Goal: Task Accomplishment & Management: Complete application form

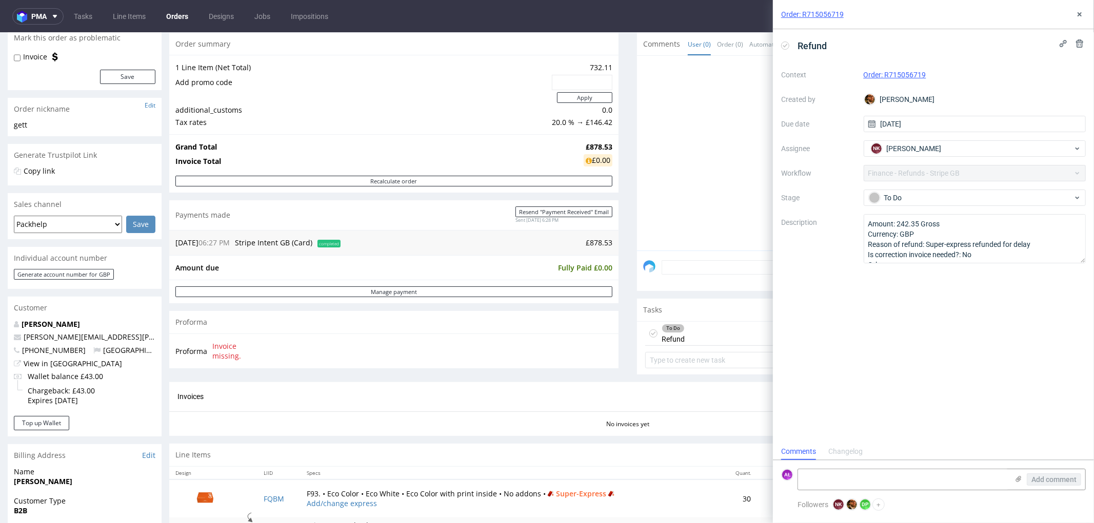
scroll to position [171, 0]
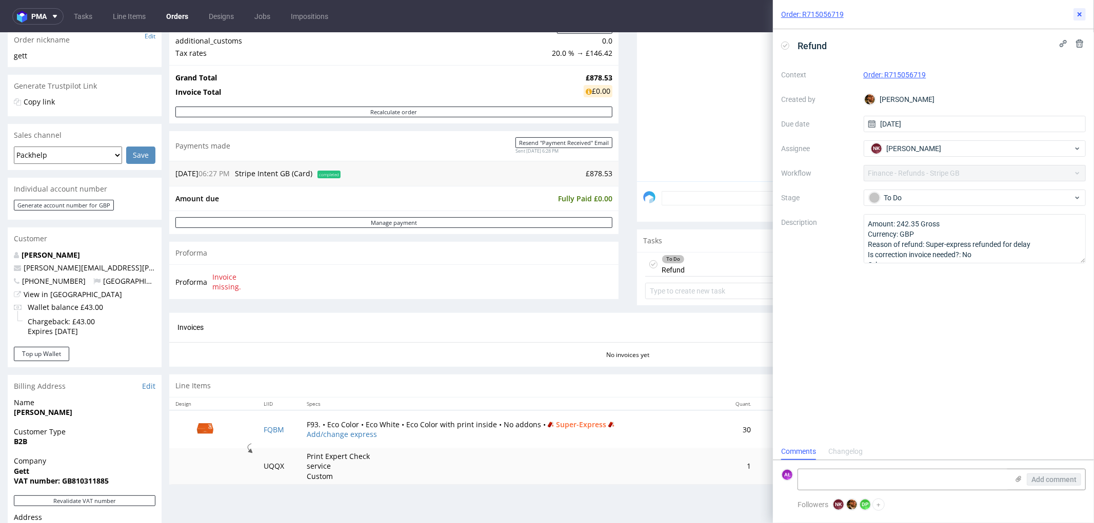
click at [1082, 14] on icon at bounding box center [1079, 14] width 8 height 8
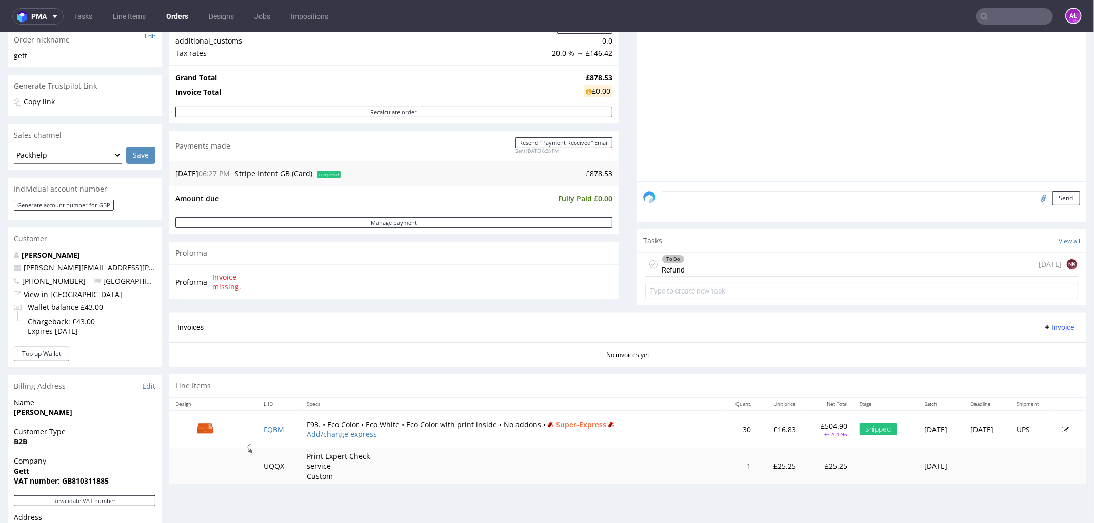
click at [692, 263] on div "To Do Refund 1 day ago NK" at bounding box center [861, 264] width 433 height 24
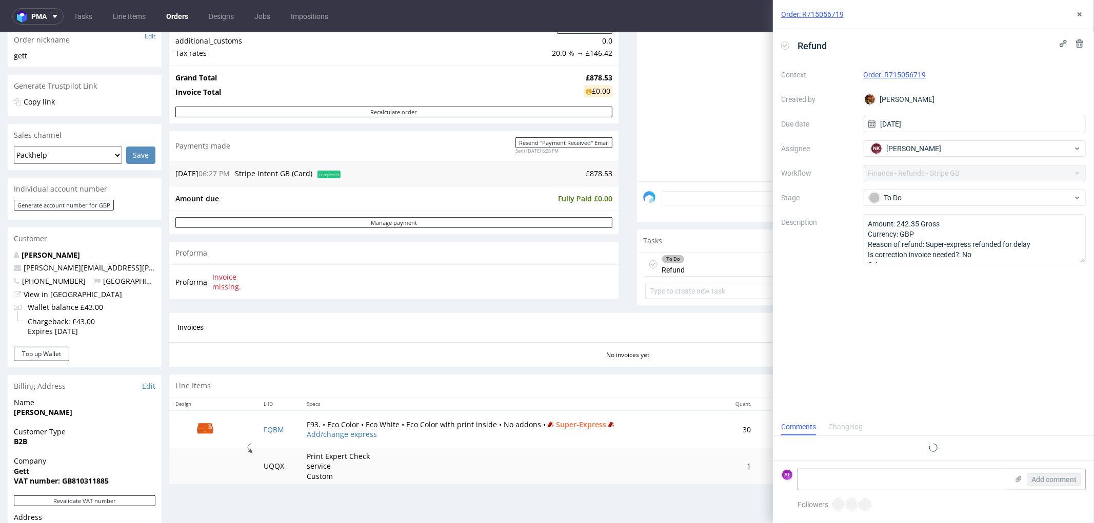
scroll to position [8, 0]
click at [1082, 13] on icon at bounding box center [1079, 14] width 8 height 8
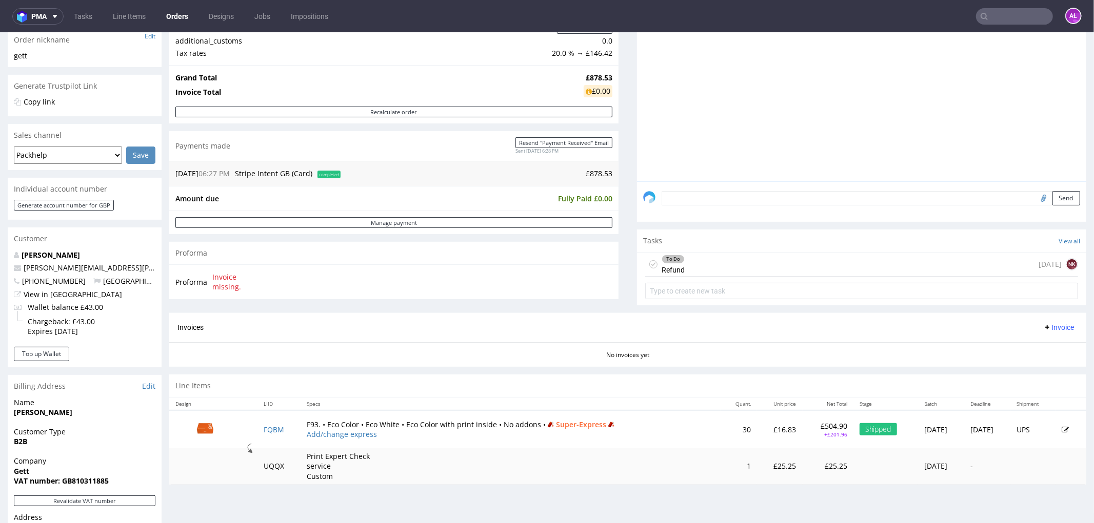
click at [679, 265] on div "To Do Refund 1 day ago NK" at bounding box center [861, 264] width 433 height 24
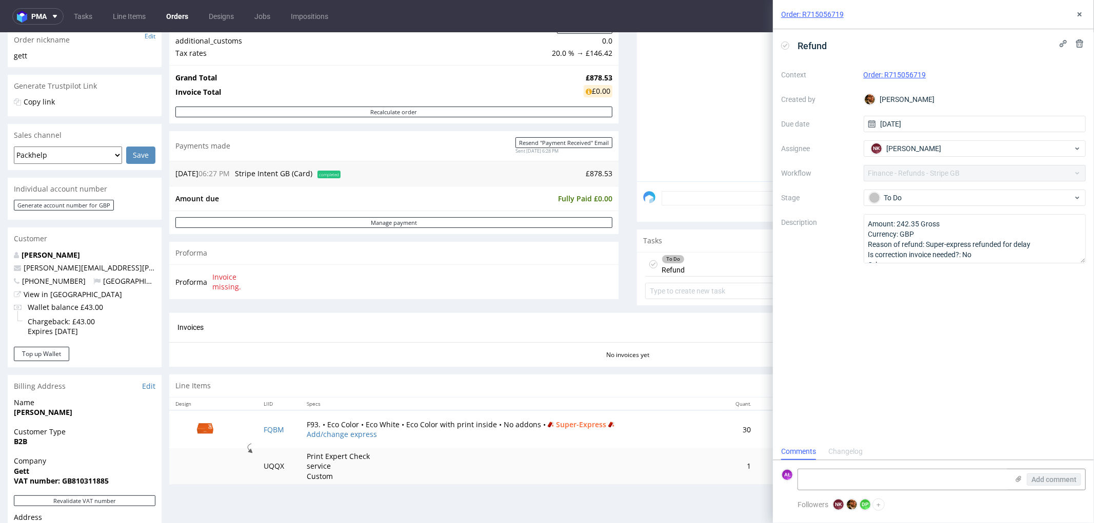
scroll to position [8, 0]
drag, startPoint x: 909, startPoint y: 227, endPoint x: 920, endPoint y: 227, distance: 11.3
click at [920, 227] on textarea "Amount: 242.35 Gross Currency: GBP Reason of refund: Super-express refunded for…" at bounding box center [974, 238] width 222 height 49
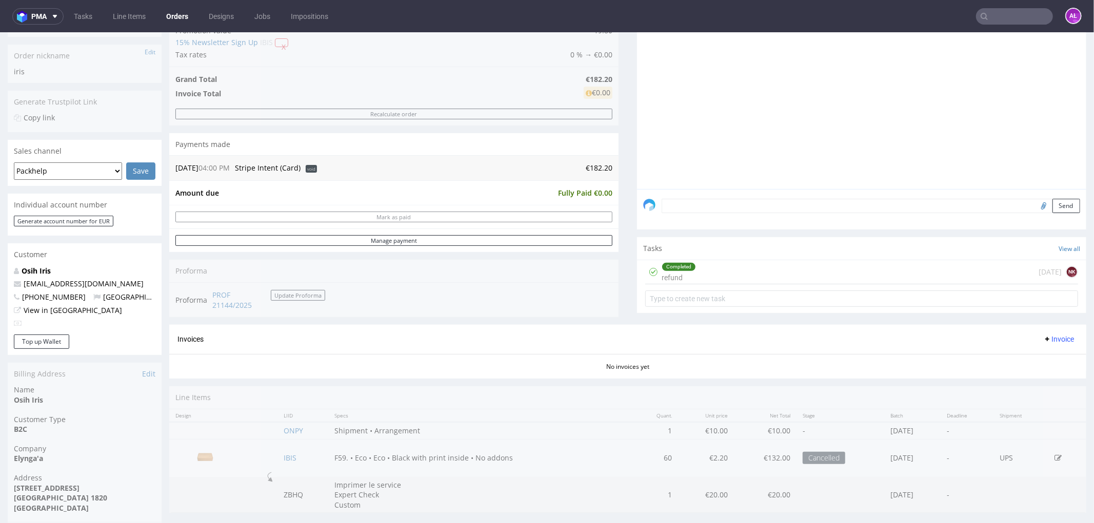
scroll to position [228, 0]
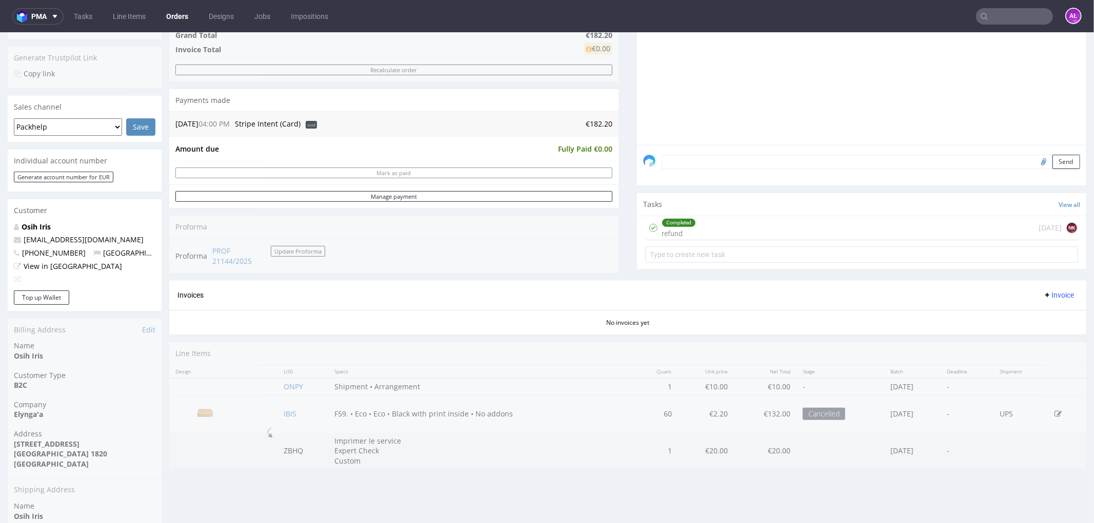
click at [712, 227] on div "Completed refund 1 day ago NK" at bounding box center [861, 228] width 433 height 24
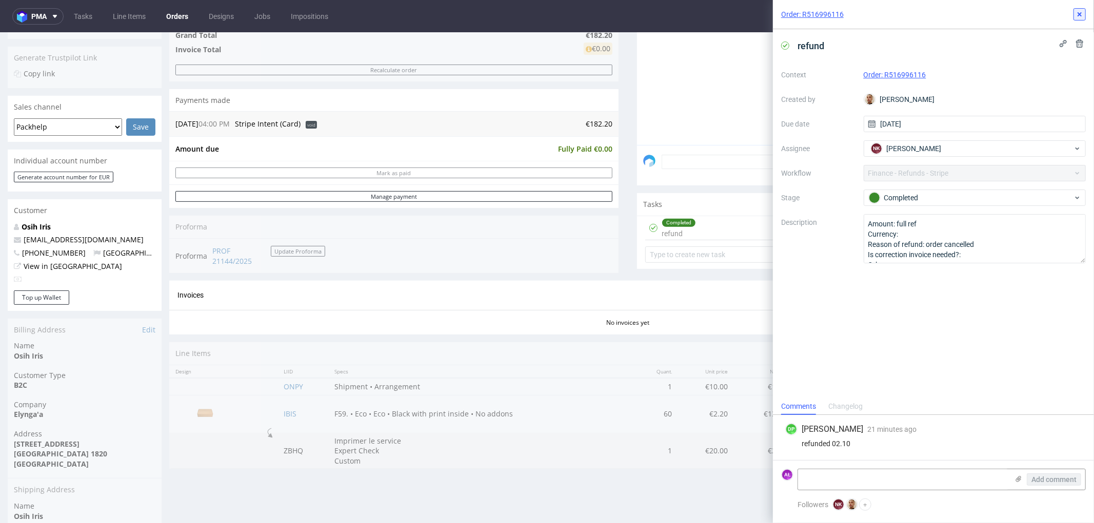
click at [1082, 12] on icon at bounding box center [1079, 14] width 8 height 8
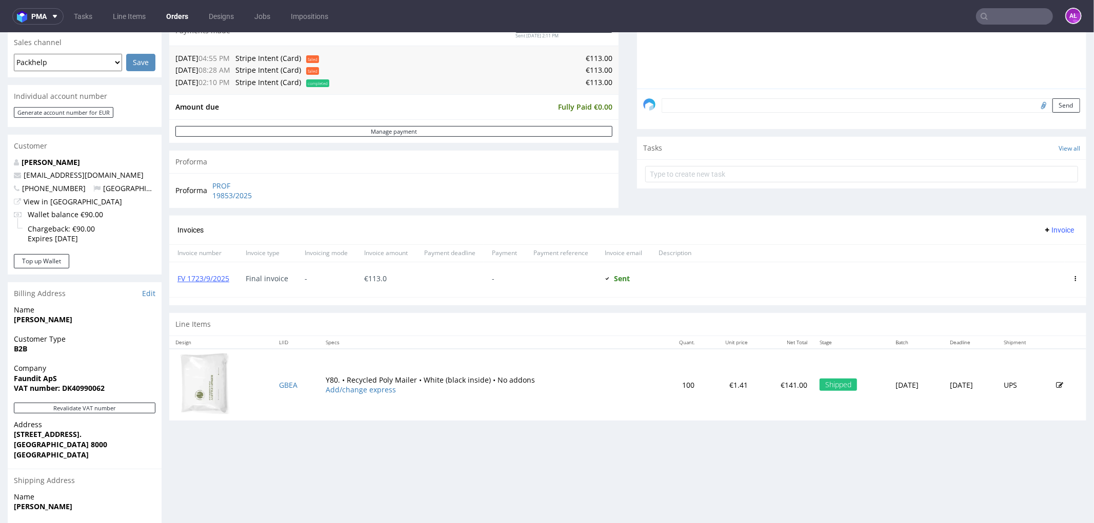
scroll to position [285, 0]
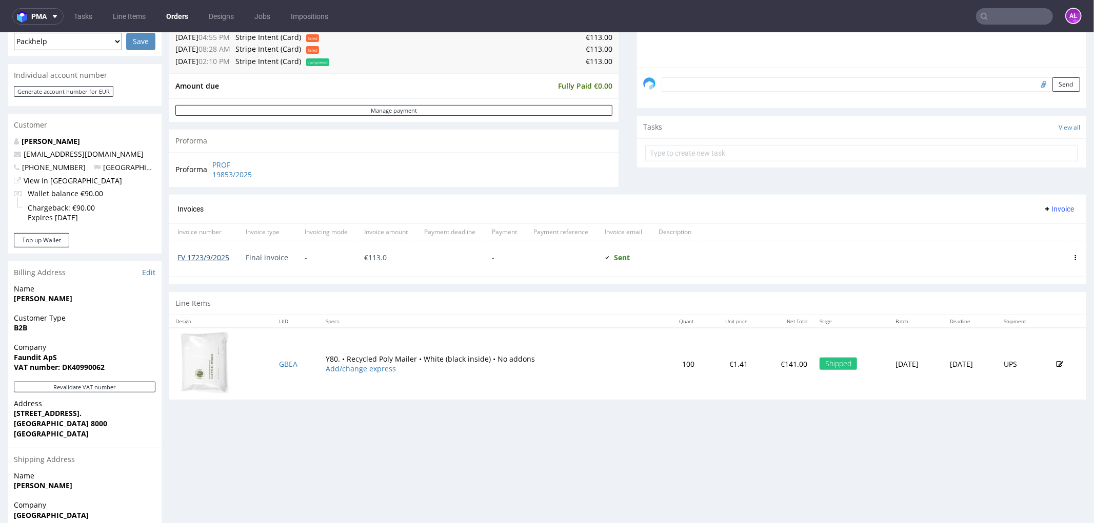
click at [217, 256] on link "FV 1723/9/2025" at bounding box center [203, 257] width 52 height 10
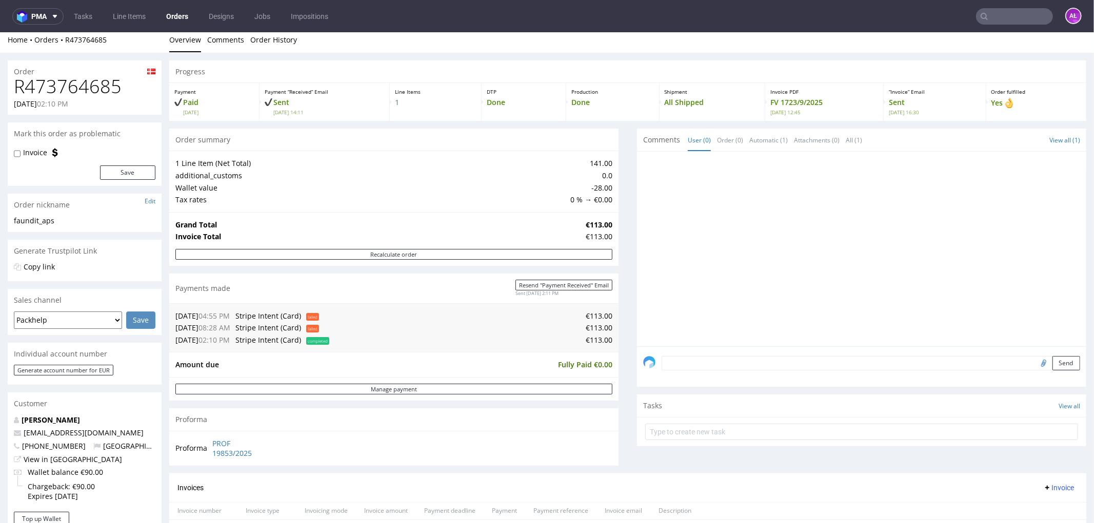
scroll to position [0, 0]
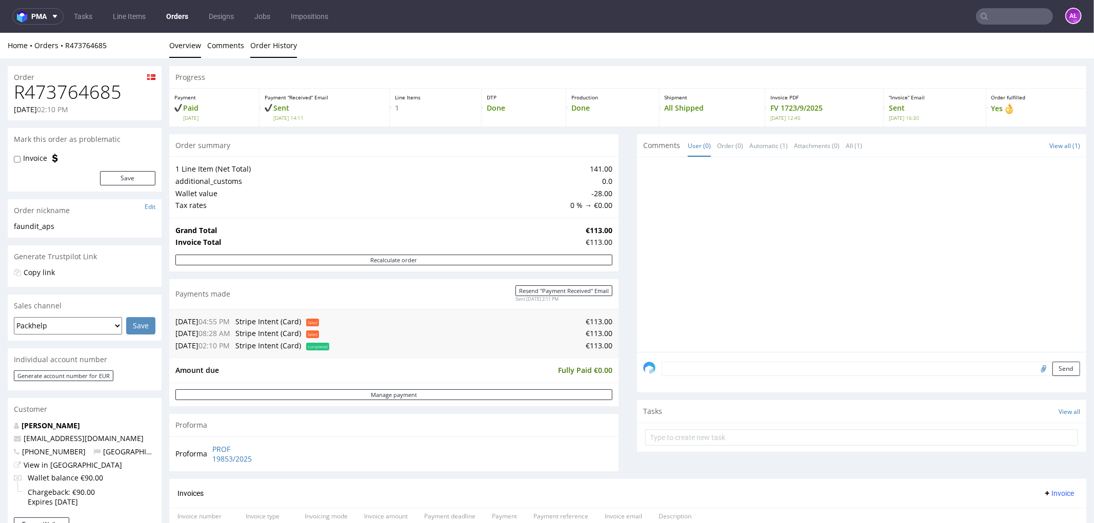
click at [285, 46] on link "Order History" at bounding box center [273, 44] width 47 height 25
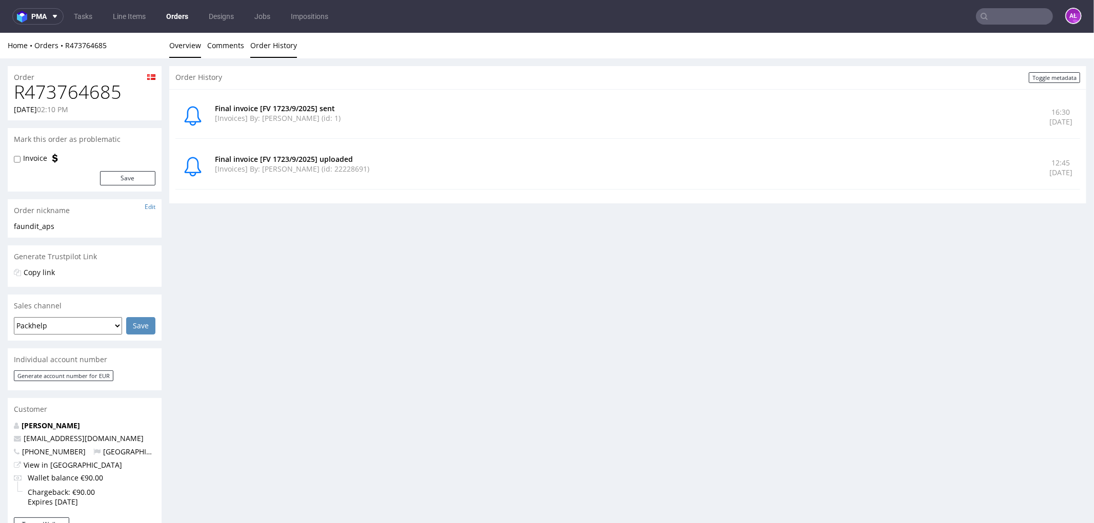
click at [185, 48] on link "Overview" at bounding box center [185, 44] width 32 height 25
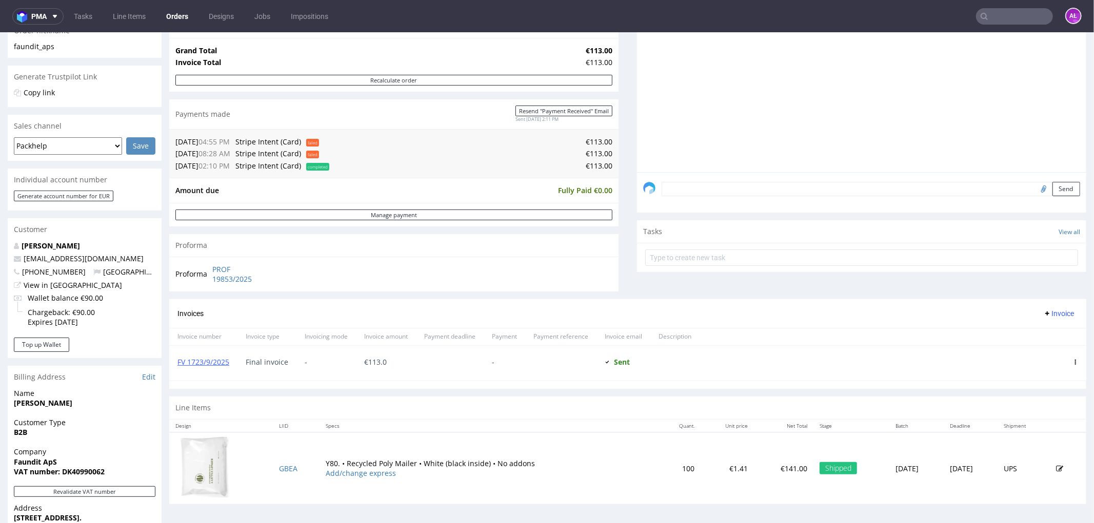
scroll to position [228, 0]
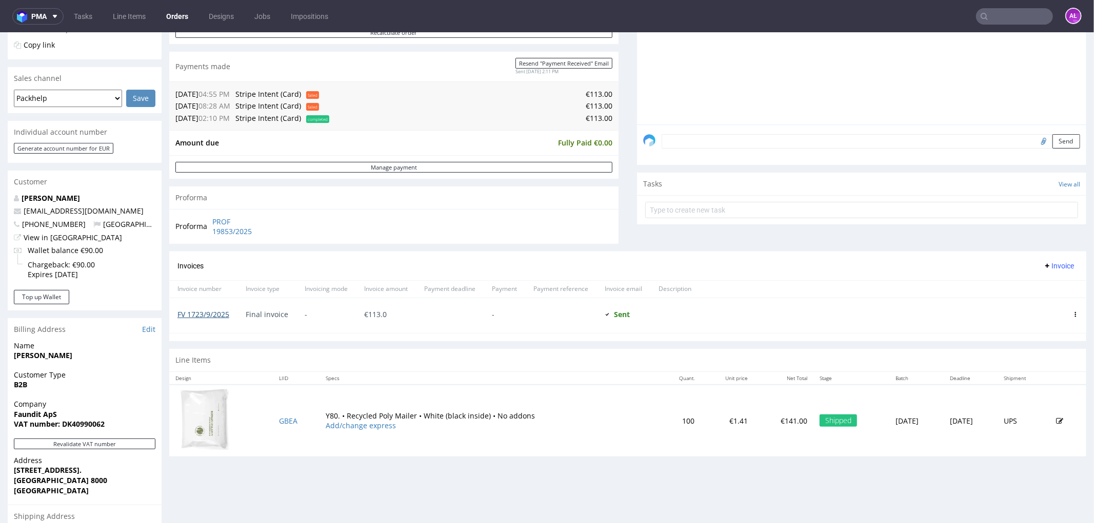
click at [211, 318] on link "FV 1723/9/2025" at bounding box center [203, 314] width 52 height 10
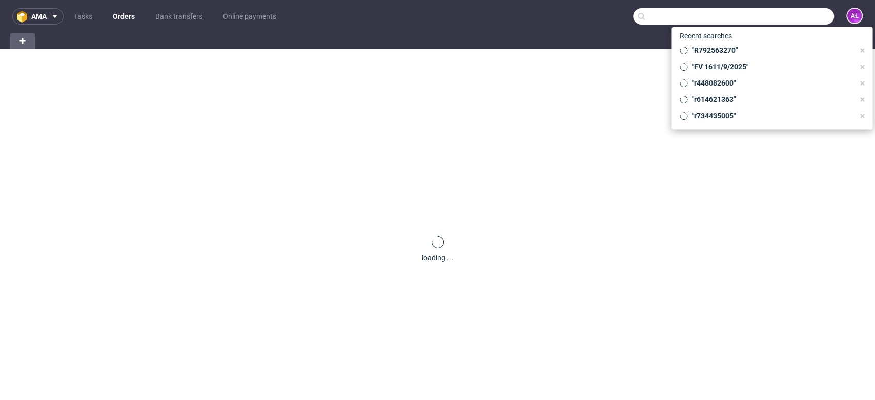
click at [784, 15] on input "text" at bounding box center [733, 16] width 201 height 16
paste input "R360720488"
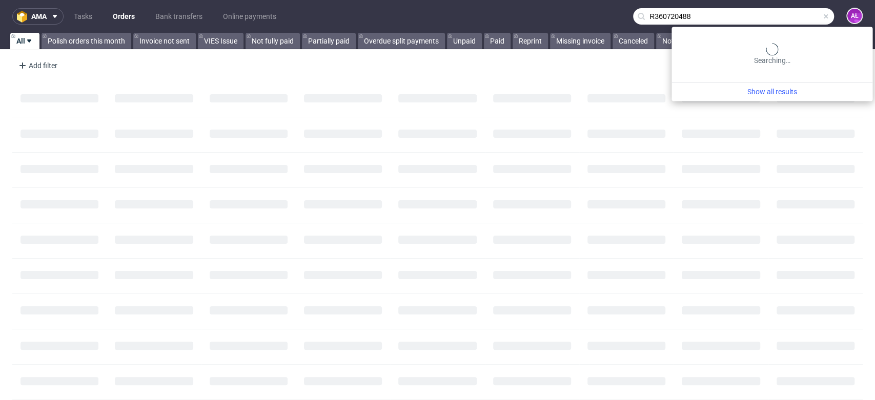
type input "R360720488"
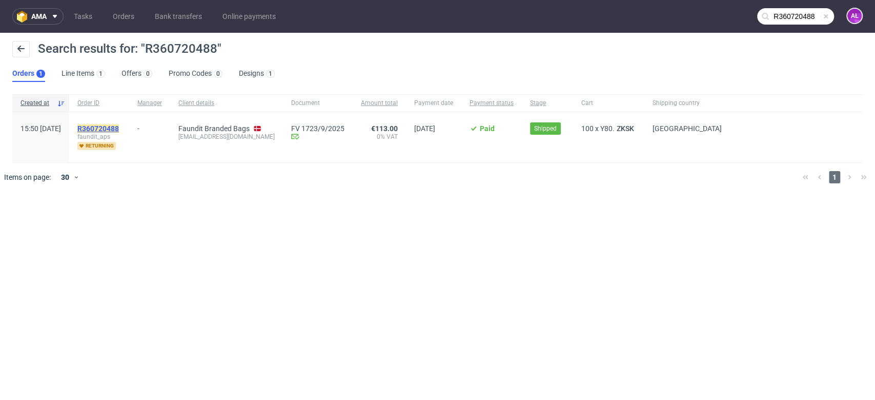
click at [119, 127] on mark "R360720488" at bounding box center [98, 129] width 42 height 8
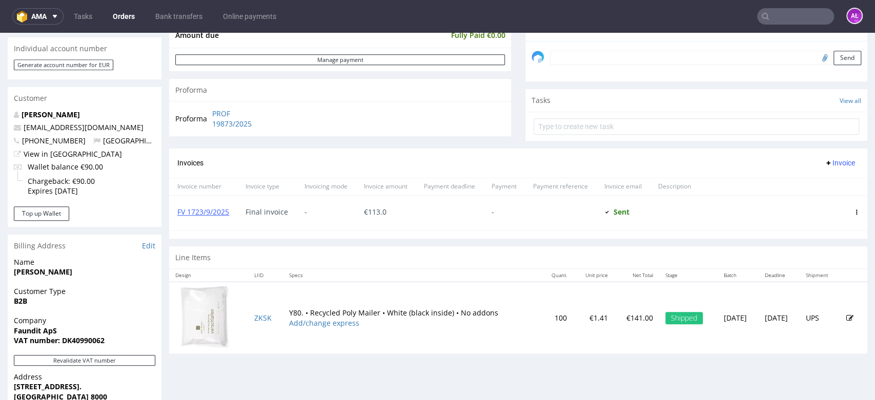
scroll to position [294, 0]
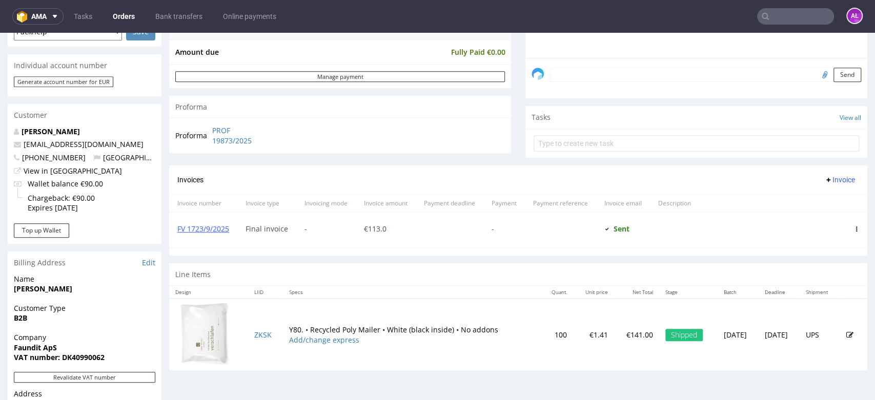
drag, startPoint x: 231, startPoint y: 234, endPoint x: 175, endPoint y: 235, distance: 56.4
click at [175, 235] on div "FV 1723/9/2025" at bounding box center [203, 230] width 68 height 35
copy link "FV 1723/9/2025"
click at [772, 21] on input "text" at bounding box center [795, 16] width 77 height 16
paste input "FV 1723/9/2025"
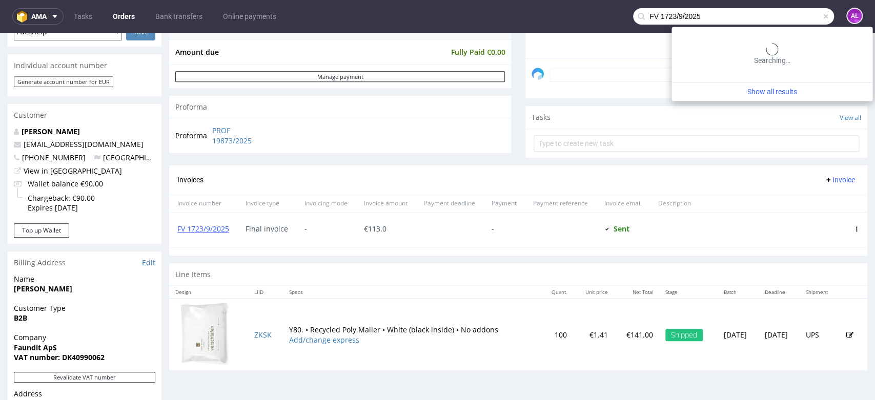
type input "FV 1723/9/2025"
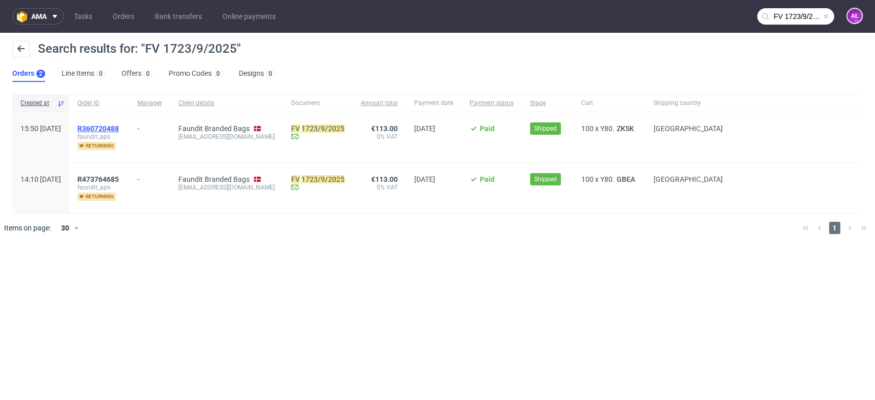
click at [119, 129] on span "R360720488" at bounding box center [98, 129] width 42 height 8
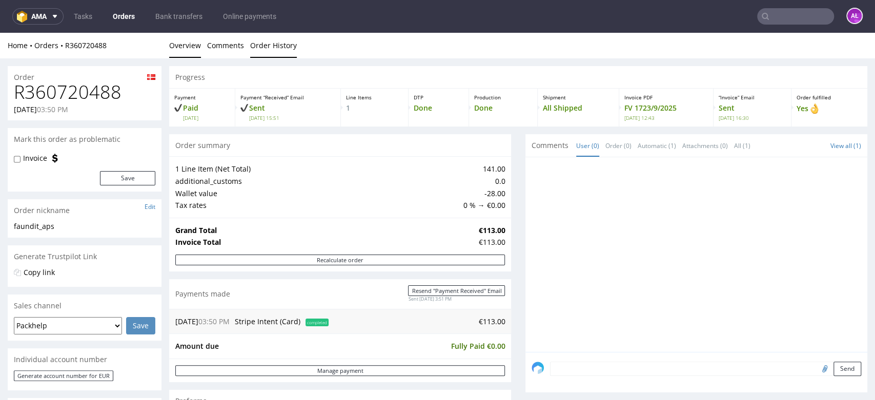
click at [281, 45] on link "Order History" at bounding box center [273, 45] width 47 height 25
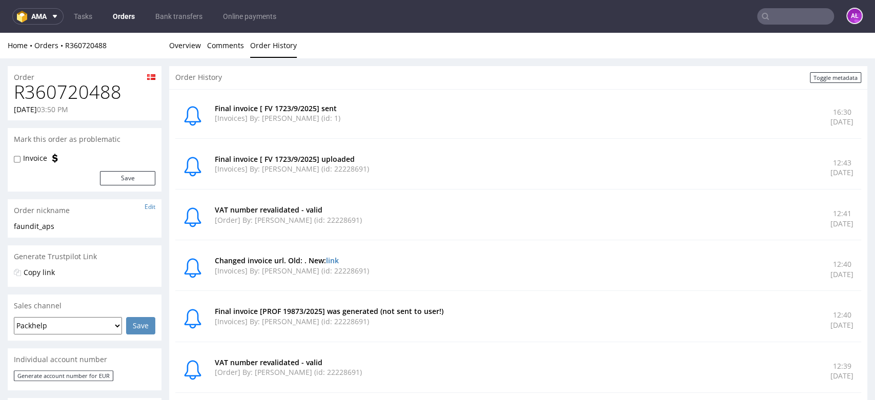
type input "FV 1723/9/2025"
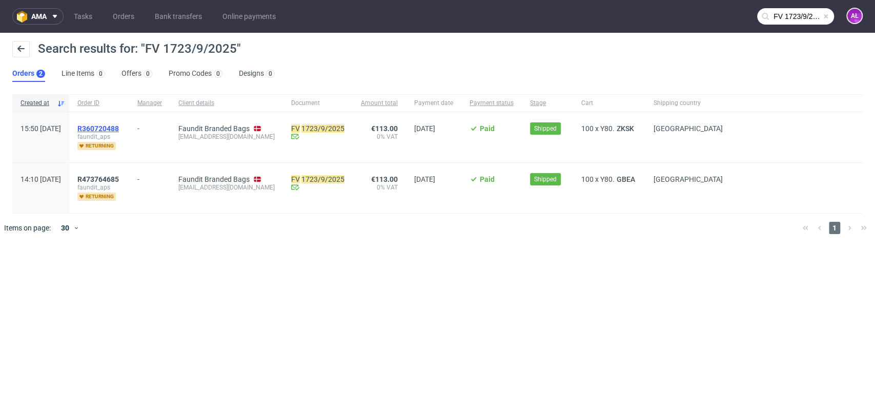
click at [119, 127] on span "R360720488" at bounding box center [98, 129] width 42 height 8
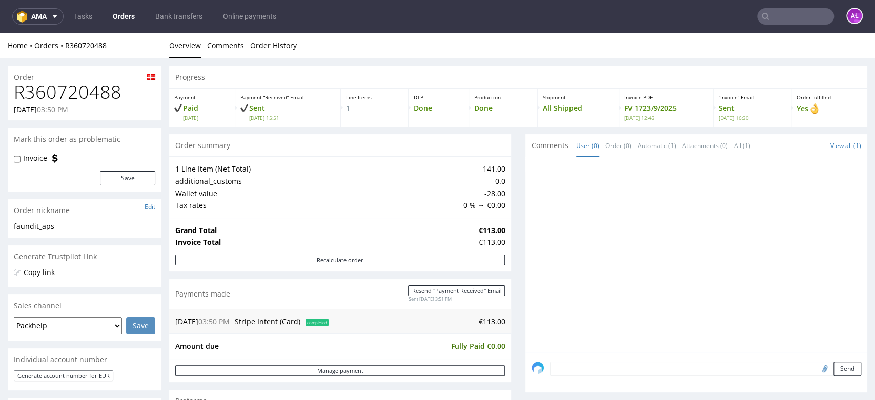
scroll to position [285, 0]
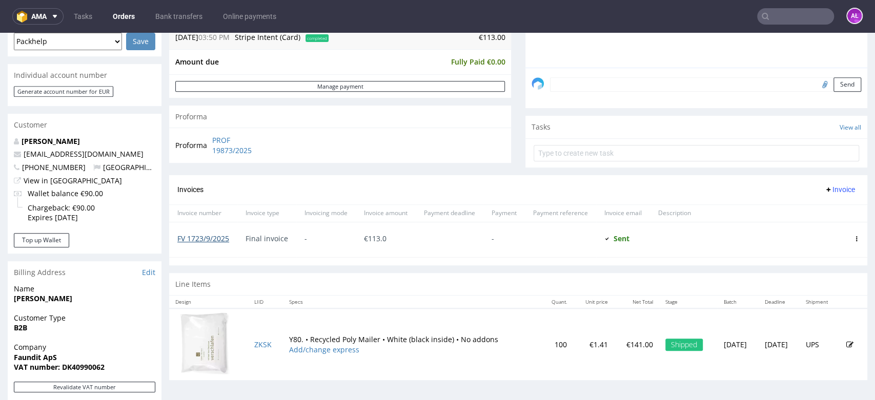
click at [217, 237] on link "FV 1723/9/2025" at bounding box center [203, 239] width 52 height 10
drag, startPoint x: 233, startPoint y: 245, endPoint x: 230, endPoint y: 265, distance: 20.3
click at [177, 244] on div "FV 1723/9/2025" at bounding box center [203, 239] width 68 height 35
copy link "FV 1723/9/2025"
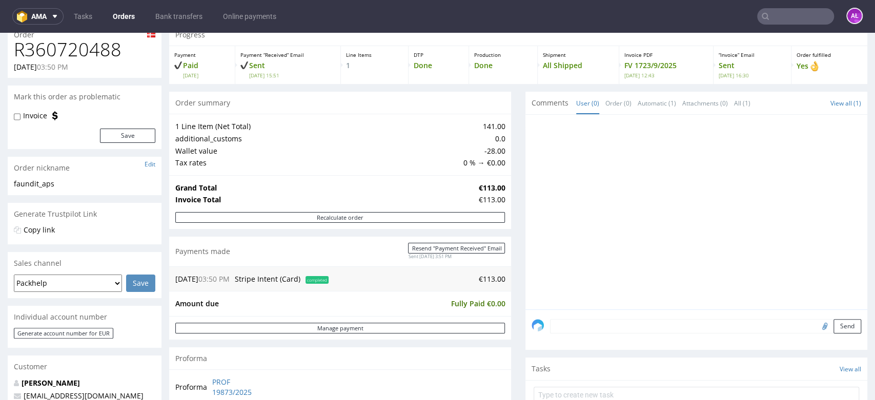
scroll to position [0, 0]
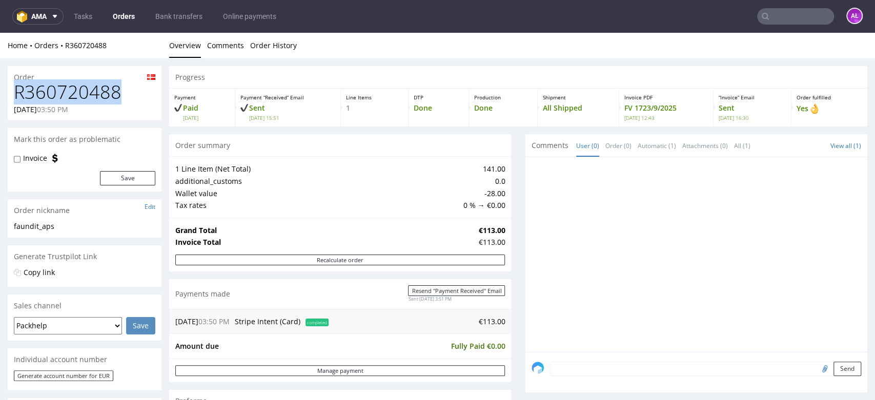
drag, startPoint x: 57, startPoint y: 93, endPoint x: 14, endPoint y: 93, distance: 42.6
click at [14, 93] on h1 "R360720488" at bounding box center [84, 92] width 141 height 21
copy h1 "R360720488"
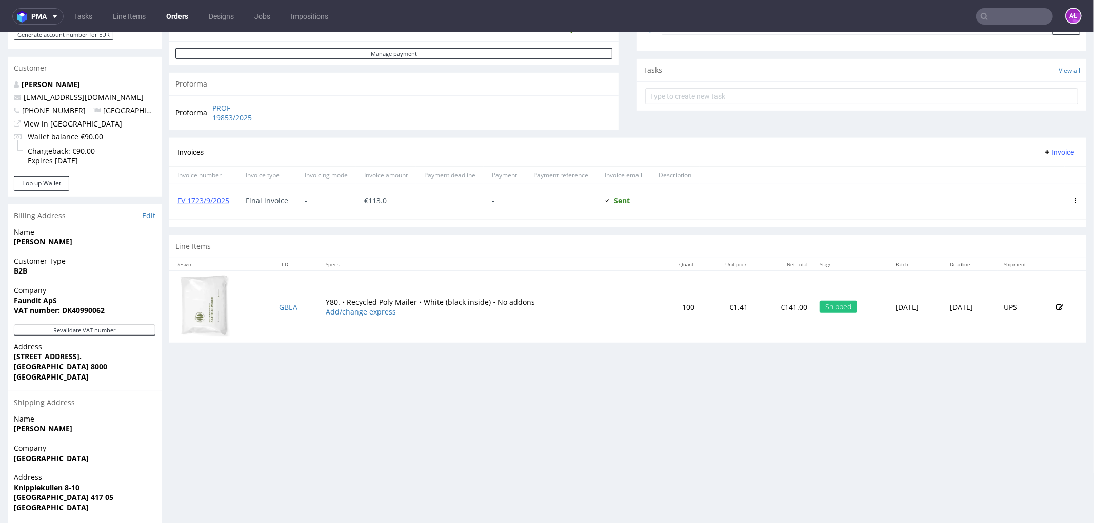
scroll to position [398, 0]
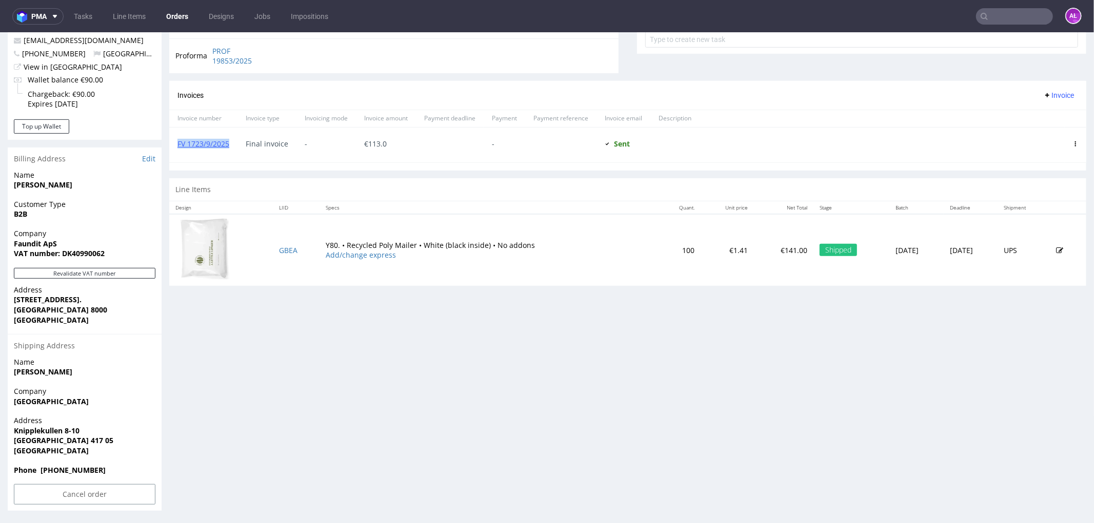
drag, startPoint x: 227, startPoint y: 154, endPoint x: 171, endPoint y: 158, distance: 56.0
click at [171, 158] on div "FV 1723/9/2025" at bounding box center [203, 144] width 68 height 35
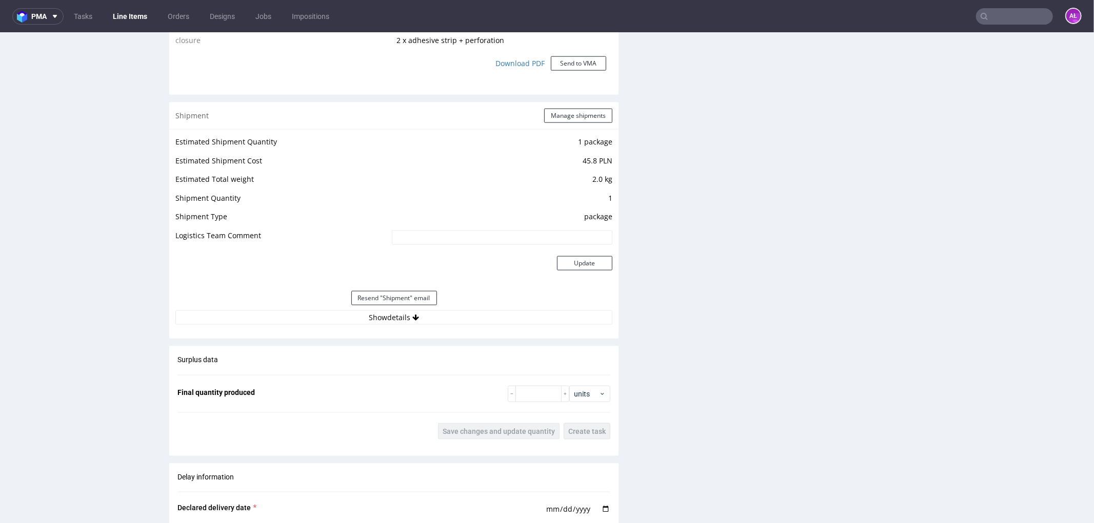
scroll to position [1025, 0]
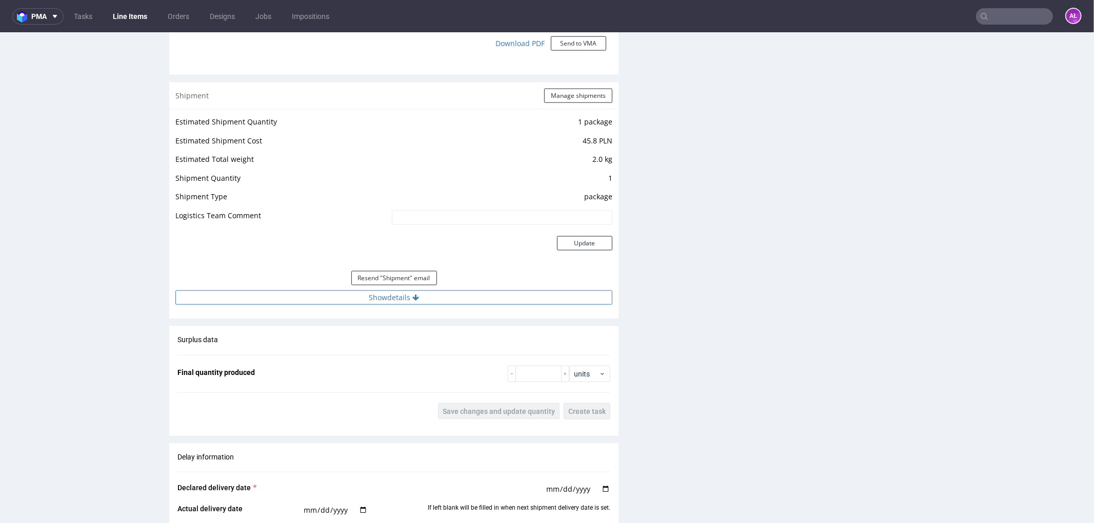
click at [385, 300] on button "Show details" at bounding box center [393, 297] width 437 height 14
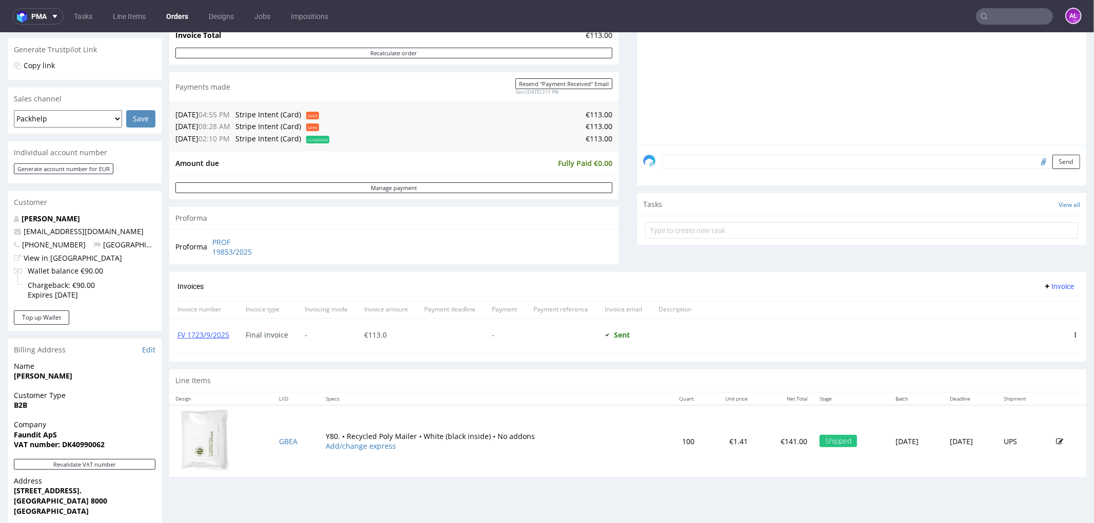
scroll to position [228, 0]
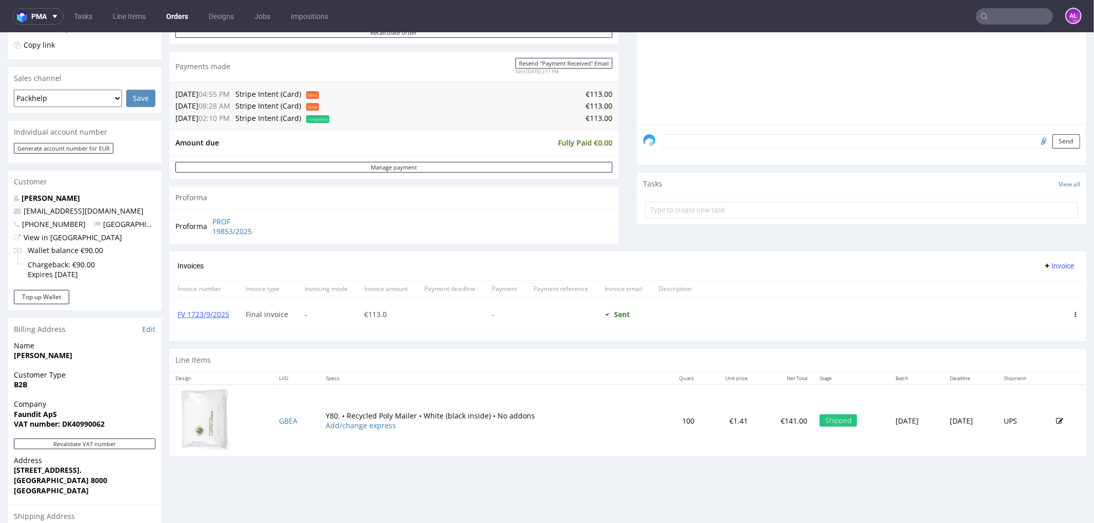
click at [1019, 14] on input "text" at bounding box center [1014, 16] width 77 height 16
paste input "R360720488"
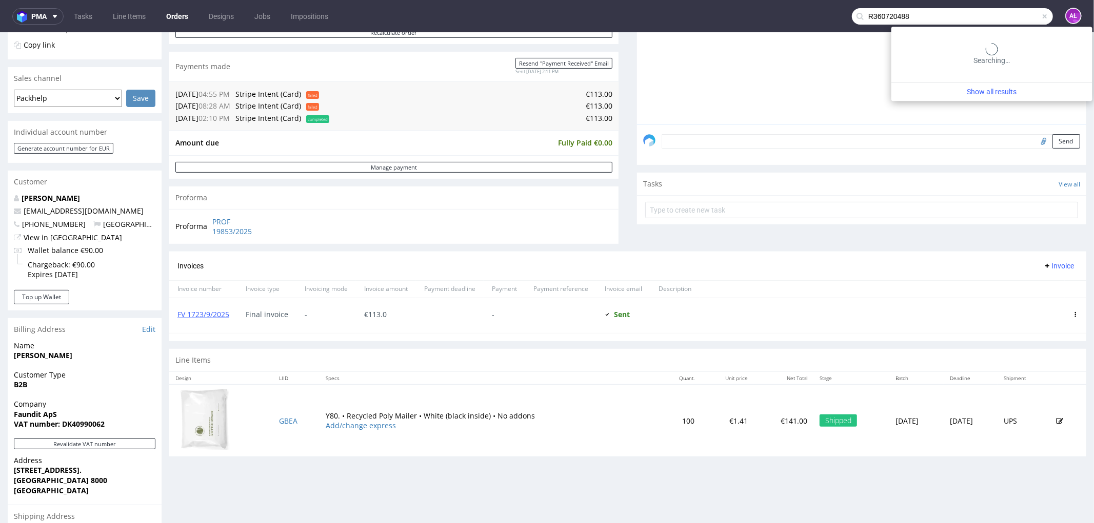
type input "R360720488"
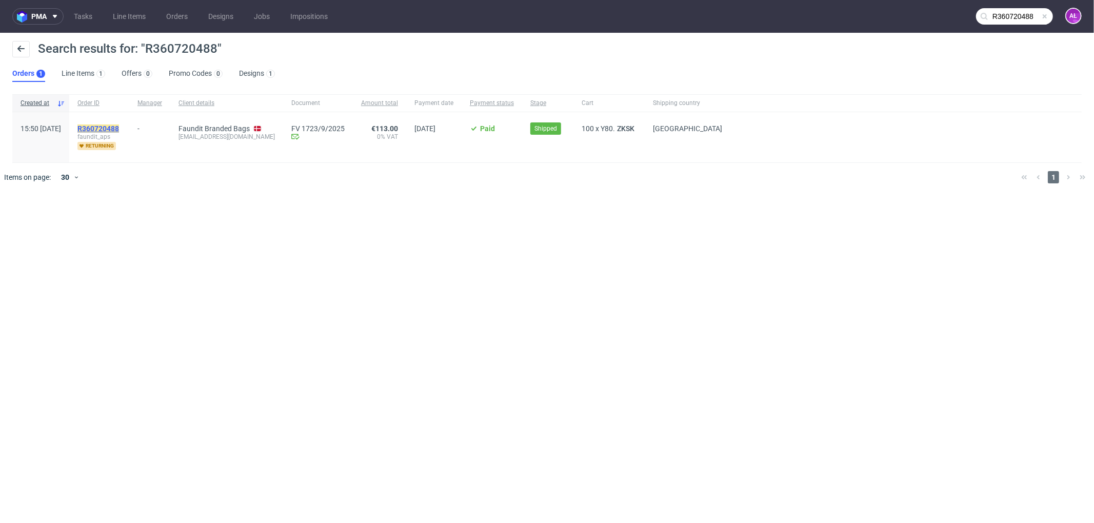
click at [119, 126] on mark "R360720488" at bounding box center [98, 129] width 42 height 8
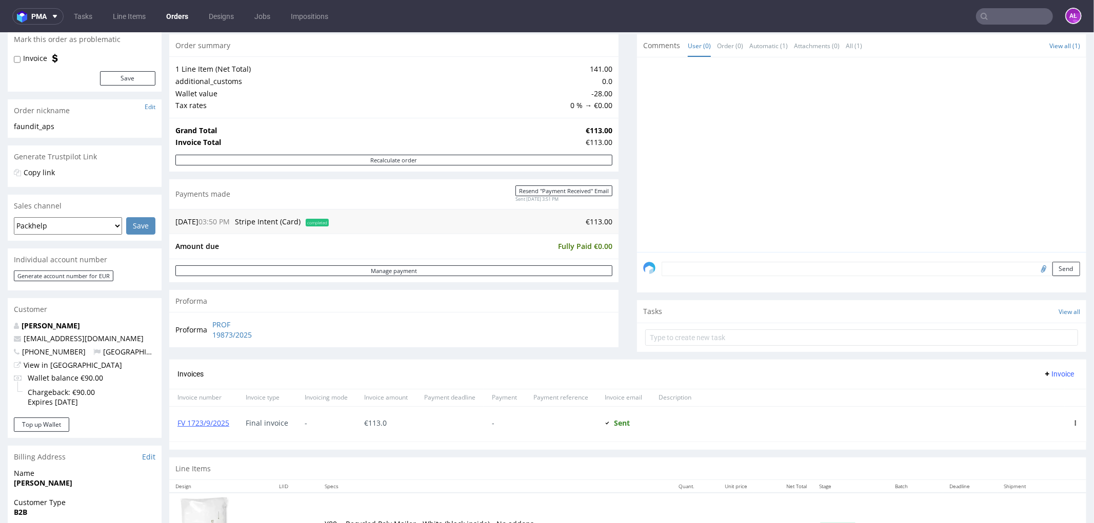
scroll to position [171, 0]
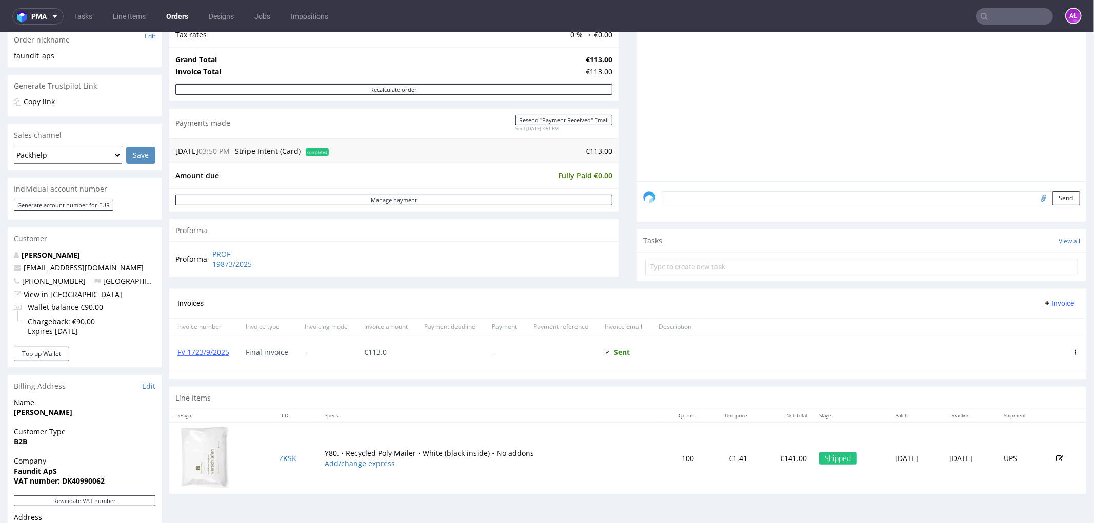
click at [1008, 19] on input "text" at bounding box center [1014, 16] width 77 height 16
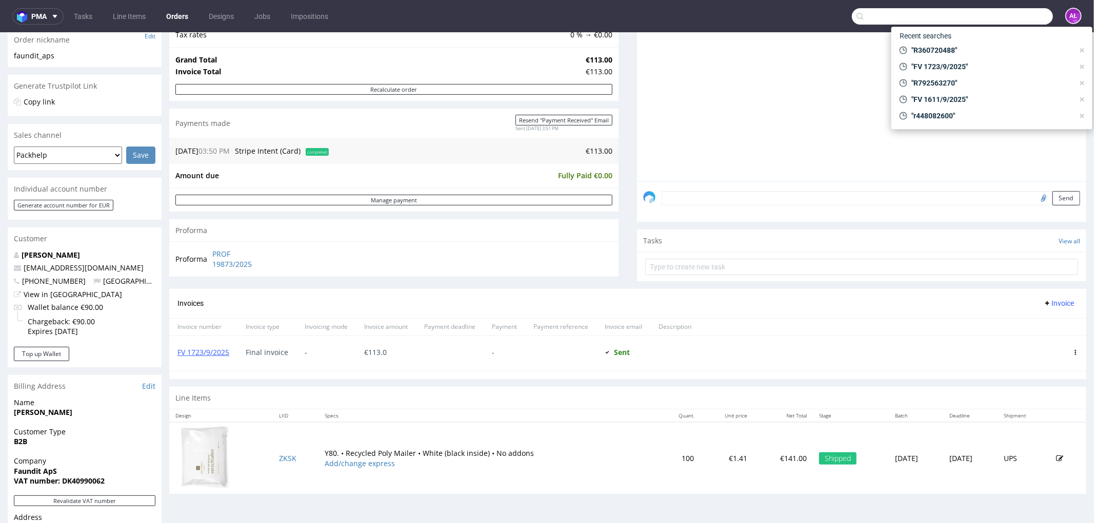
paste input "R473764685"
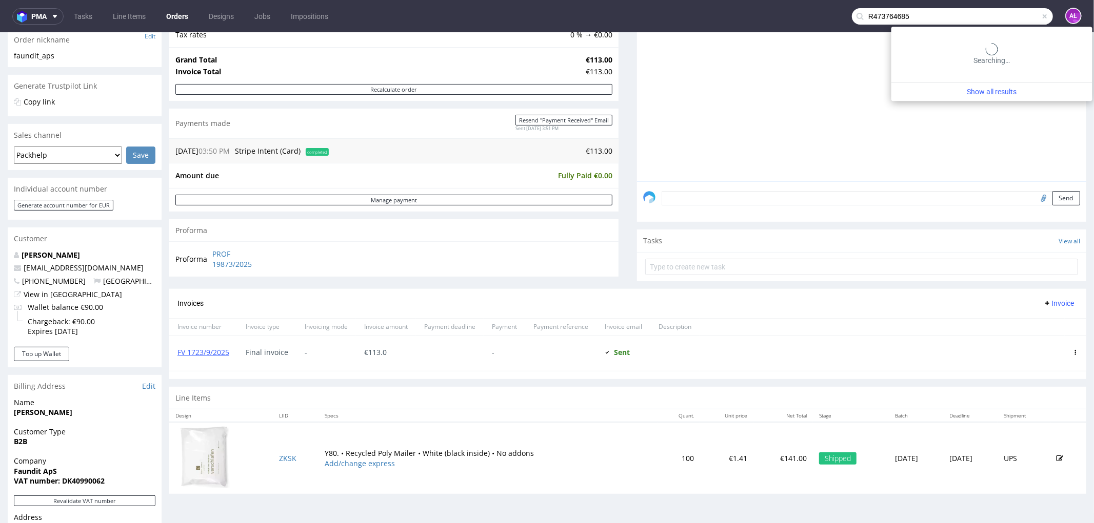
type input "R473764685"
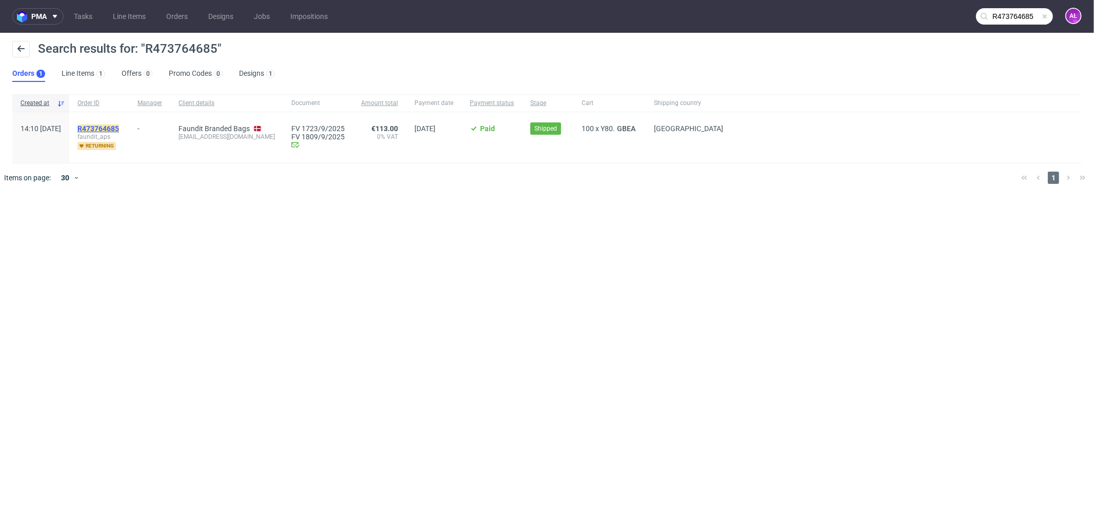
click at [119, 128] on mark "R473764685" at bounding box center [98, 129] width 42 height 8
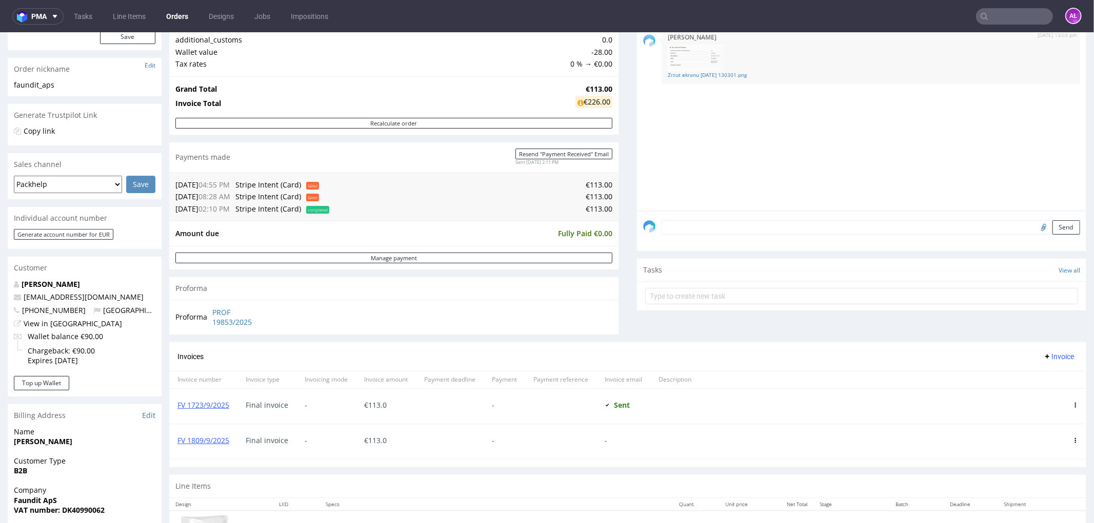
scroll to position [114, 0]
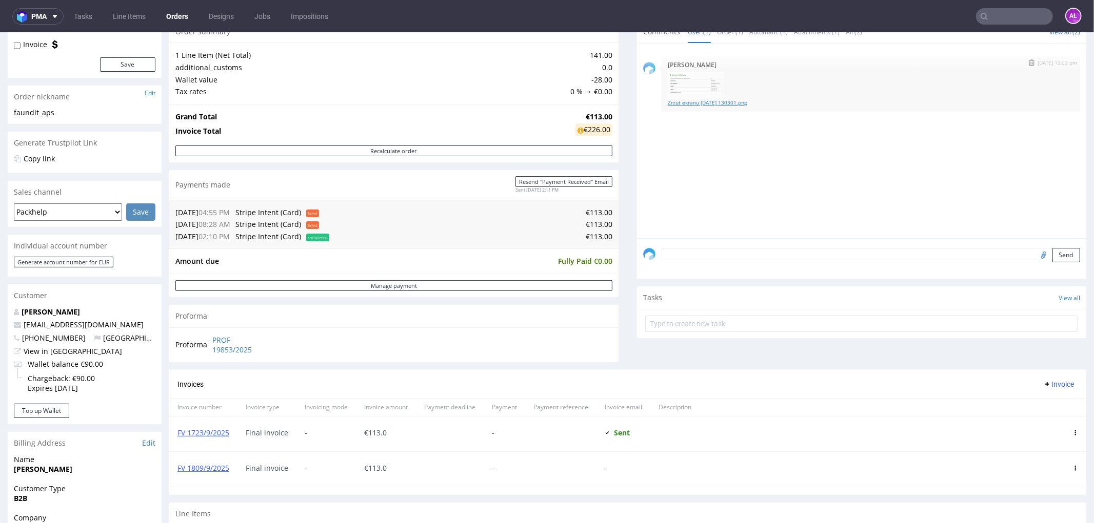
click at [716, 100] on link "Zrzut ekranu 2025-10-02 130301.png" at bounding box center [870, 102] width 406 height 8
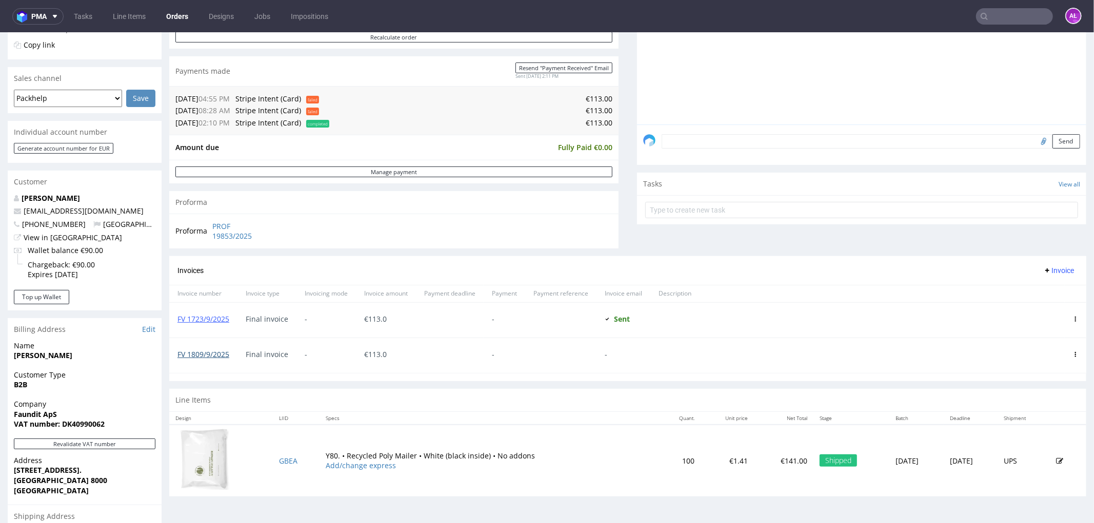
click at [204, 354] on link "FV 1809/9/2025" at bounding box center [203, 354] width 52 height 10
click at [205, 353] on link "FV 1809/9/2025" at bounding box center [203, 354] width 52 height 10
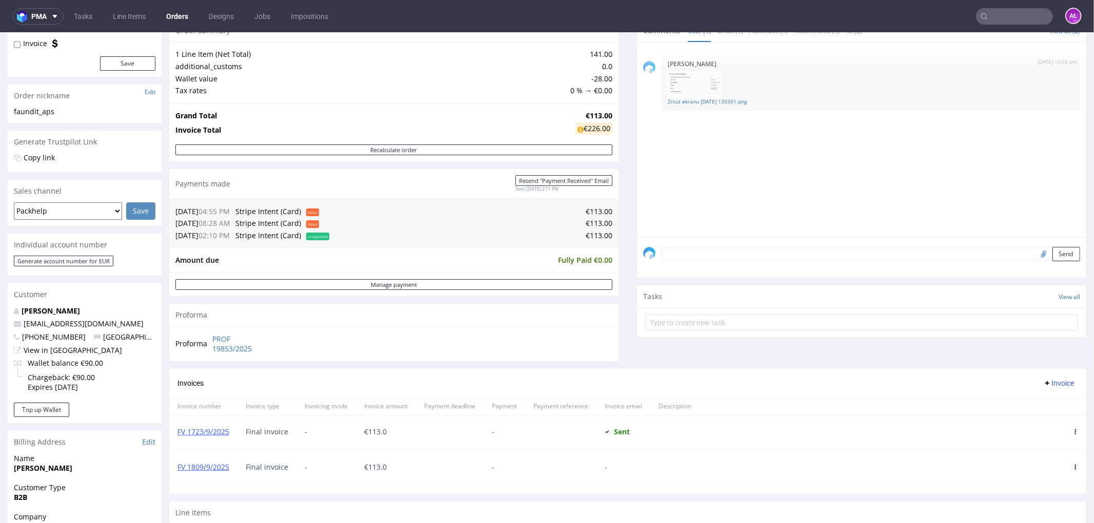
scroll to position [114, 0]
drag, startPoint x: 577, startPoint y: 130, endPoint x: 1031, endPoint y: 265, distance: 474.5
click at [601, 130] on div "€226.00" at bounding box center [593, 129] width 37 height 12
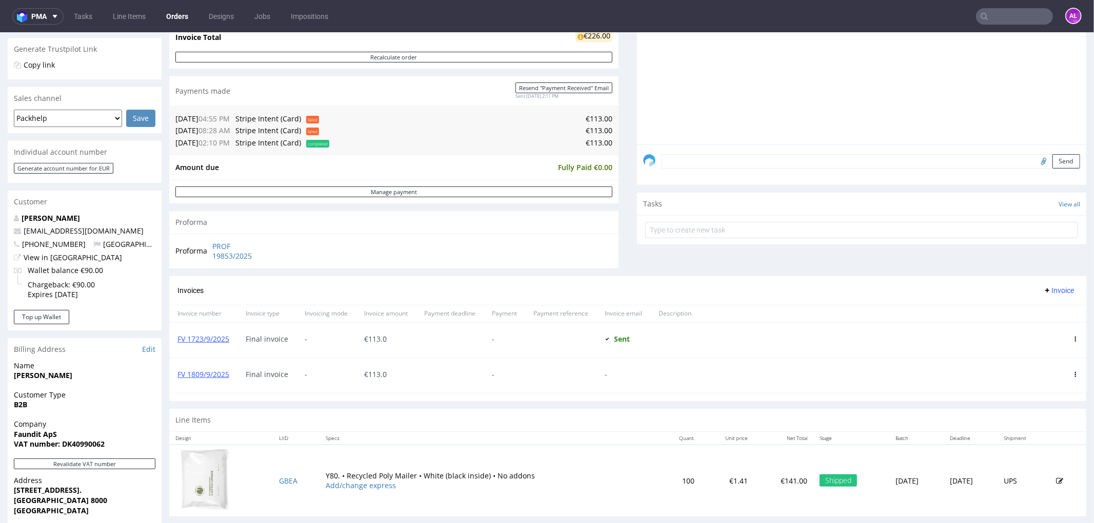
scroll to position [228, 0]
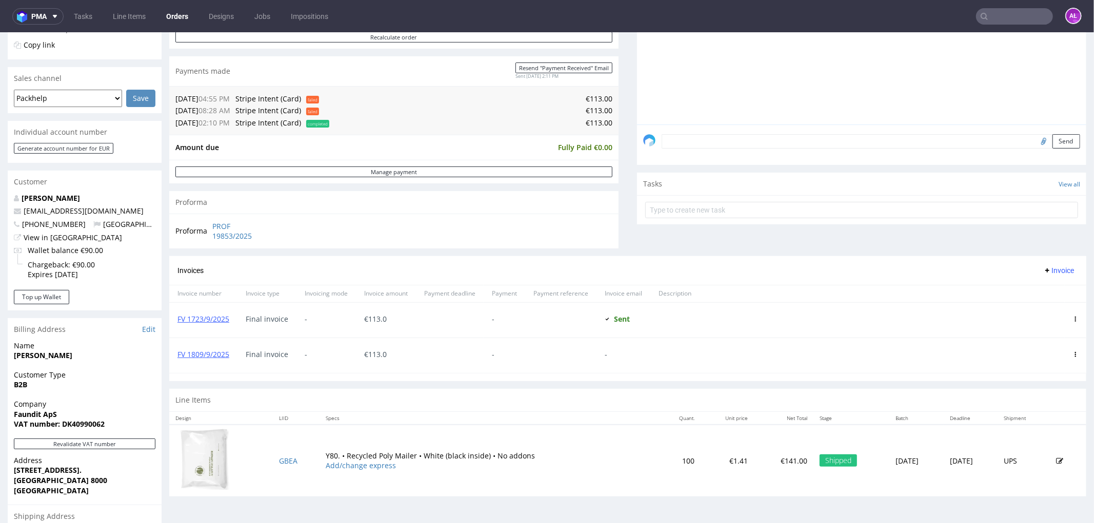
click at [1073, 318] on icon at bounding box center [1075, 318] width 5 height 5
click at [639, 232] on div "Comments User (1) Order (1) Automatic (1) Attachments (1) All (2) View all (2) …" at bounding box center [861, 81] width 449 height 350
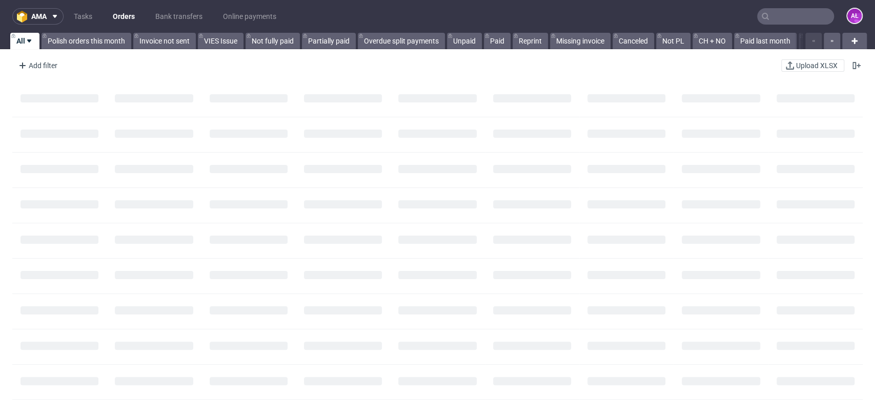
click at [797, 12] on input "text" at bounding box center [795, 16] width 77 height 16
paste input "FV 1723/9/2025"
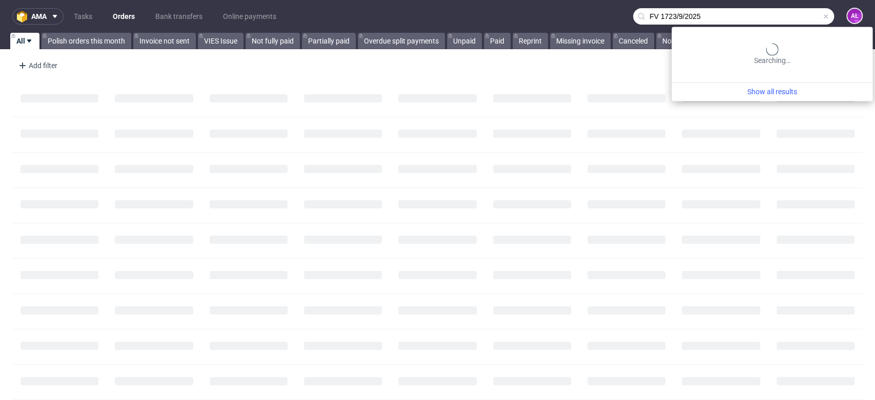
type input "FV 1723/9/2025"
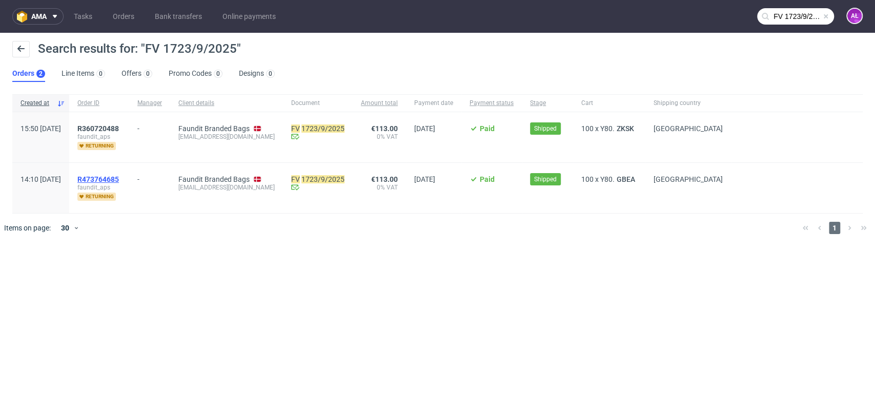
click at [119, 176] on span "R473764685" at bounding box center [98, 179] width 42 height 8
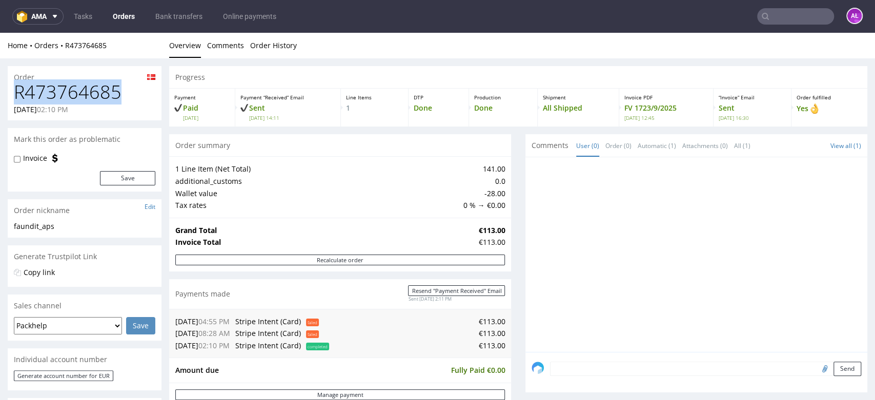
drag, startPoint x: 122, startPoint y: 93, endPoint x: 16, endPoint y: 92, distance: 106.1
click at [16, 92] on h1 "R473764685" at bounding box center [84, 92] width 141 height 21
copy h1 "R473764685"
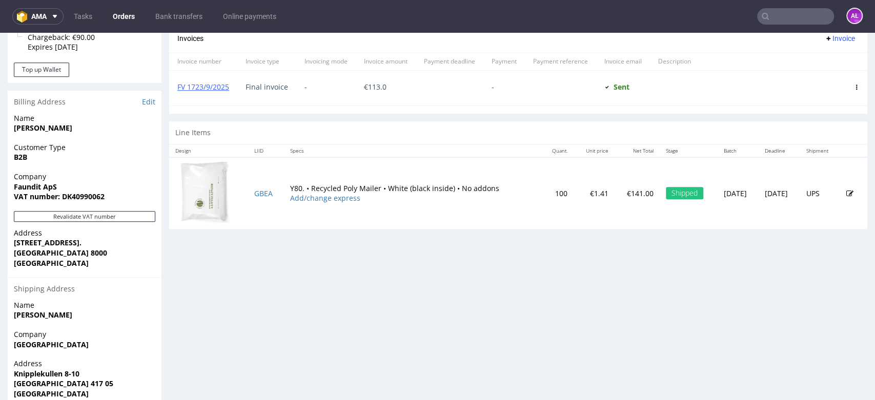
scroll to position [455, 0]
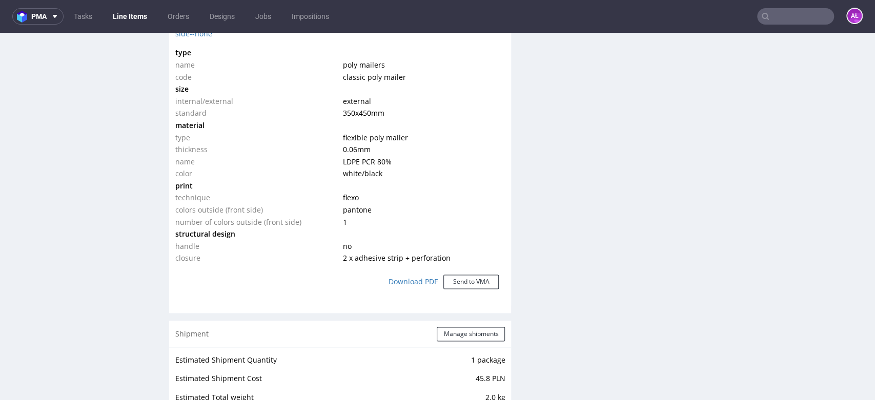
scroll to position [1196, 0]
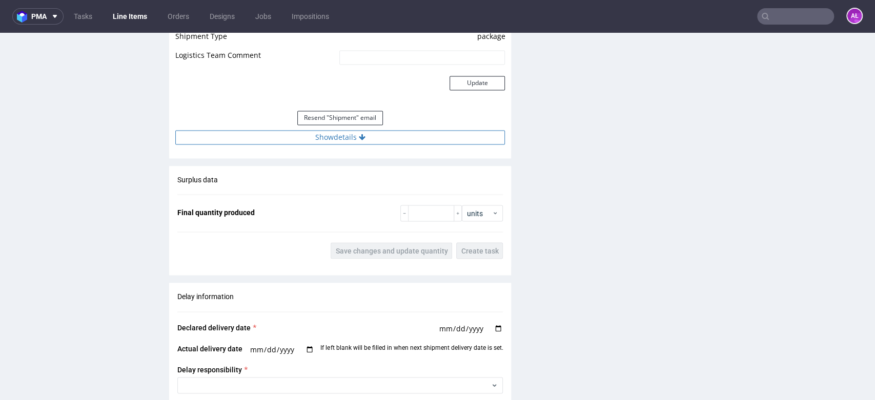
click at [385, 136] on button "Show details" at bounding box center [340, 137] width 330 height 14
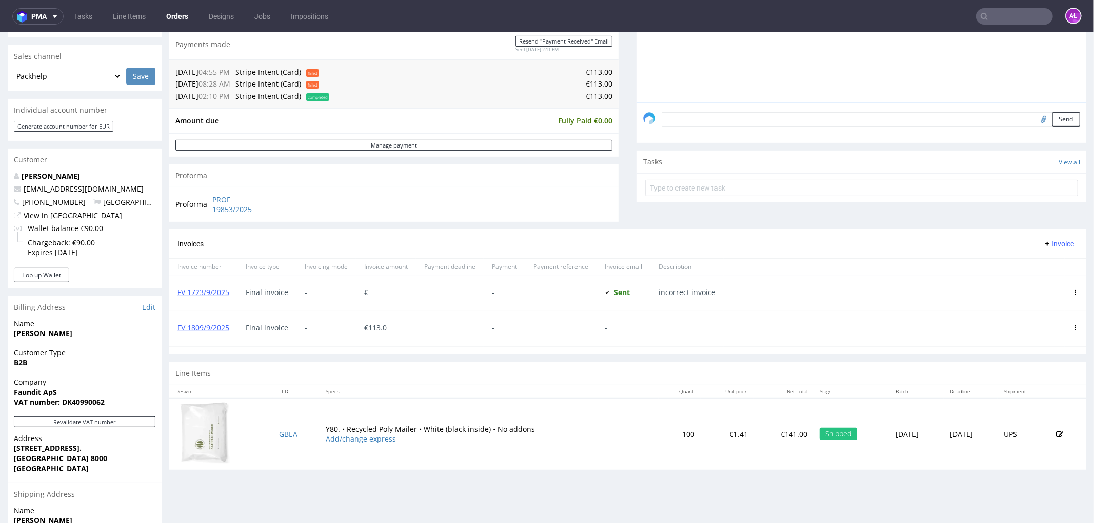
scroll to position [228, 0]
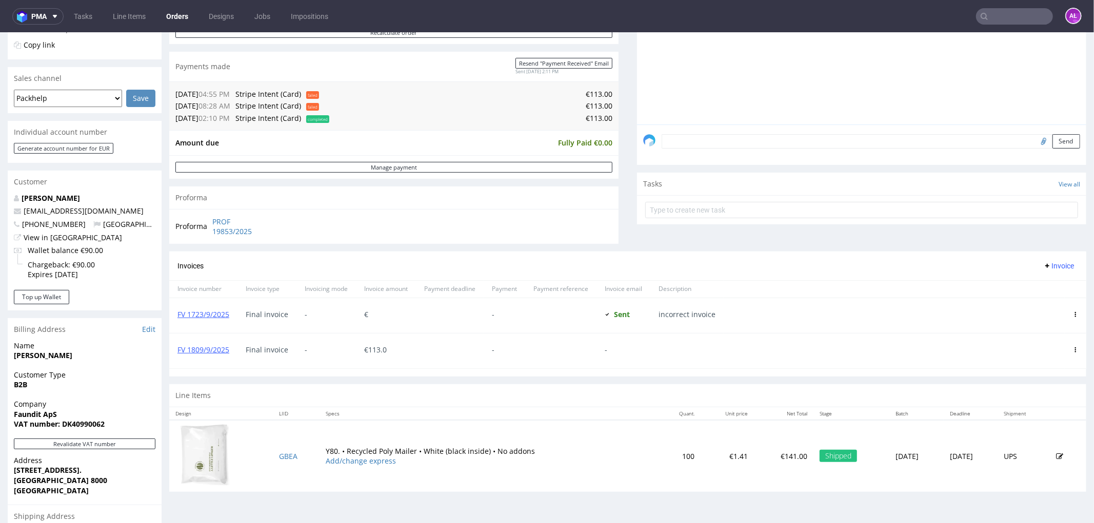
click at [210, 355] on div "FV 1809/9/2025" at bounding box center [203, 350] width 68 height 35
click at [210, 350] on link "FV 1809/9/2025" at bounding box center [203, 350] width 52 height 10
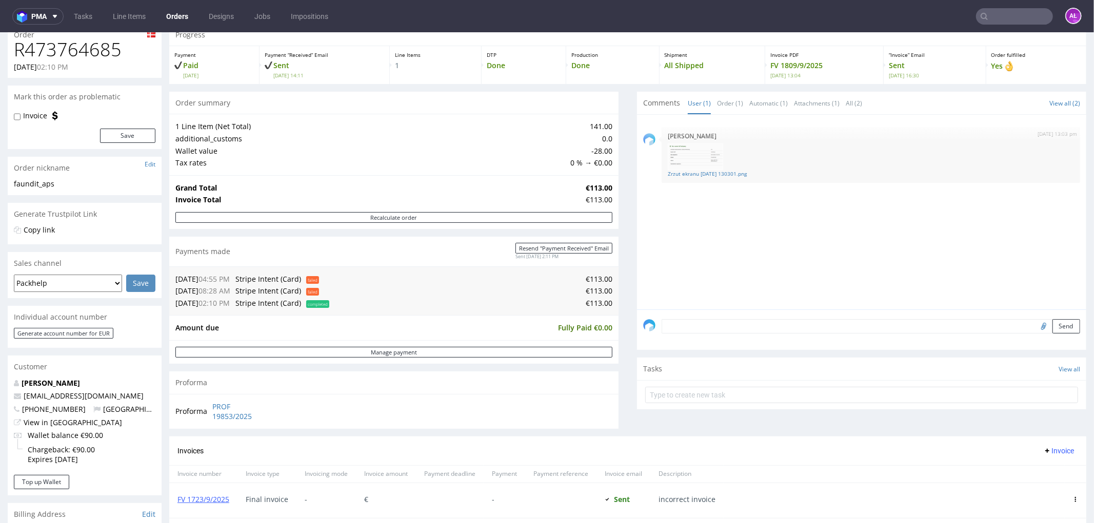
scroll to position [0, 0]
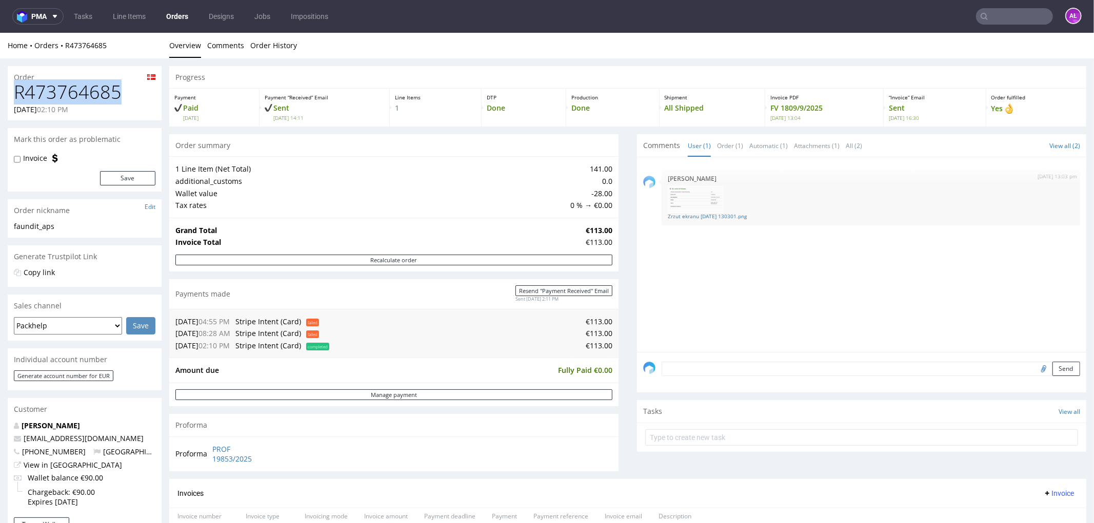
drag, startPoint x: 120, startPoint y: 94, endPoint x: 439, endPoint y: 200, distance: 336.1
click at [4, 95] on div "Order R473764685 17.09.2025 02:10 PM Mark this order as problematic Invoice Sav…" at bounding box center [547, 487] width 1094 height 859
copy h1 "R473764685"
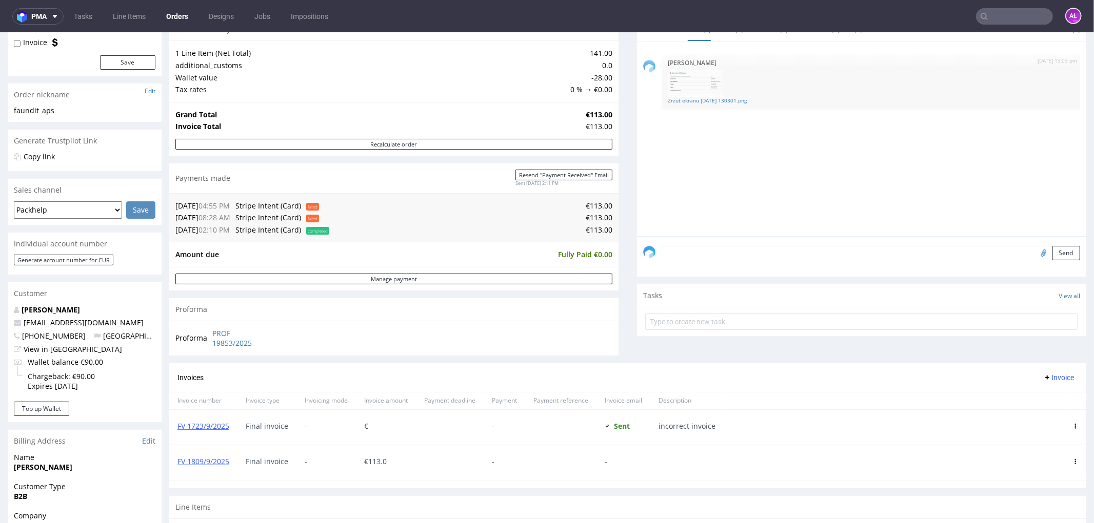
scroll to position [285, 0]
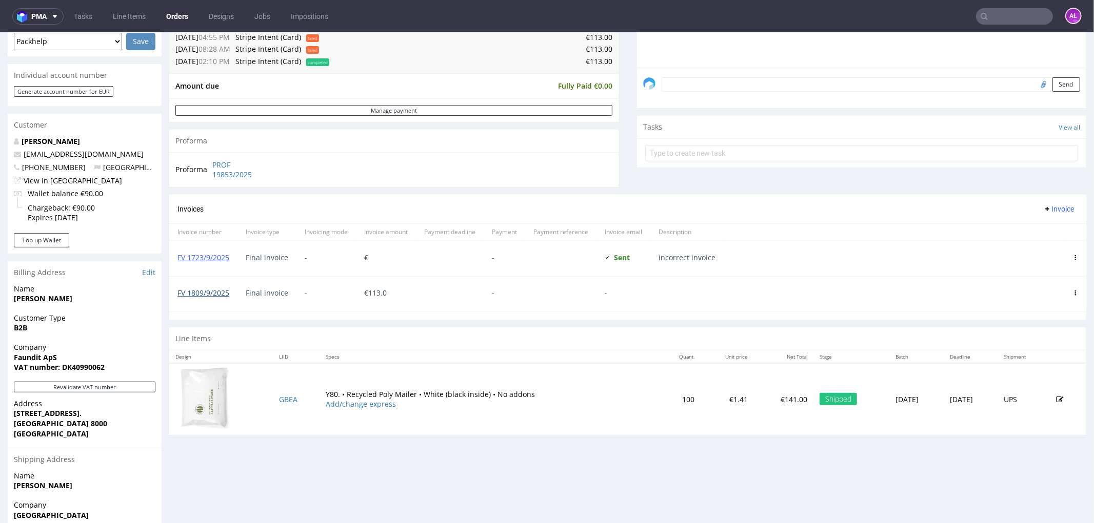
click at [216, 291] on link "FV 1809/9/2025" at bounding box center [203, 293] width 52 height 10
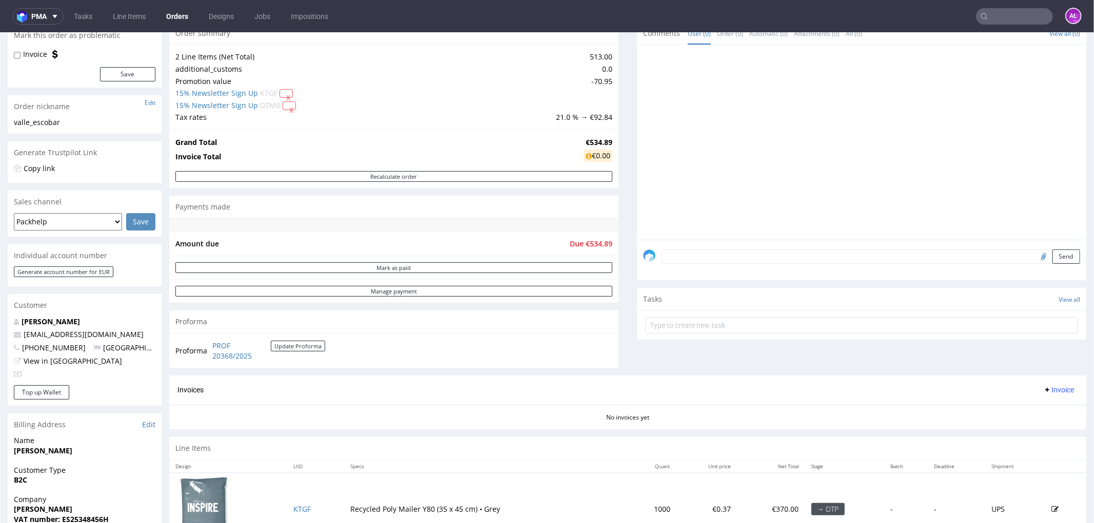
scroll to position [285, 0]
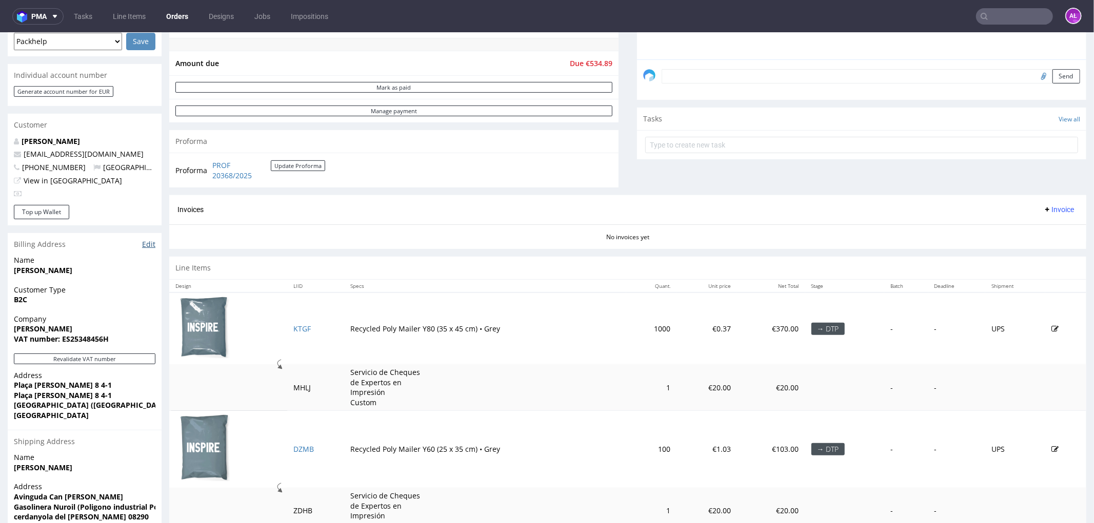
click at [147, 242] on link "Edit" at bounding box center [148, 244] width 13 height 10
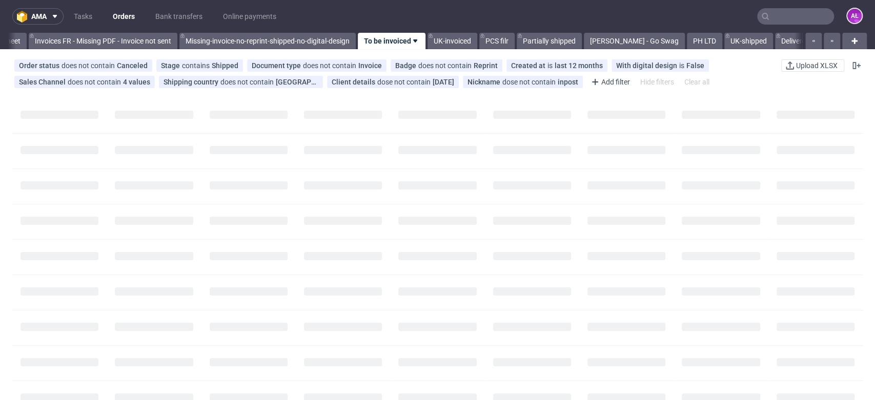
scroll to position [0, 1718]
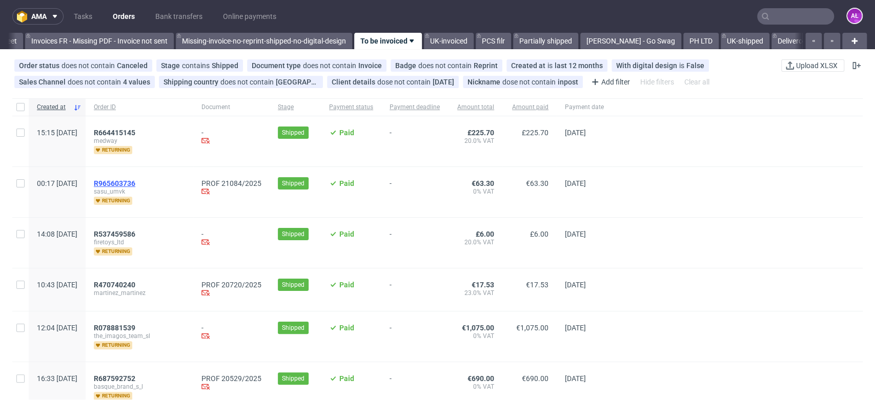
click at [135, 179] on span "R965603736" at bounding box center [115, 183] width 42 height 8
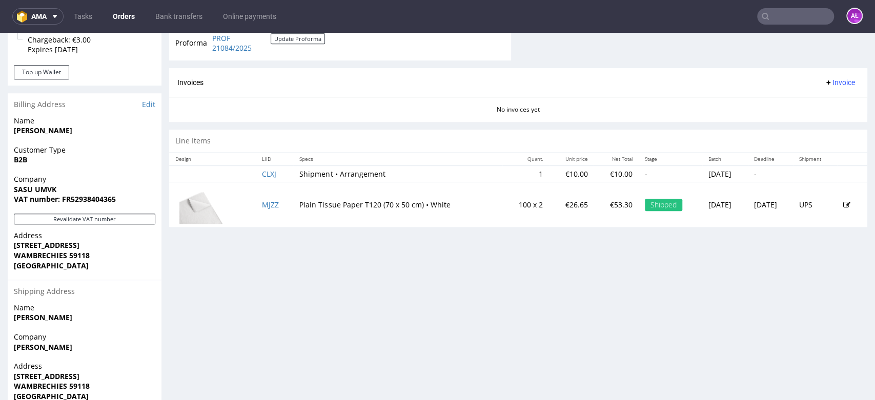
scroll to position [455, 0]
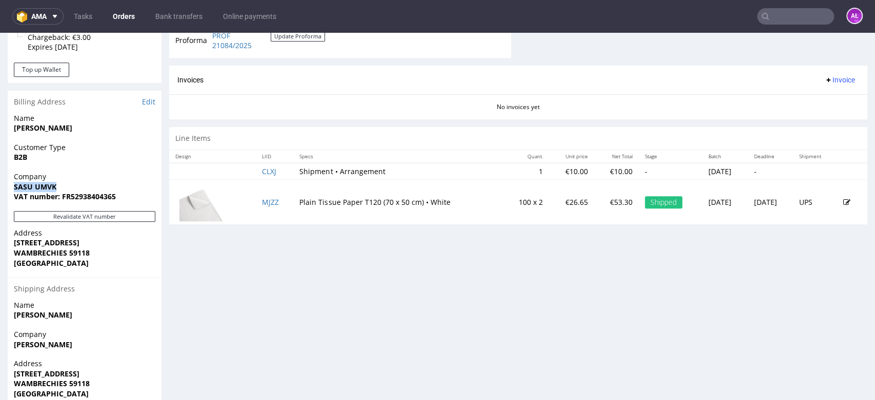
drag, startPoint x: 66, startPoint y: 187, endPoint x: 12, endPoint y: 188, distance: 53.3
click at [12, 188] on div "Company SASU UMVK VAT number: FR52938404365" at bounding box center [85, 191] width 154 height 39
copy strong "SASU UMVK"
click at [75, 215] on button "Revalidate VAT number" at bounding box center [84, 216] width 141 height 11
drag, startPoint x: 76, startPoint y: 198, endPoint x: 120, endPoint y: 198, distance: 43.6
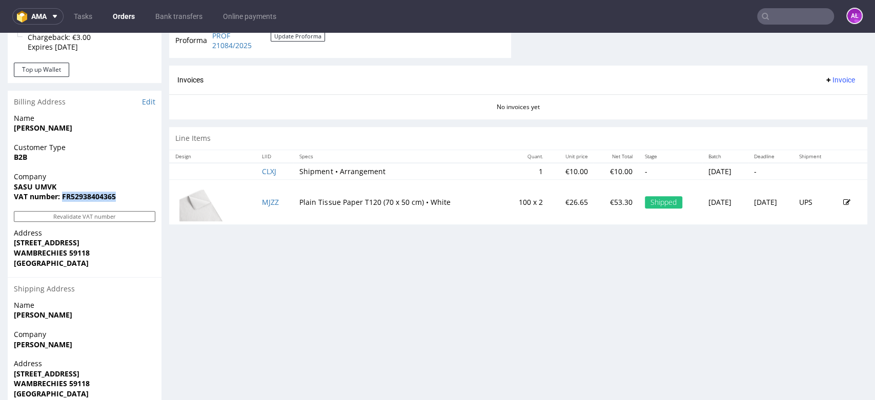
click at [120, 198] on span "VAT number: FR52938404365" at bounding box center [84, 197] width 141 height 10
copy strong "FR52938404365"
drag, startPoint x: 8, startPoint y: 238, endPoint x: 146, endPoint y: 243, distance: 138.0
click at [147, 243] on div "Address 150 Avenue de l'Espace, Bâtiment A2 WAMBRECHIES 59118 France" at bounding box center [85, 252] width 154 height 49
copy strong "150 Avenue de l'Espace, Bâtiment A2"
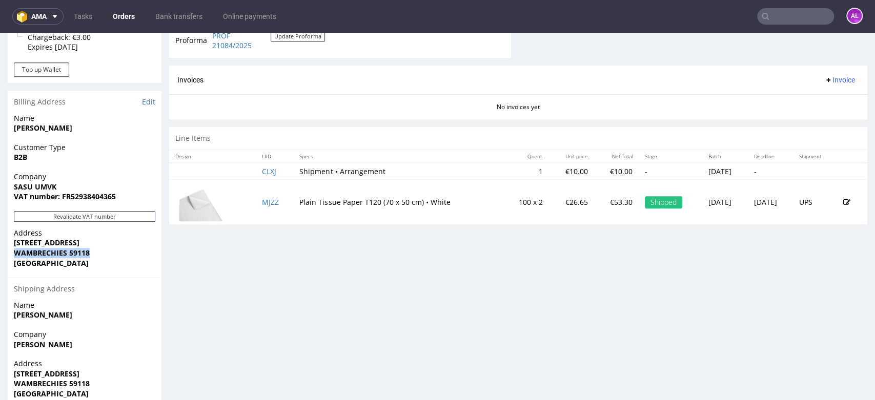
drag, startPoint x: 12, startPoint y: 255, endPoint x: 95, endPoint y: 256, distance: 83.1
click at [100, 257] on div "Address 150 Avenue de l'Espace, Bâtiment A2 WAMBRECHIES 59118 France" at bounding box center [85, 252] width 154 height 49
copy strong "WAMBRECHIES 59118"
drag, startPoint x: 292, startPoint y: 205, endPoint x: 439, endPoint y: 201, distance: 146.7
click at [439, 201] on td "Plain Tissue Paper T120 (70 x 50 cm) • White" at bounding box center [397, 202] width 209 height 45
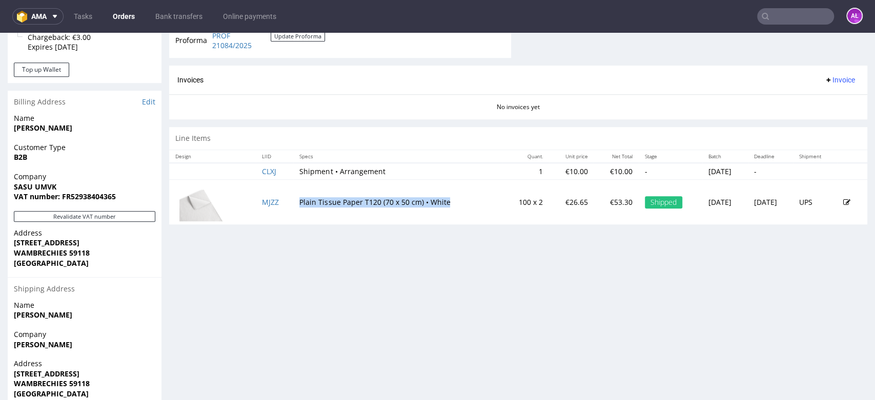
copy td "Plain Tissue Paper T120 (70 x 50 cm) • White"
drag, startPoint x: 287, startPoint y: 172, endPoint x: 324, endPoint y: 174, distance: 37.0
click at [324, 174] on td "Shipment • Arrangement" at bounding box center [397, 171] width 209 height 17
copy td "Shipment"
drag, startPoint x: 537, startPoint y: 204, endPoint x: 554, endPoint y: 204, distance: 16.9
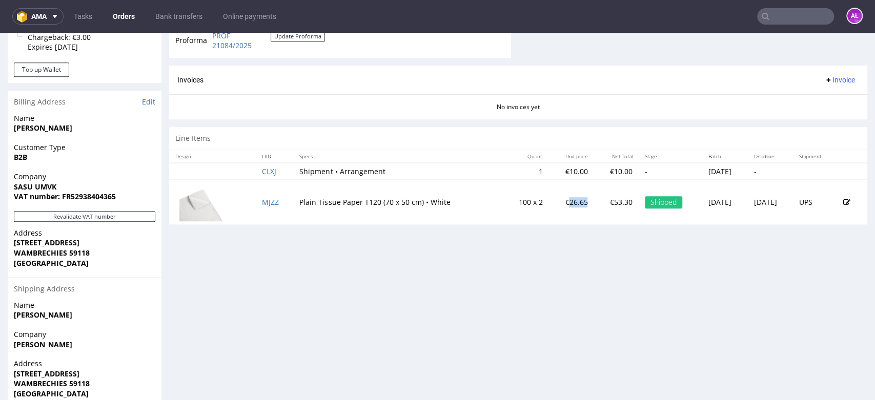
click at [554, 204] on td "€26.65" at bounding box center [571, 202] width 45 height 45
copy td "26.65"
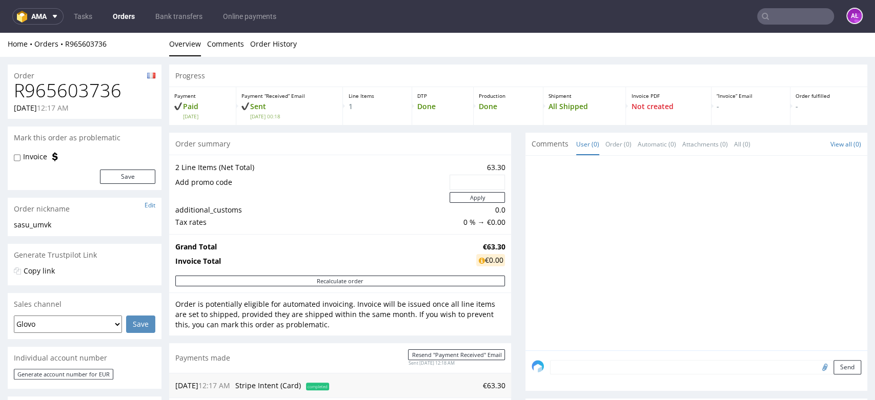
scroll to position [0, 0]
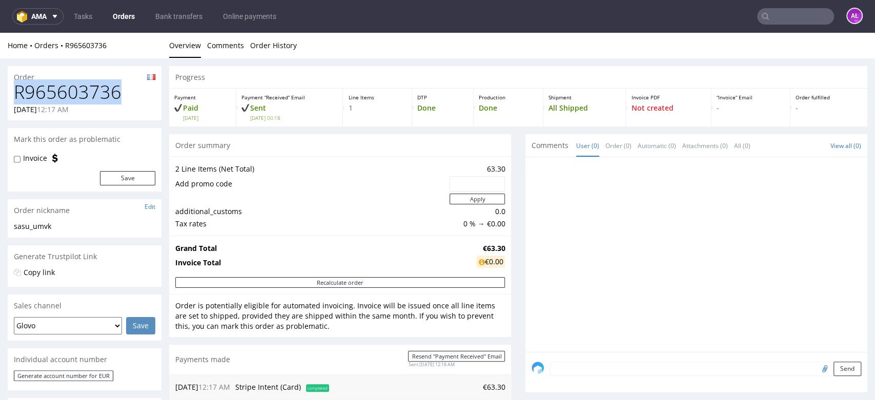
drag, startPoint x: 116, startPoint y: 97, endPoint x: -4, endPoint y: 97, distance: 119.5
copy h1 "R965603736"
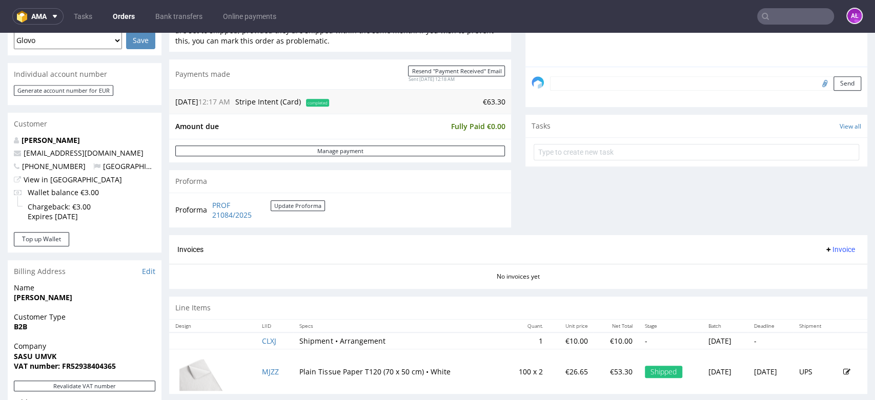
scroll to position [285, 0]
click at [831, 250] on span "Invoice" at bounding box center [839, 251] width 31 height 8
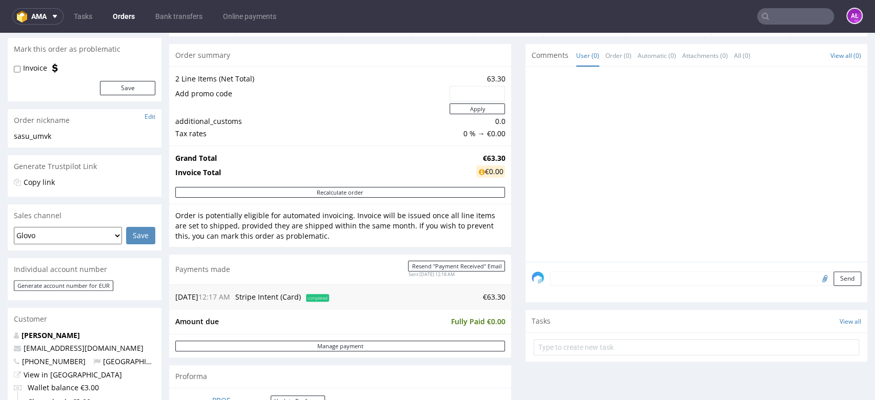
scroll to position [0, 0]
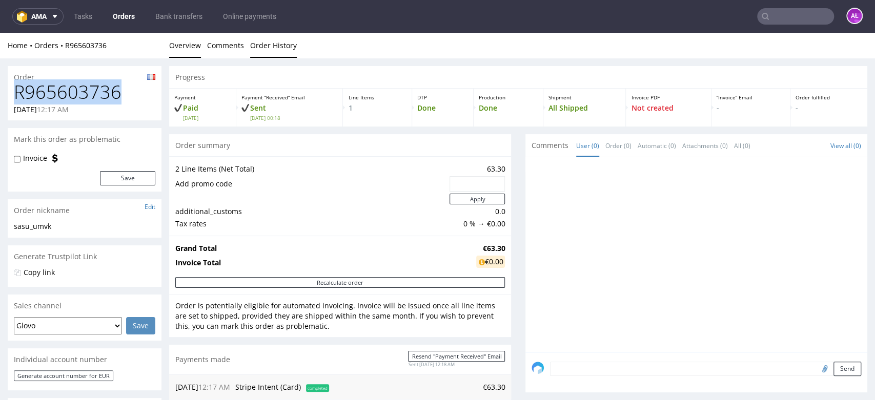
drag, startPoint x: 289, startPoint y: 47, endPoint x: 278, endPoint y: 47, distance: 10.8
click at [289, 47] on link "Order History" at bounding box center [273, 45] width 47 height 25
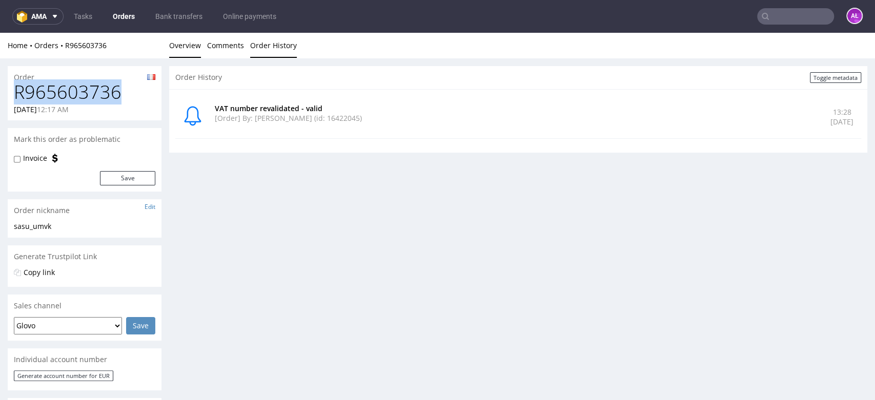
click at [191, 43] on link "Overview" at bounding box center [185, 45] width 32 height 25
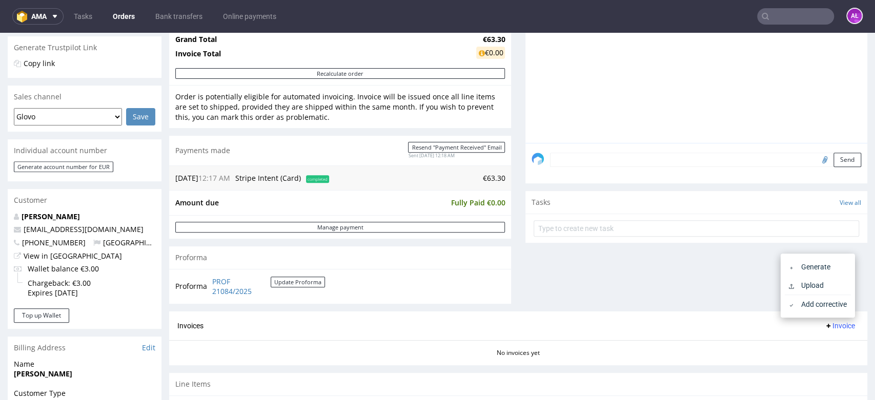
scroll to position [285, 0]
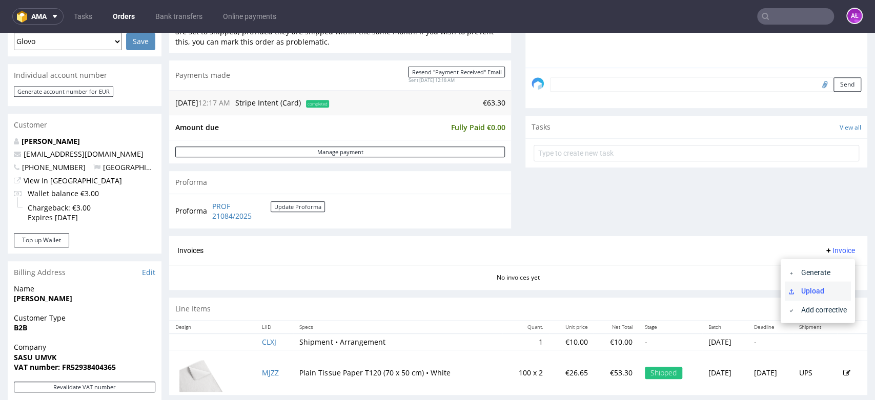
click at [814, 288] on span "Upload" at bounding box center [822, 291] width 50 height 10
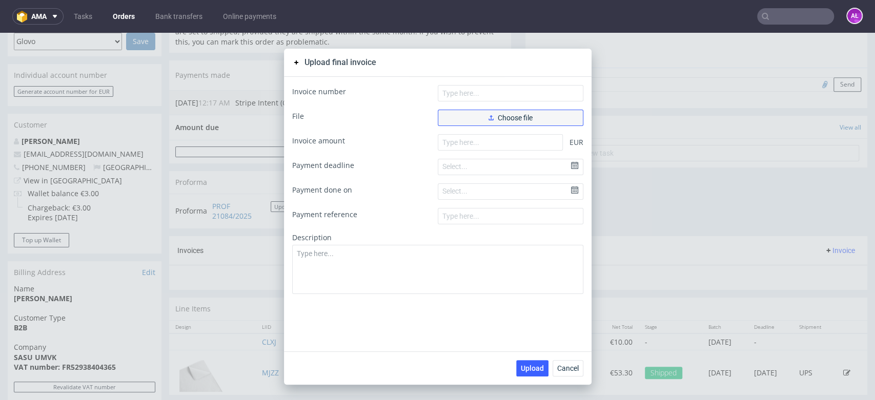
click at [492, 118] on span "Choose file" at bounding box center [511, 117] width 44 height 7
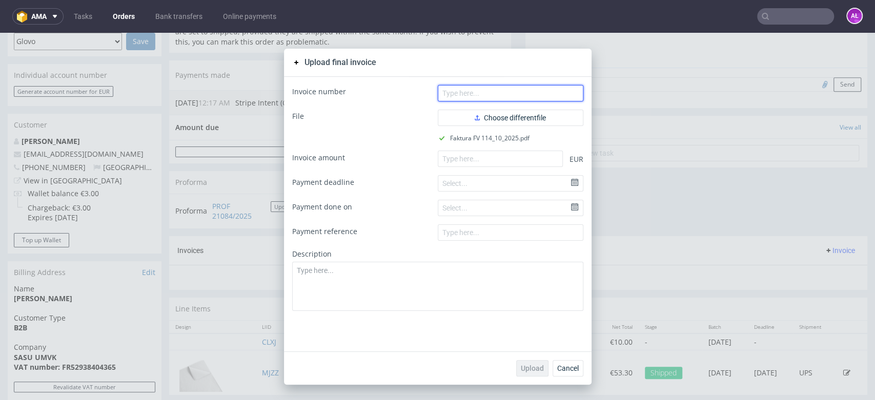
drag, startPoint x: 497, startPoint y: 88, endPoint x: 497, endPoint y: 66, distance: 22.1
click at [497, 88] on input "text" at bounding box center [511, 93] width 146 height 16
paste input "FV 114/10/2025"
type input "FV 114/10/2025"
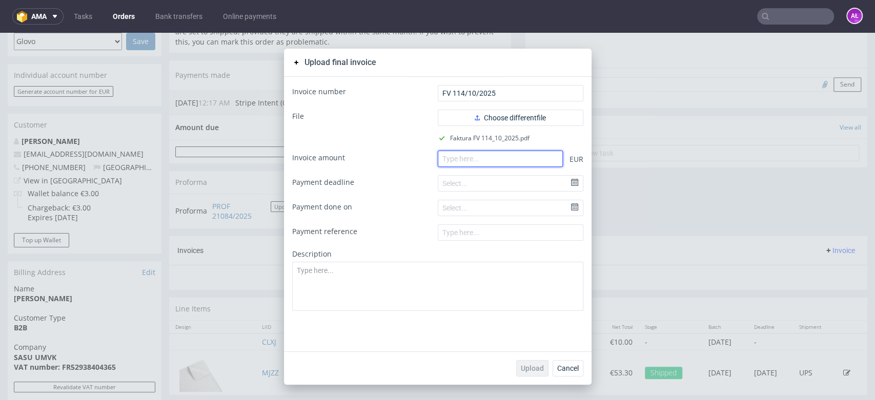
click at [471, 163] on input "number" at bounding box center [500, 159] width 125 height 16
paste input "63.30"
type input "63.30"
click at [530, 374] on button "Upload" at bounding box center [532, 368] width 32 height 16
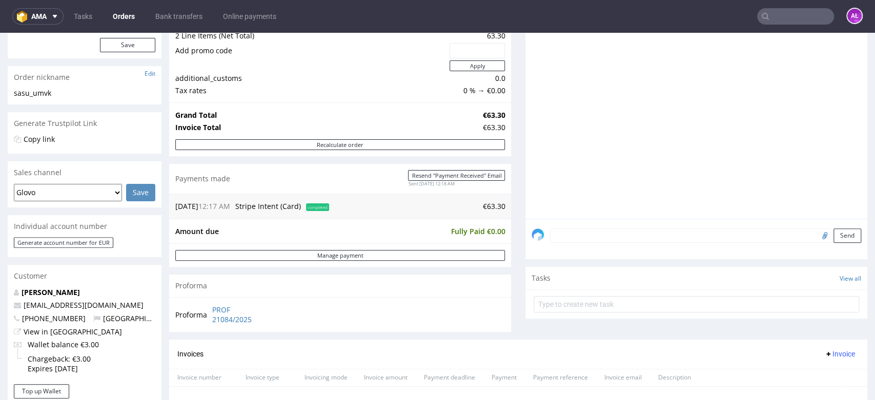
scroll to position [285, 0]
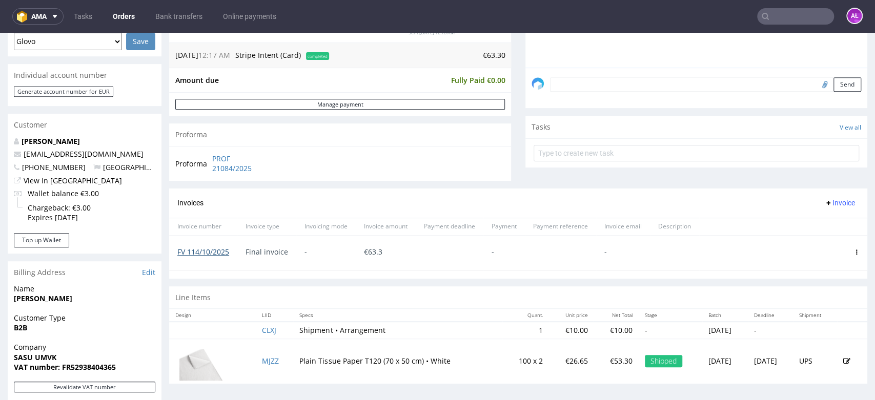
click at [216, 250] on link "FV 114/10/2025" at bounding box center [203, 252] width 52 height 10
click at [218, 253] on link "FV 114/10/2025" at bounding box center [203, 252] width 52 height 10
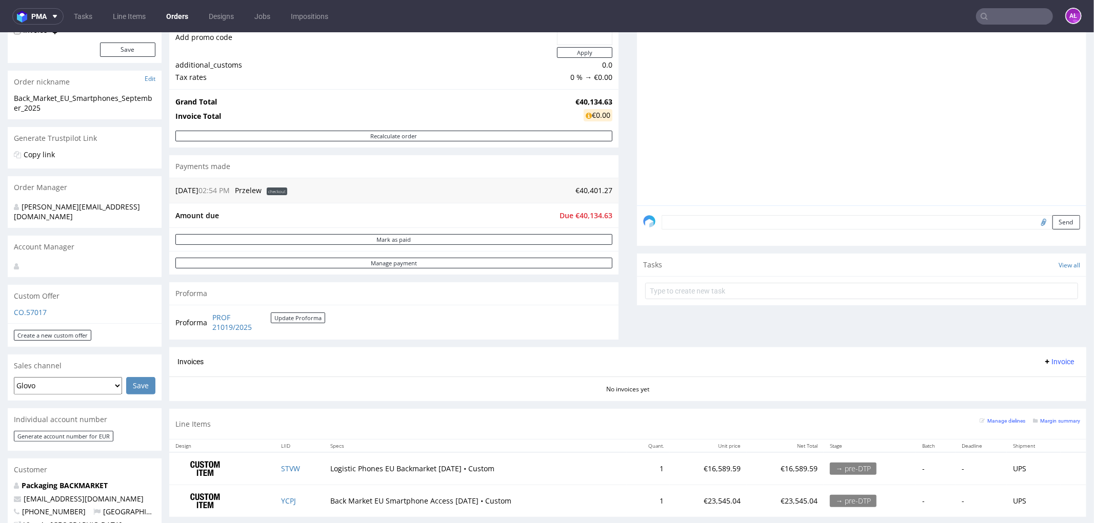
scroll to position [228, 0]
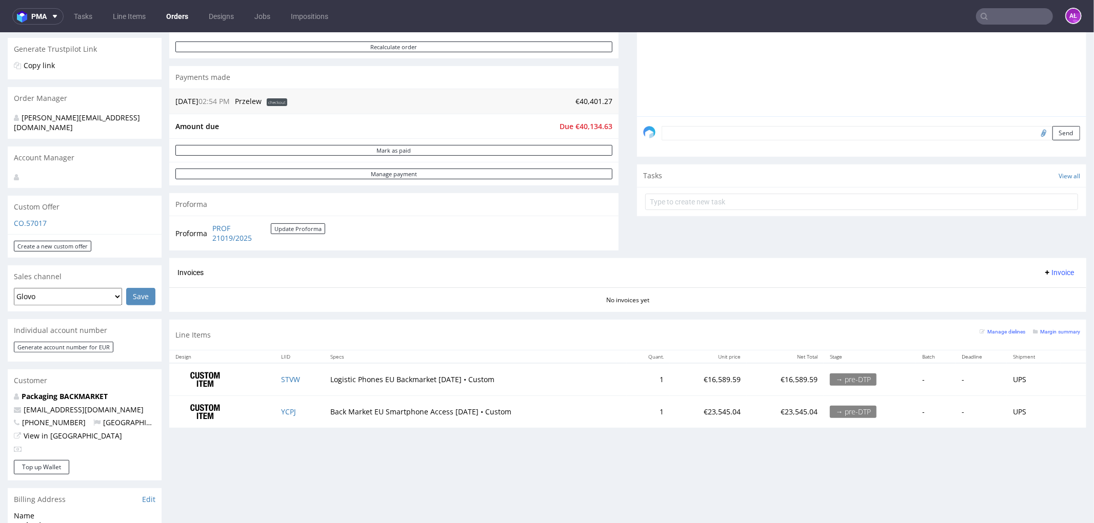
click at [1043, 271] on span "Invoice" at bounding box center [1058, 272] width 31 height 8
click at [1038, 311] on span "Upload" at bounding box center [1041, 313] width 50 height 10
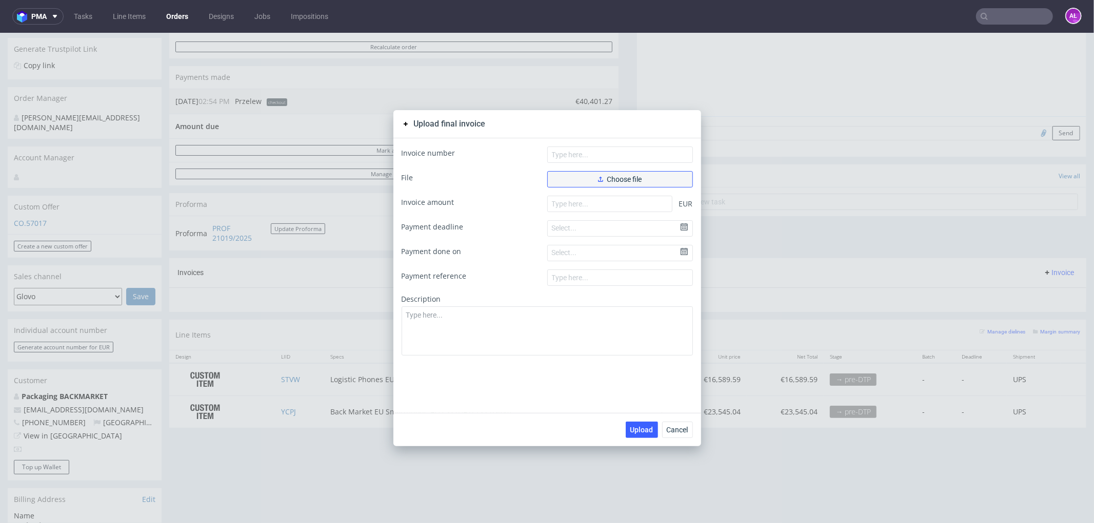
click at [622, 179] on span "Choose file" at bounding box center [620, 178] width 44 height 7
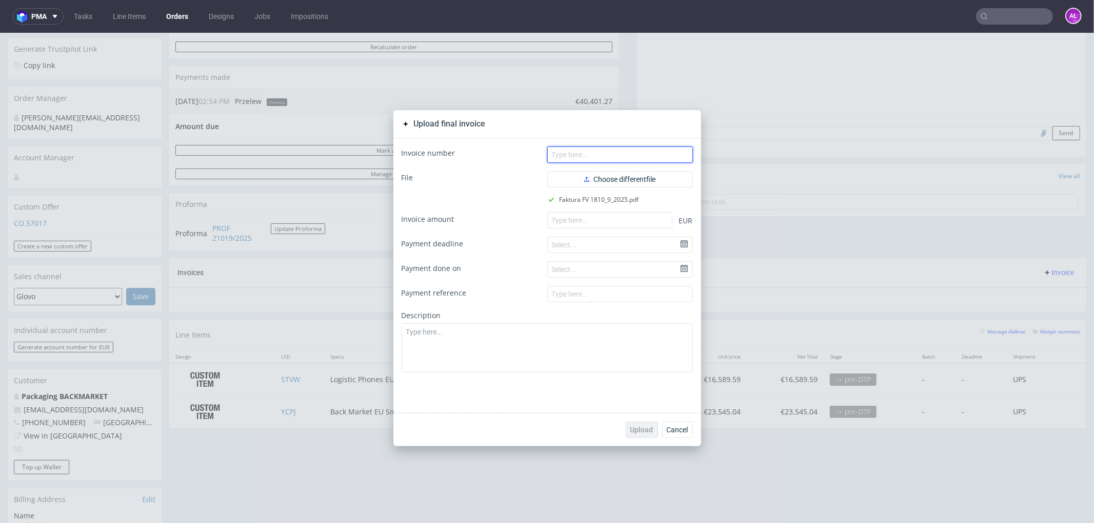
click at [631, 158] on input "text" at bounding box center [620, 154] width 146 height 16
paste input "FV 1810/9/2025 Date d'émission 2025-09-30 Date de la vente 2025-09-30 Date d'éc…"
click at [644, 154] on input "FV 1810/9/2025 Date d'émission 2025-09-30 Date de la vente 2025-09-30 Date d'éc…" at bounding box center [620, 154] width 146 height 16
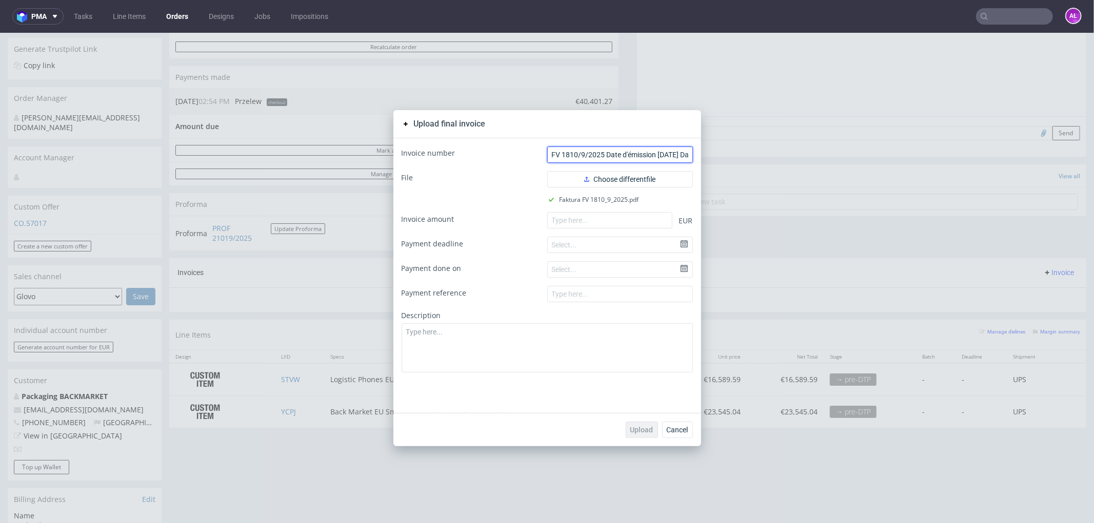
click at [644, 154] on input "FV 1810/9/2025 Date d'émission 2025-09-30 Date de la vente 2025-09-30 Date d'éc…" at bounding box center [620, 154] width 146 height 16
paste input "text"
type input "FV 1810/9/2025"
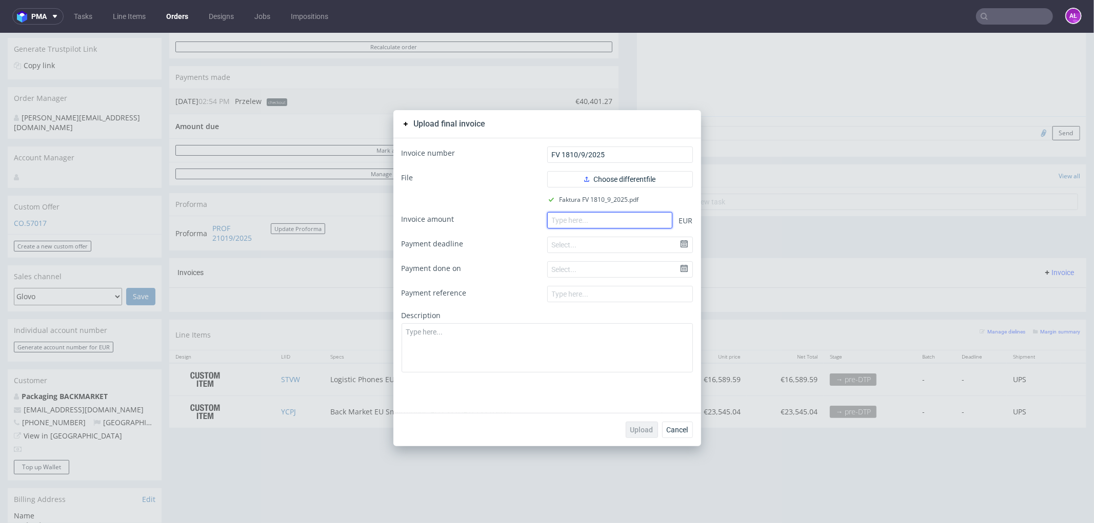
paste input "4013463"
click at [636, 217] on input "number" at bounding box center [609, 220] width 125 height 16
click at [550, 222] on input "number" at bounding box center [609, 220] width 125 height 16
click at [566, 225] on input "4013463" at bounding box center [609, 220] width 125 height 16
type input "40134.63"
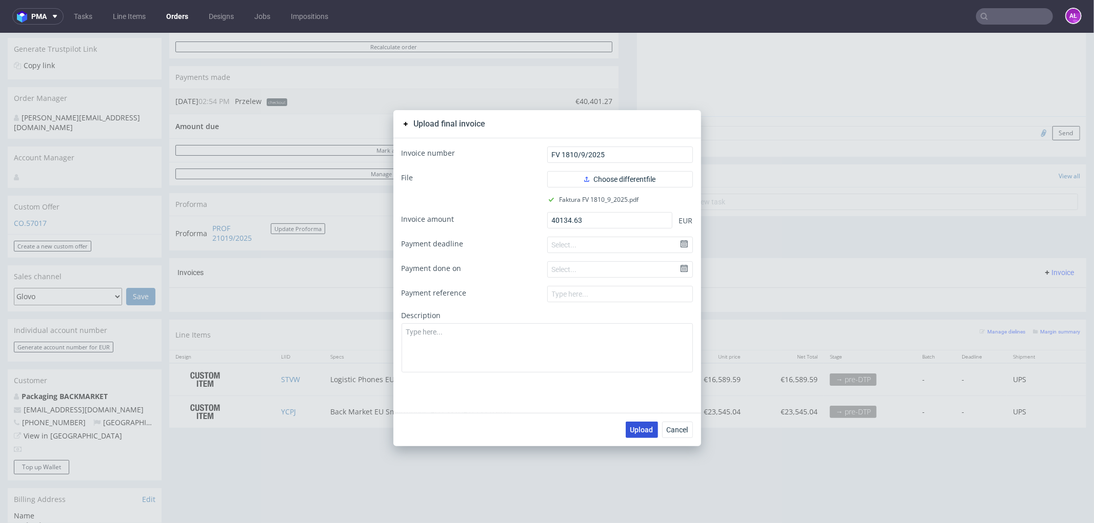
click at [638, 433] on button "Upload" at bounding box center [641, 429] width 32 height 16
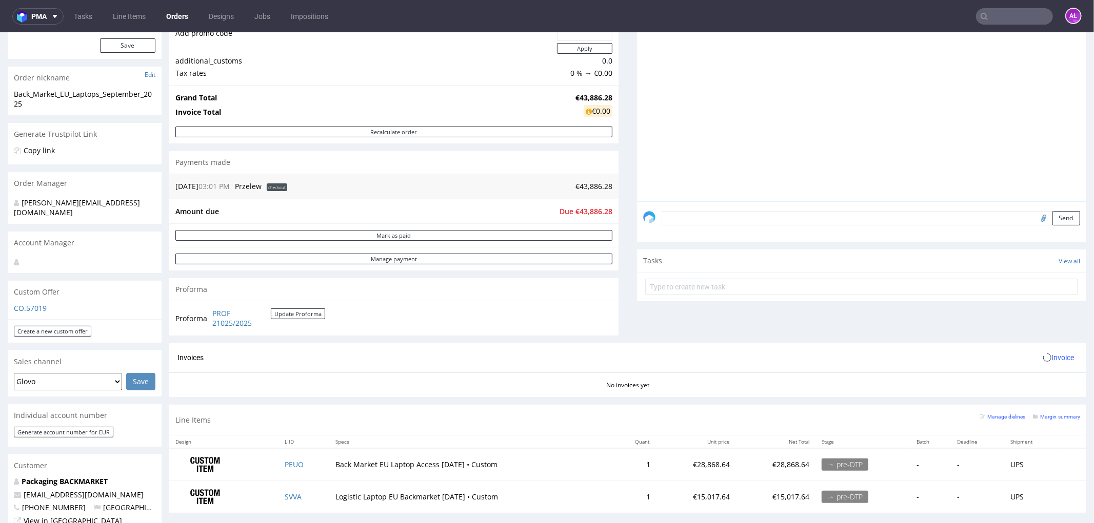
scroll to position [285, 0]
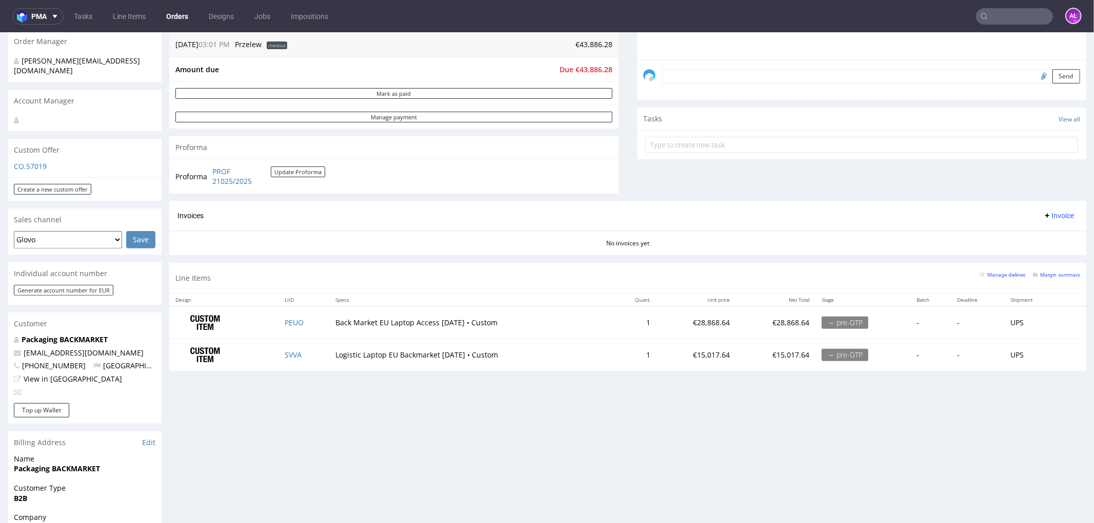
click at [1047, 215] on span "Invoice" at bounding box center [1058, 215] width 31 height 8
click at [1054, 257] on span "Upload" at bounding box center [1041, 256] width 50 height 10
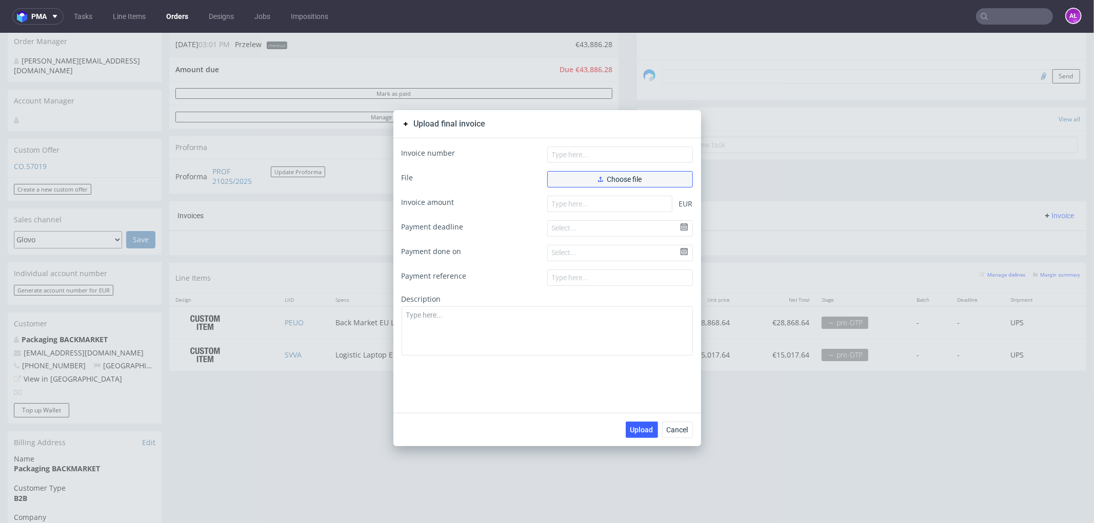
click at [622, 172] on button "Choose file" at bounding box center [620, 179] width 146 height 16
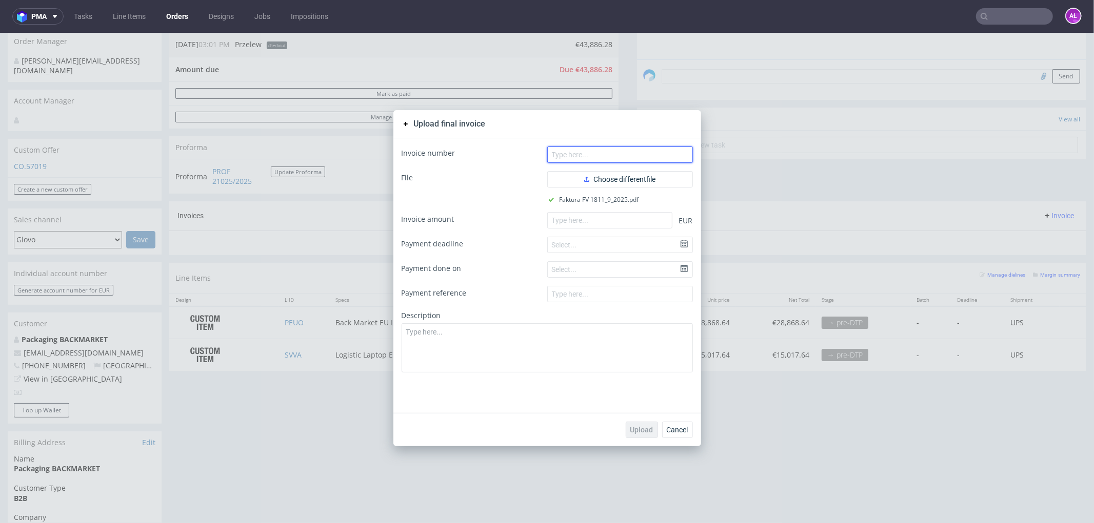
click at [647, 160] on input "text" at bounding box center [620, 154] width 146 height 16
paste input "FV 1811/9/2025"
type input "FV 1811/9/2025"
paste input "43886.29"
click at [574, 226] on input "number" at bounding box center [609, 220] width 125 height 16
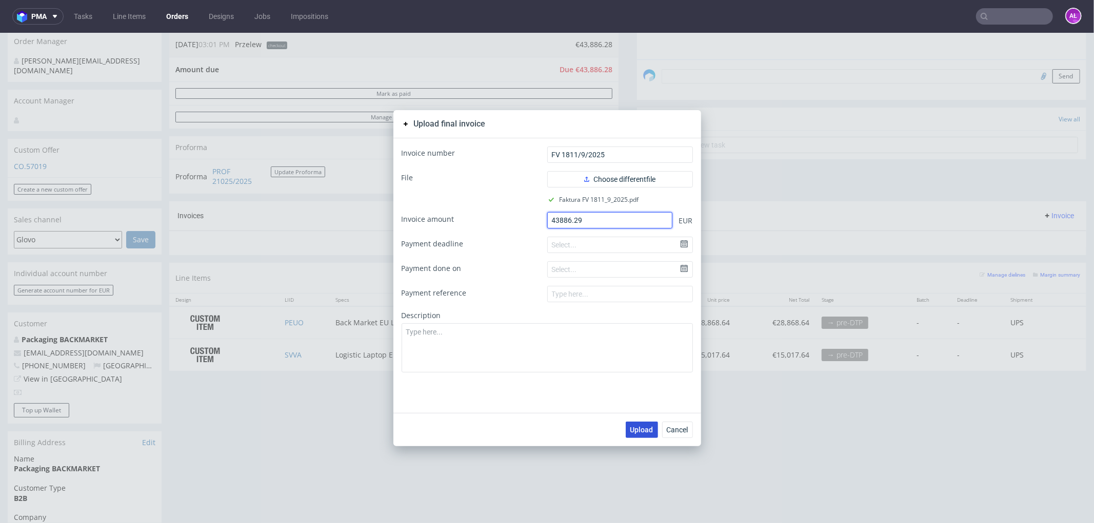
type input "43886.29"
click at [642, 426] on span "Upload" at bounding box center [641, 429] width 23 height 7
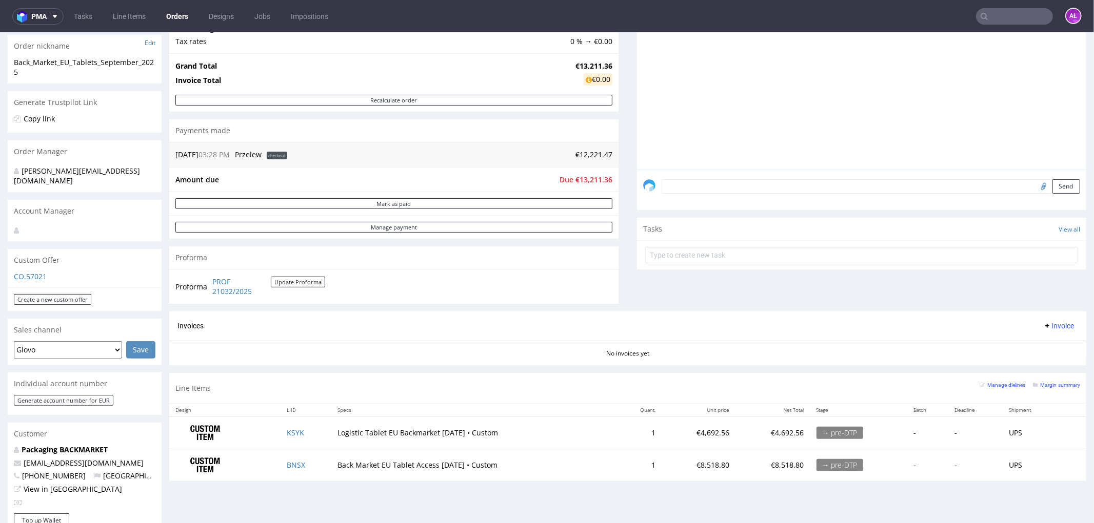
scroll to position [228, 0]
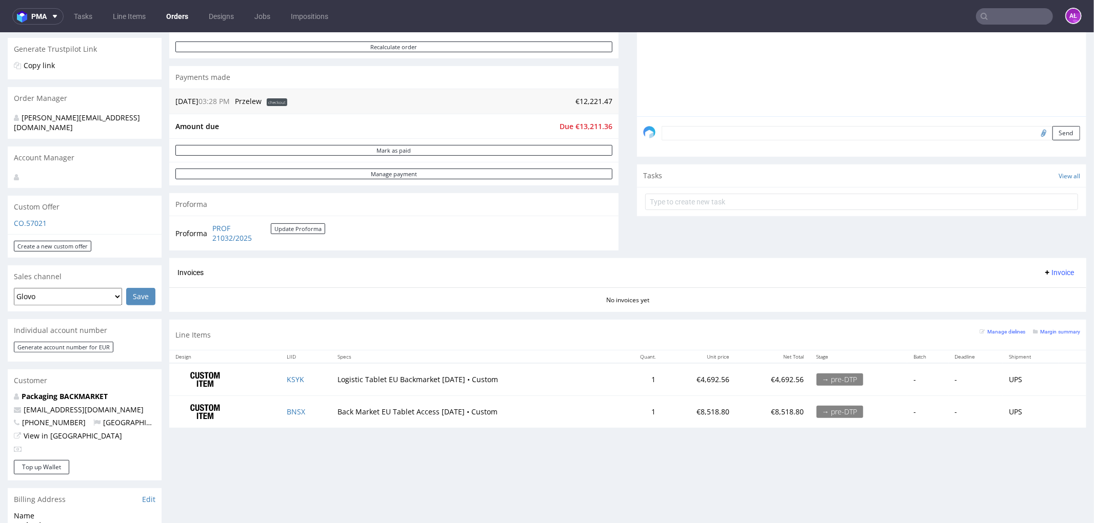
click at [1043, 272] on span "Invoice" at bounding box center [1058, 272] width 31 height 8
click at [1042, 311] on span "Upload" at bounding box center [1041, 313] width 50 height 10
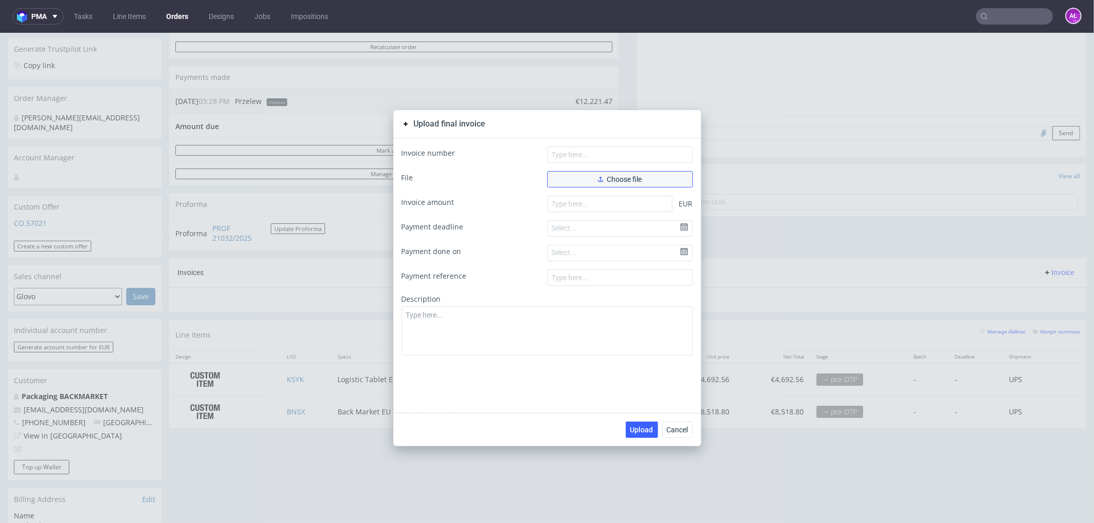
click at [653, 182] on button "Choose file" at bounding box center [620, 179] width 146 height 16
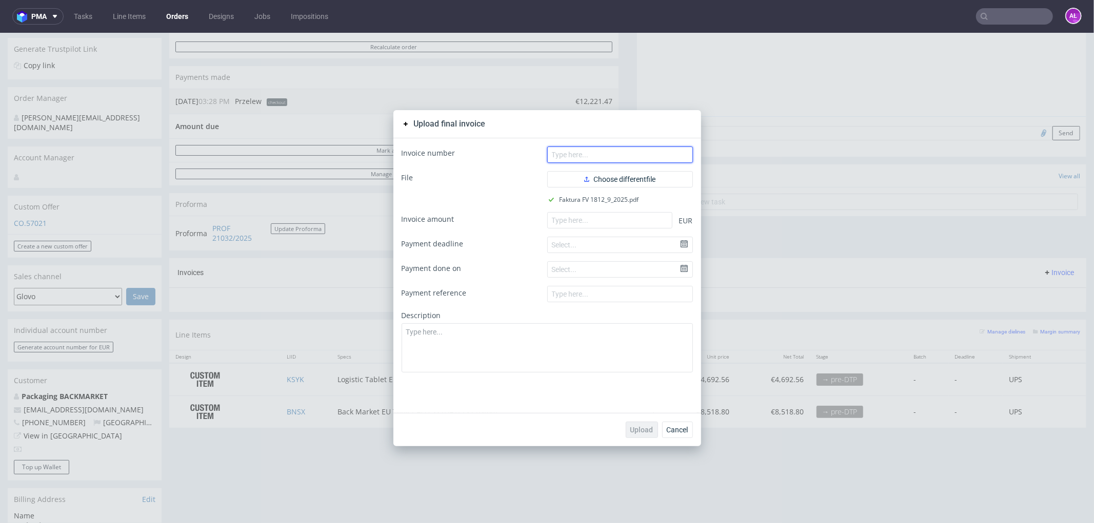
click at [588, 155] on input "text" at bounding box center [620, 154] width 146 height 16
paste input "FV 1812/9/2025"
type input "FV 1812/9/2025"
click at [662, 221] on input "number" at bounding box center [609, 220] width 125 height 16
paste input "13211.36"
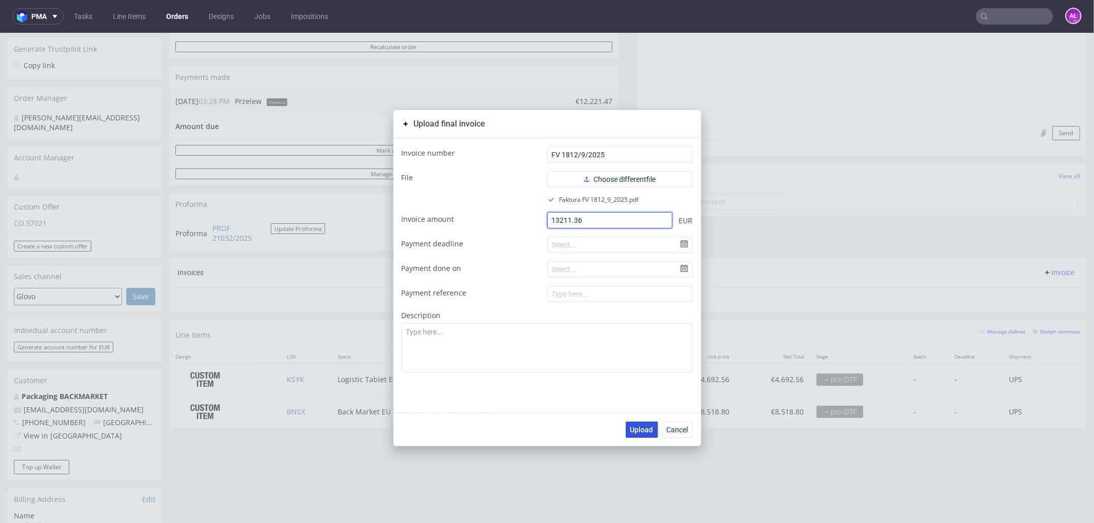
type input "13211.36"
click at [639, 426] on span "Upload" at bounding box center [641, 429] width 23 height 7
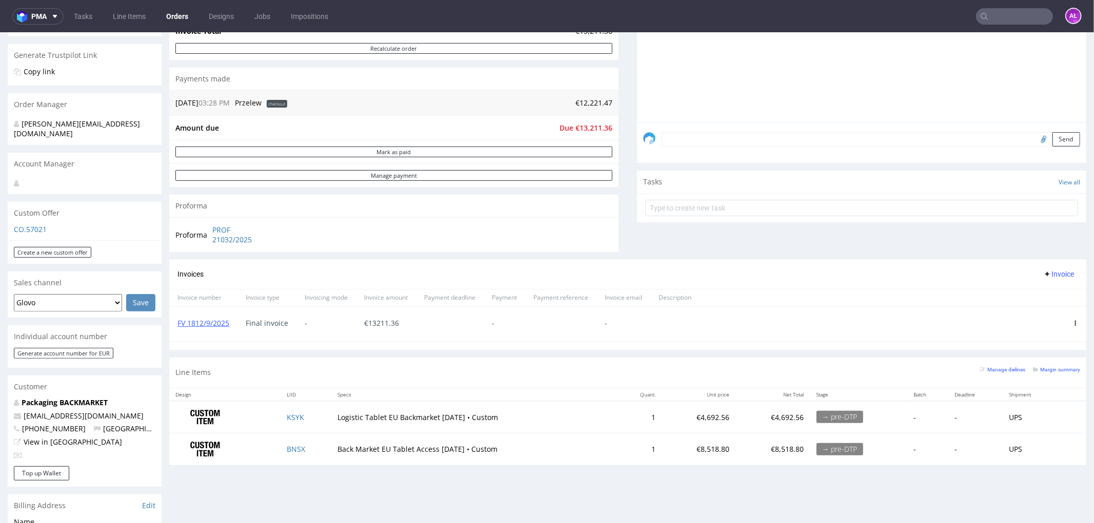
scroll to position [341, 0]
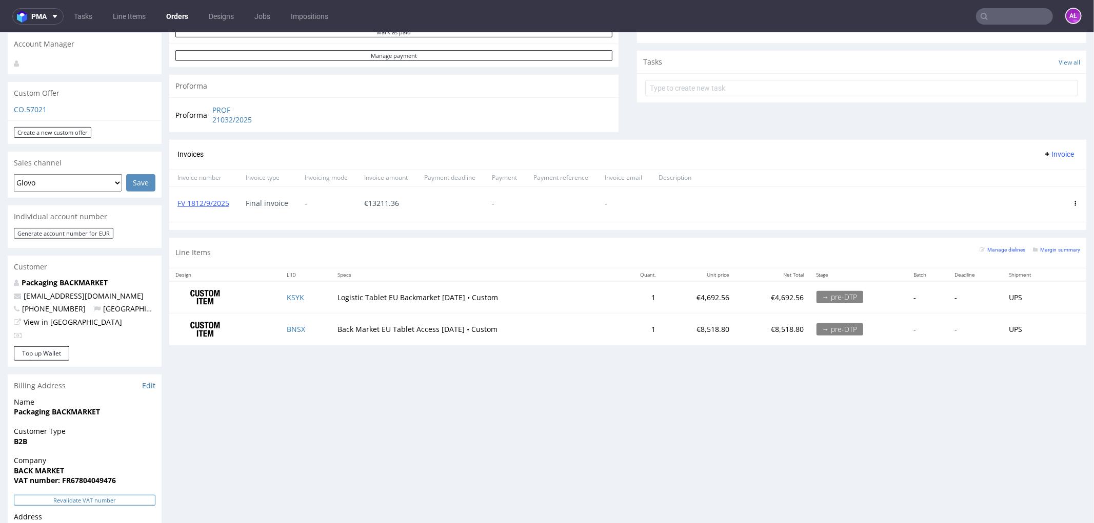
click at [135, 495] on button "Revalidate VAT number" at bounding box center [84, 500] width 141 height 11
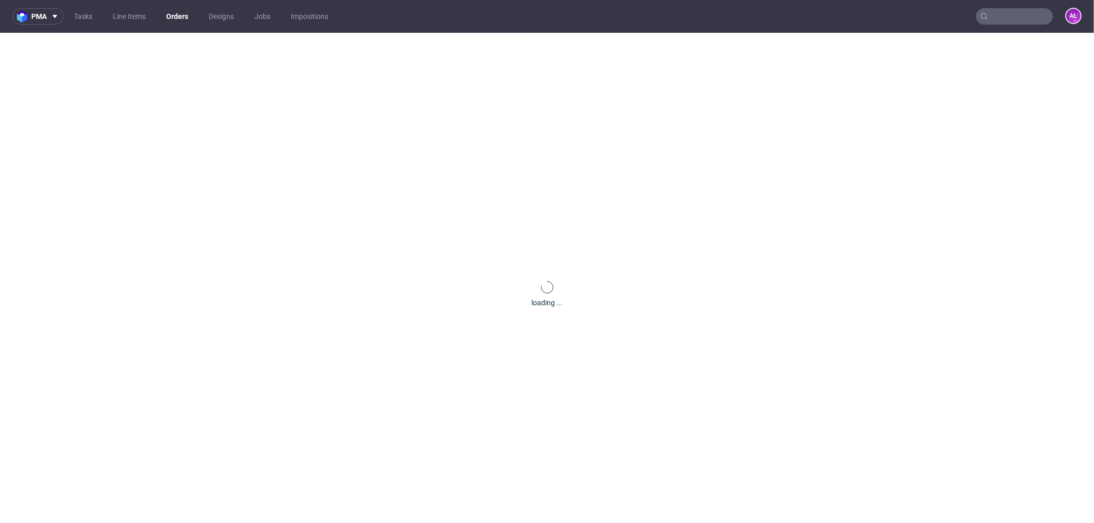
scroll to position [335, 0]
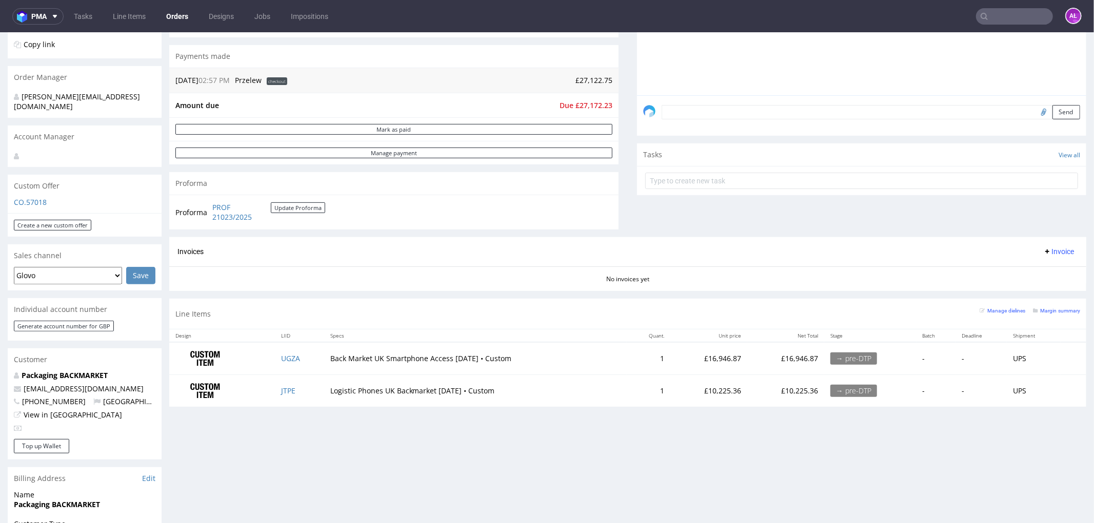
scroll to position [285, 0]
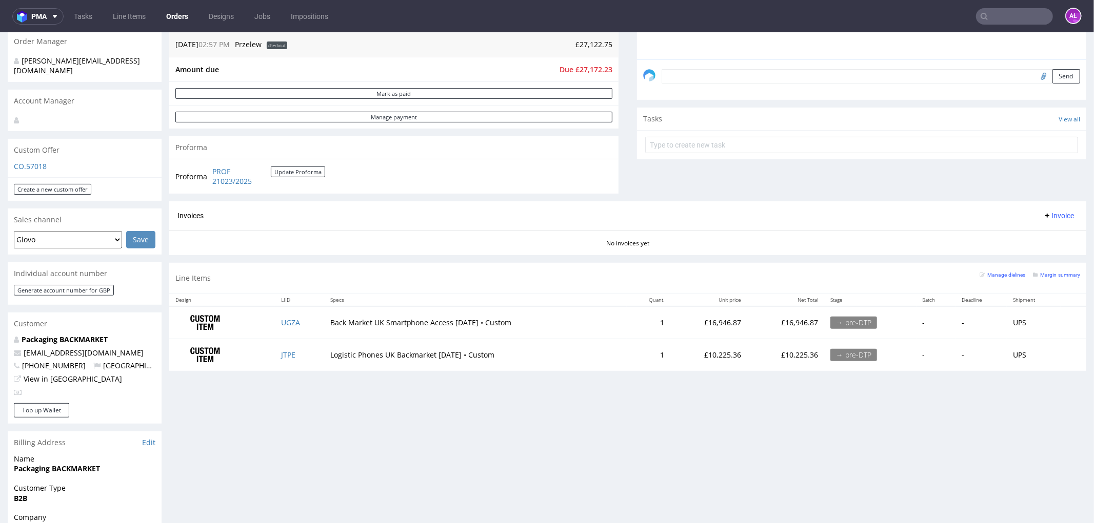
drag, startPoint x: 1039, startPoint y: 213, endPoint x: 1041, endPoint y: 218, distance: 5.7
click at [1043, 213] on span "Invoice" at bounding box center [1058, 215] width 31 height 8
click at [1048, 254] on span "Upload" at bounding box center [1041, 256] width 50 height 10
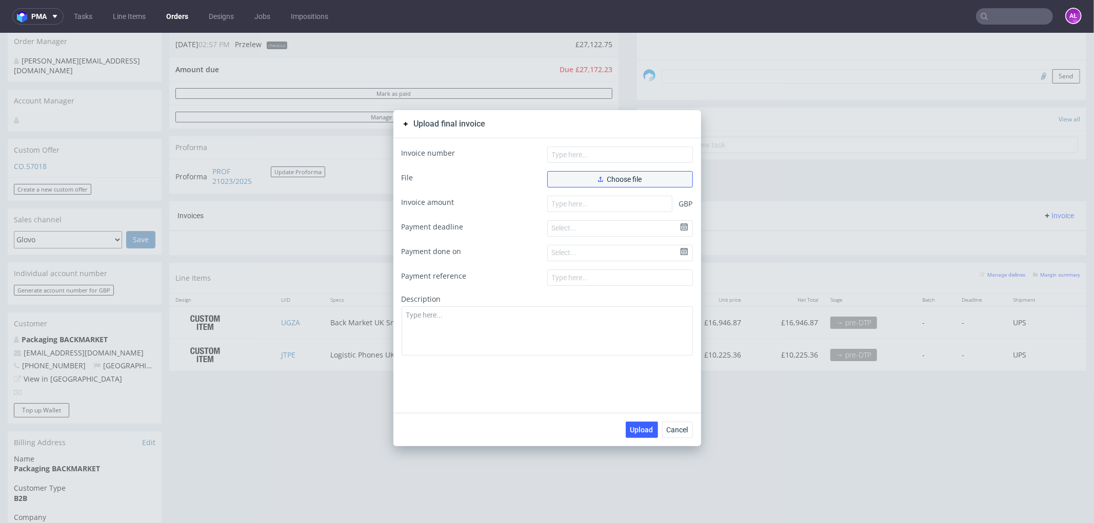
click at [599, 176] on span "Choose file" at bounding box center [620, 178] width 44 height 7
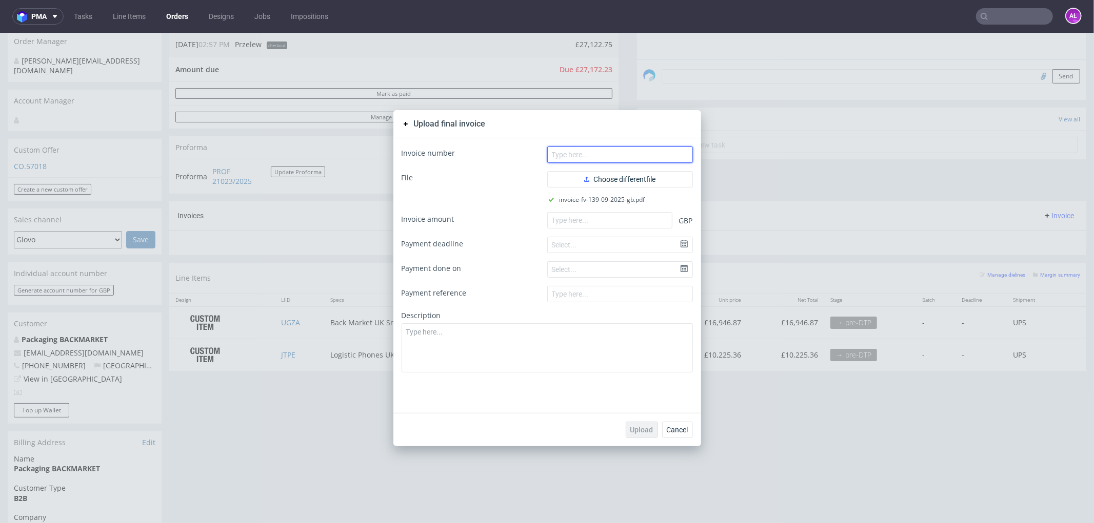
paste input "FV 139/09/2025/GB"
drag, startPoint x: 653, startPoint y: 157, endPoint x: 786, endPoint y: 204, distance: 141.2
click at [653, 157] on input "text" at bounding box center [620, 154] width 146 height 16
type input "FV 139/09/2025/GB"
click at [593, 225] on input "number" at bounding box center [609, 220] width 125 height 16
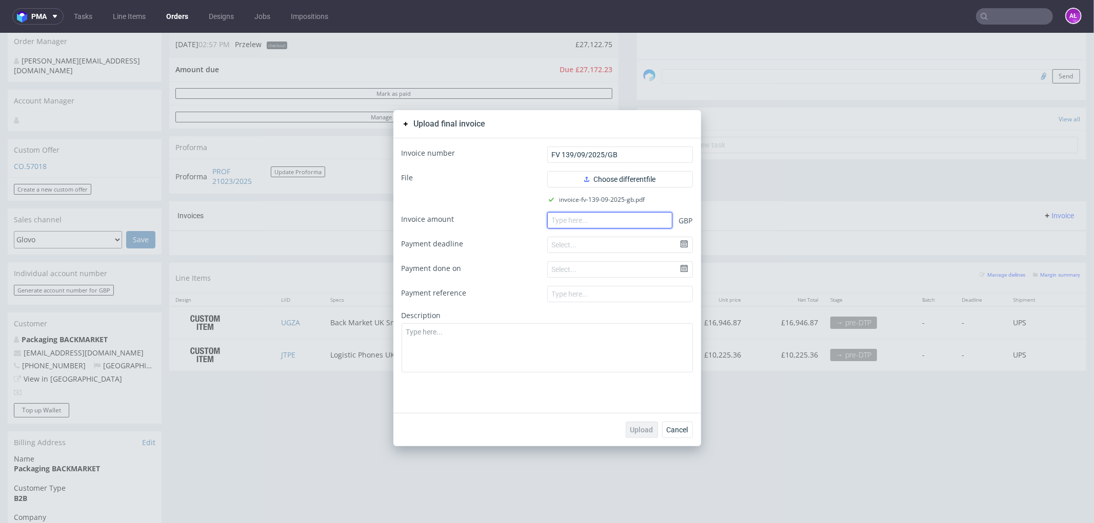
paste input "27.17222"
click at [557, 226] on input "27.17222" at bounding box center [609, 220] width 125 height 16
type input "27172.22"
click at [632, 426] on span "Upload" at bounding box center [641, 429] width 23 height 7
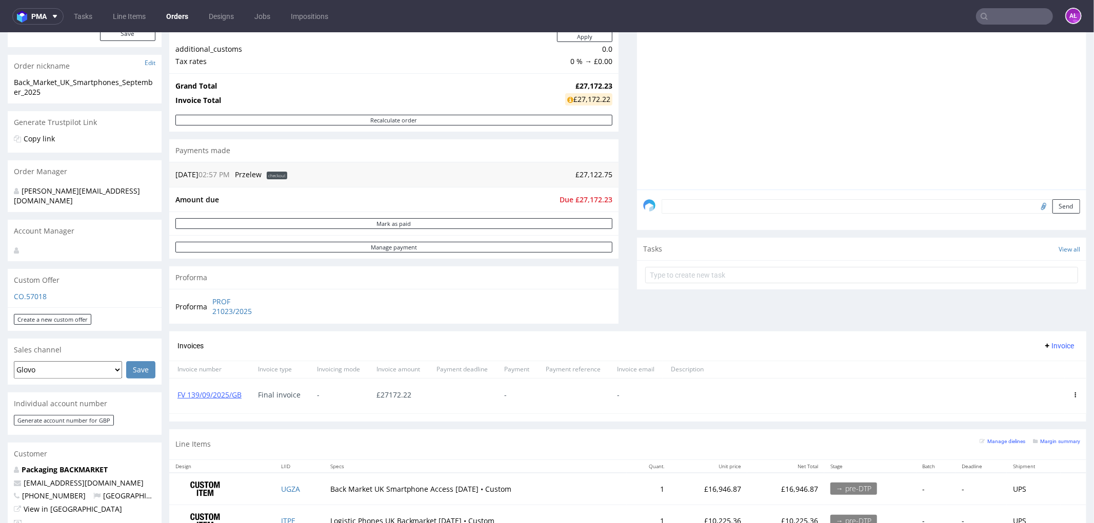
scroll to position [171, 0]
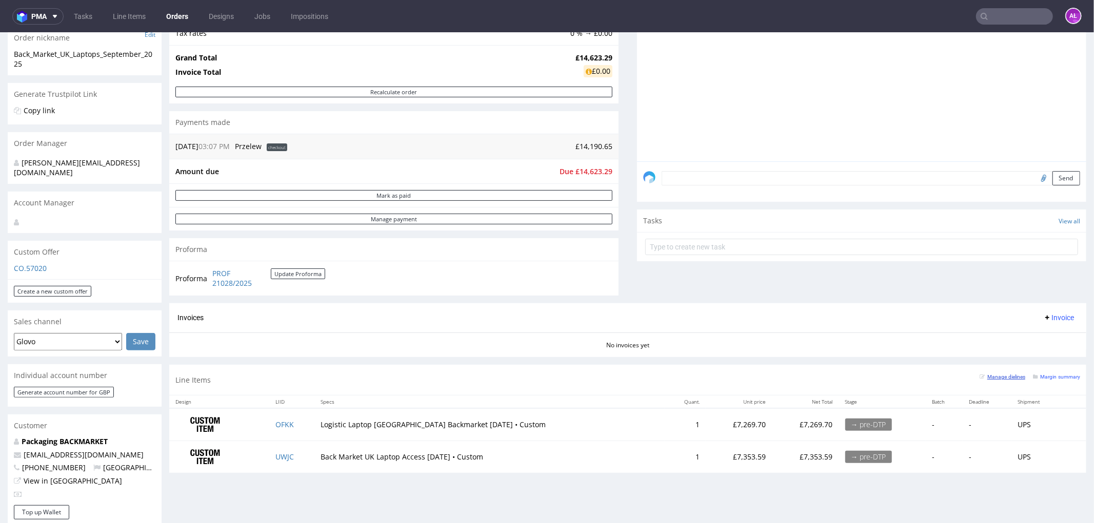
scroll to position [228, 0]
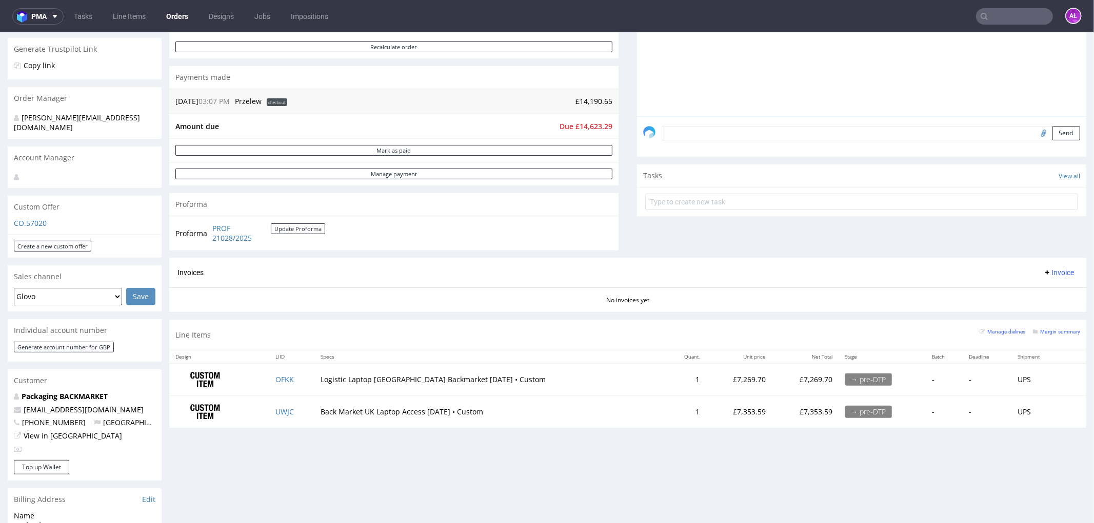
click at [1043, 274] on span "Invoice" at bounding box center [1058, 272] width 31 height 8
click at [1046, 313] on span "Upload" at bounding box center [1041, 313] width 50 height 10
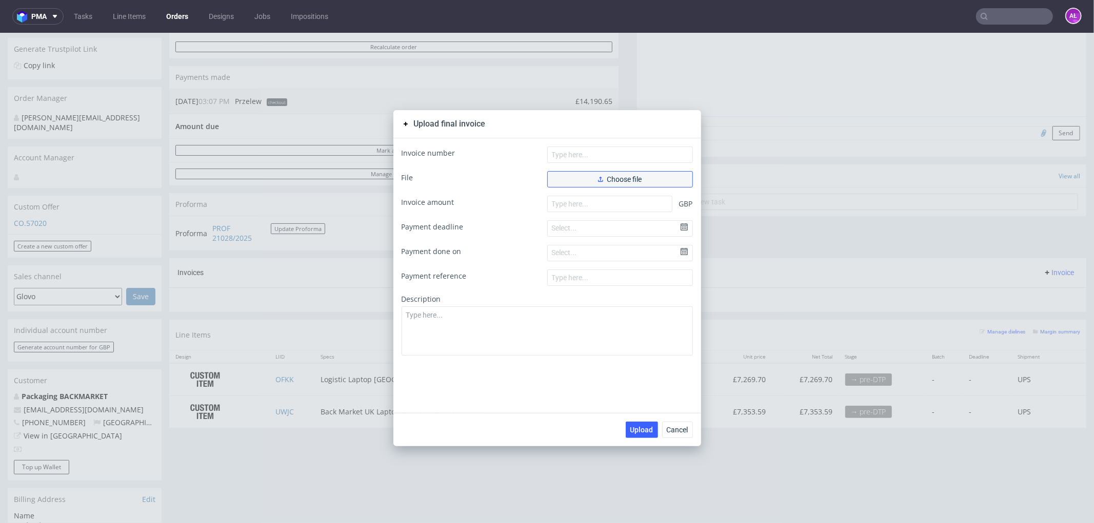
click at [631, 177] on span "Choose file" at bounding box center [620, 178] width 44 height 7
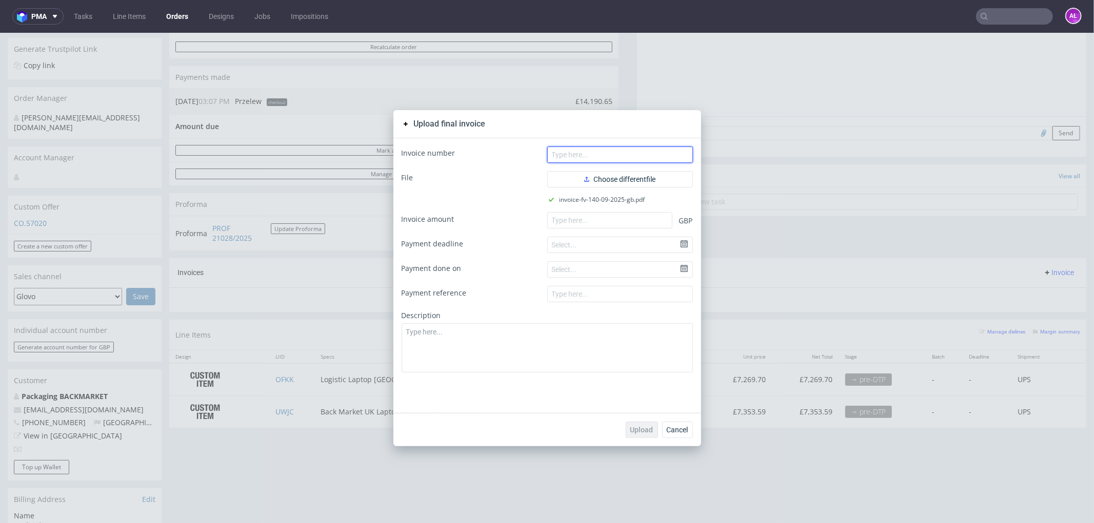
click at [623, 157] on input "text" at bounding box center [620, 154] width 146 height 16
paste input "FV 140/09/2025/GB"
type input "FV 140/09/2025/GB"
click at [602, 221] on input "number" at bounding box center [609, 220] width 125 height 16
paste input "14.62330"
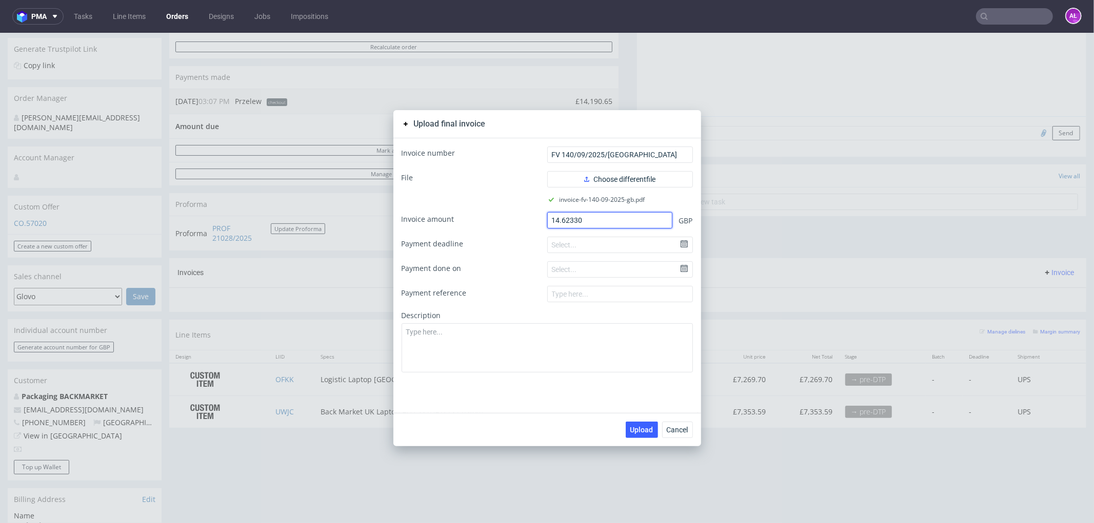
click at [558, 224] on input "14.62330" at bounding box center [609, 220] width 125 height 16
type input "14623.30"
click at [636, 428] on span "Upload" at bounding box center [641, 429] width 23 height 7
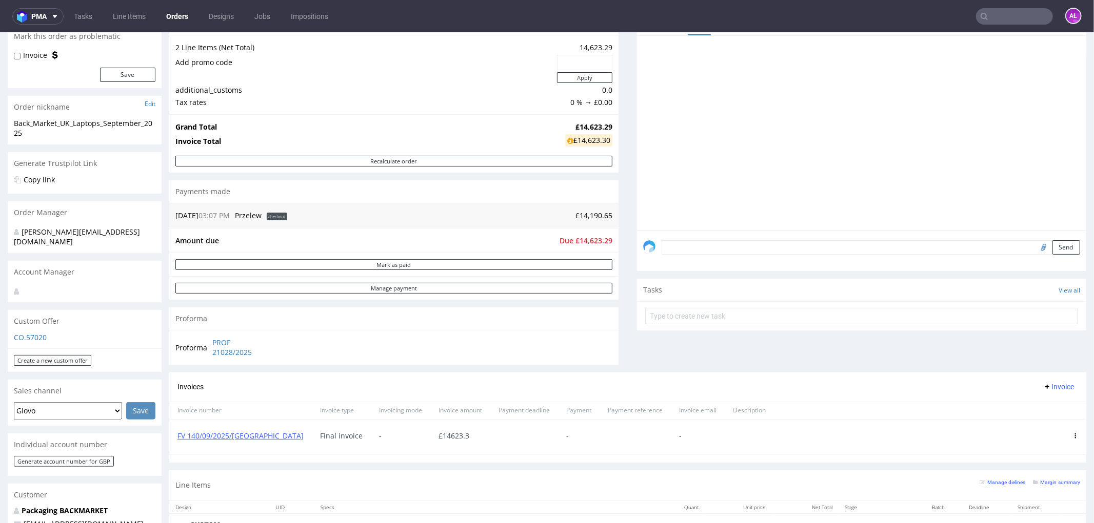
scroll to position [228, 0]
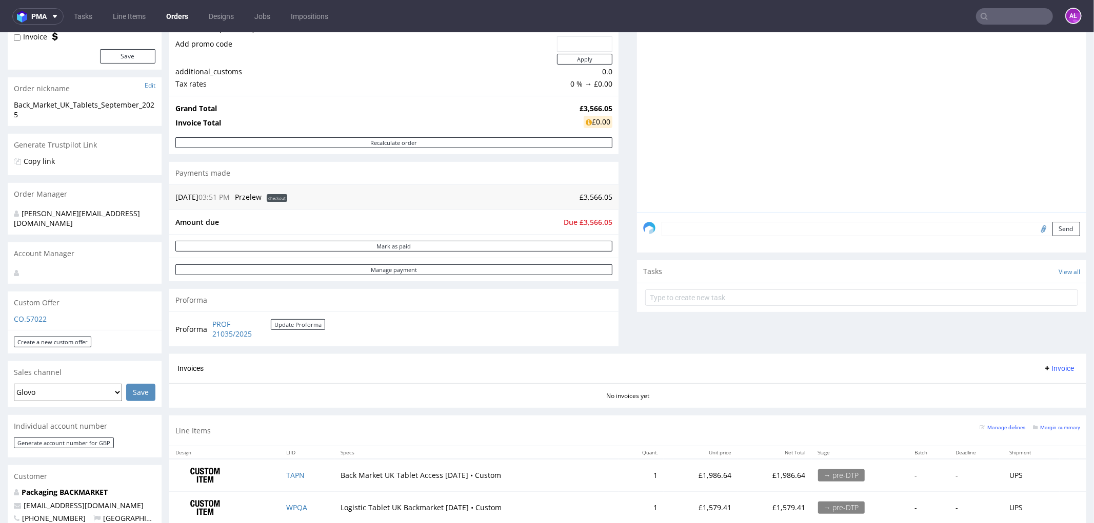
scroll to position [171, 0]
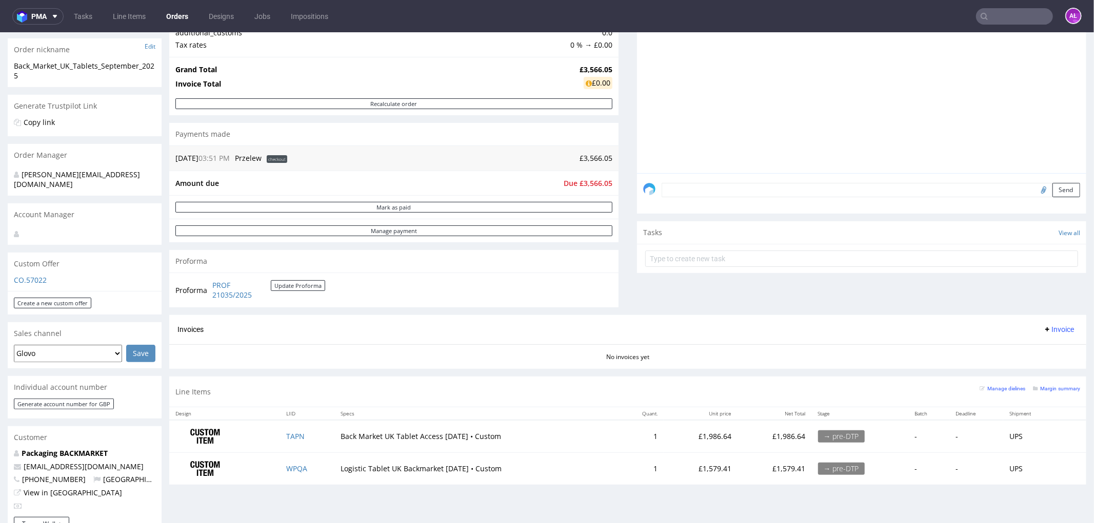
click at [1049, 328] on span "Invoice" at bounding box center [1058, 329] width 31 height 8
click at [1043, 365] on span "Upload" at bounding box center [1041, 370] width 50 height 10
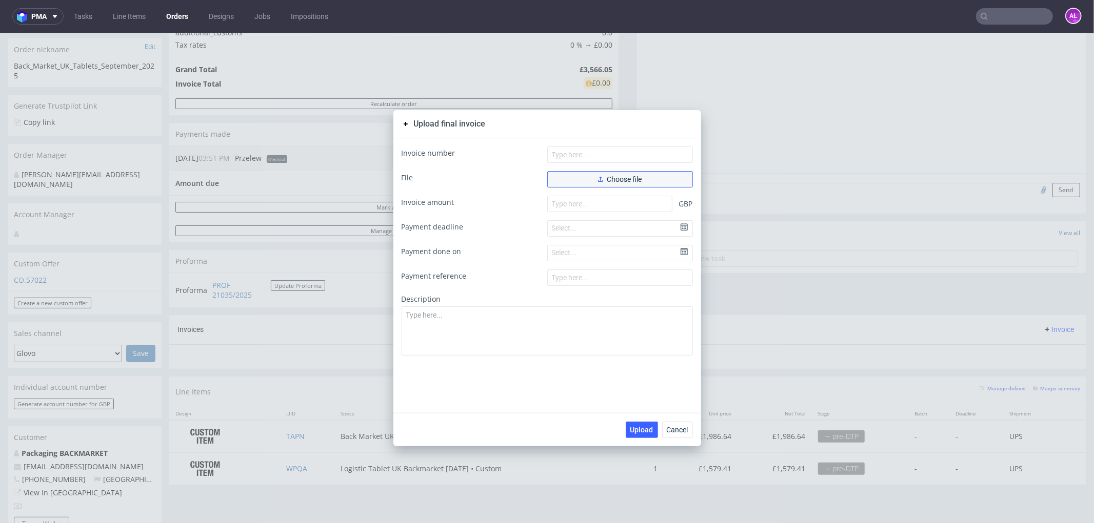
click at [621, 177] on span "Choose file" at bounding box center [620, 178] width 44 height 7
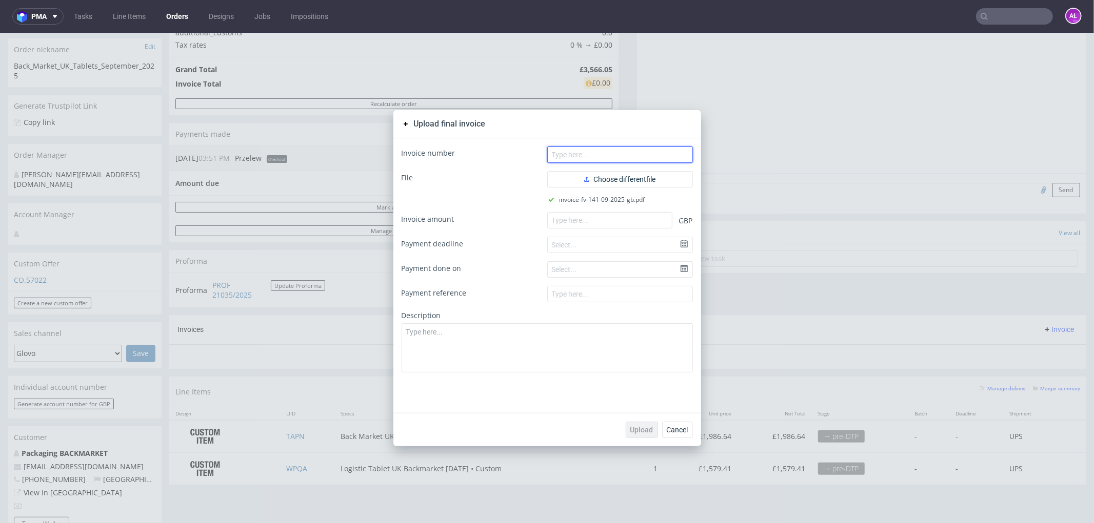
click at [600, 157] on input "text" at bounding box center [620, 154] width 146 height 16
paste input "FV 141/09/2025/GB"
type input "FV 141/09/2025/GB"
click at [562, 220] on input "number" at bounding box center [609, 220] width 125 height 16
paste input "3.56606"
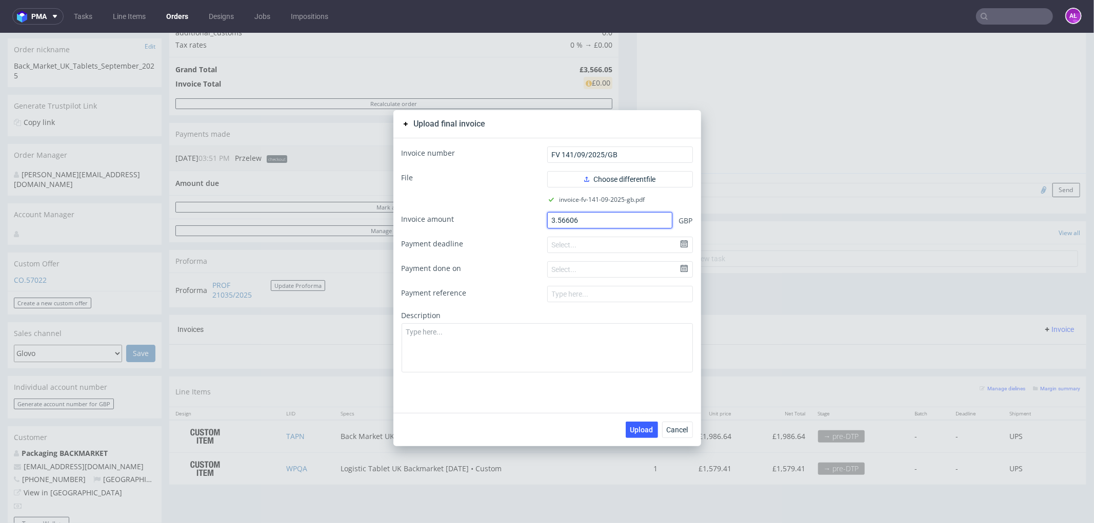
click at [553, 226] on input "3.56606" at bounding box center [609, 220] width 125 height 16
type input "3566.06"
click at [640, 428] on span "Upload" at bounding box center [641, 429] width 23 height 7
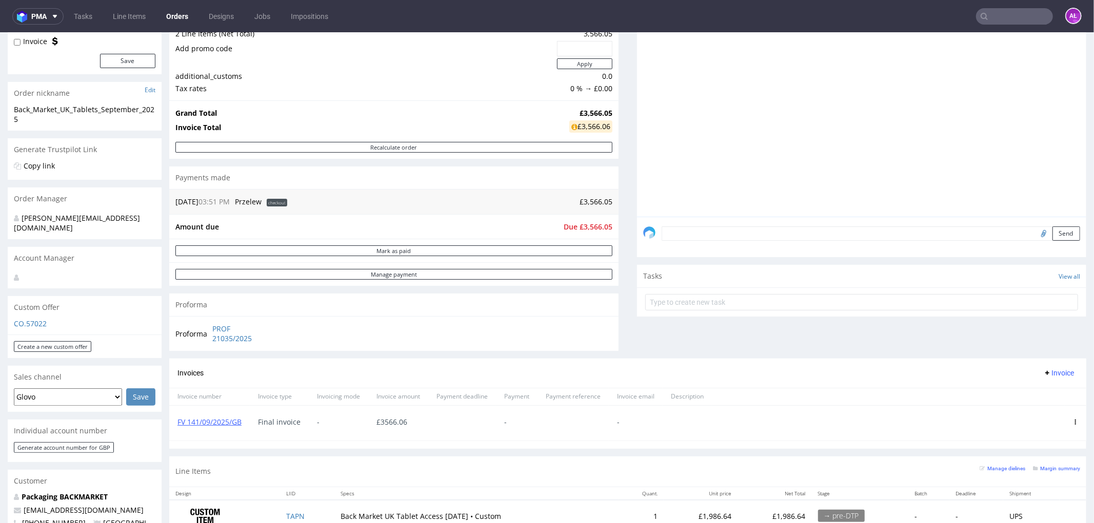
scroll to position [341, 0]
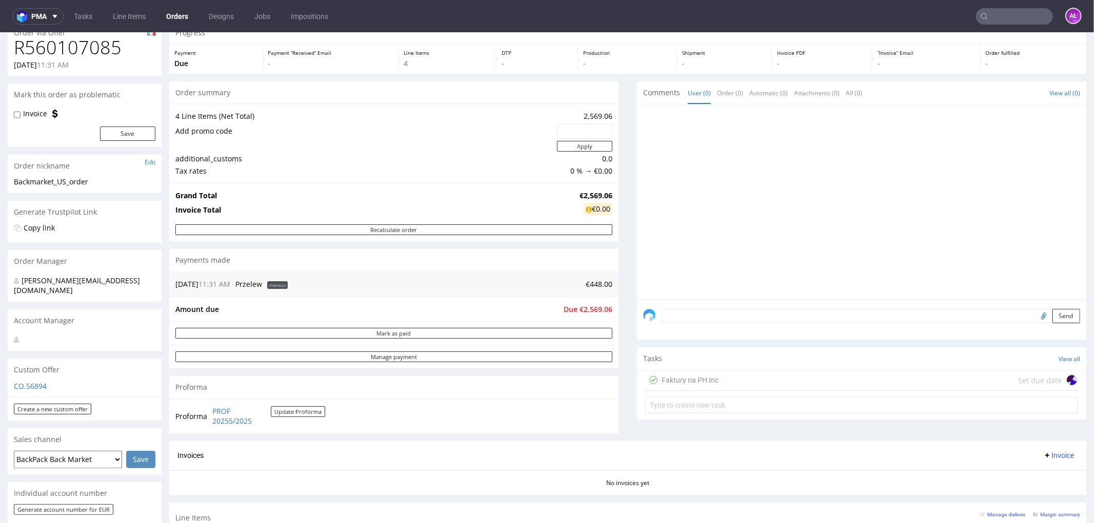
scroll to position [114, 0]
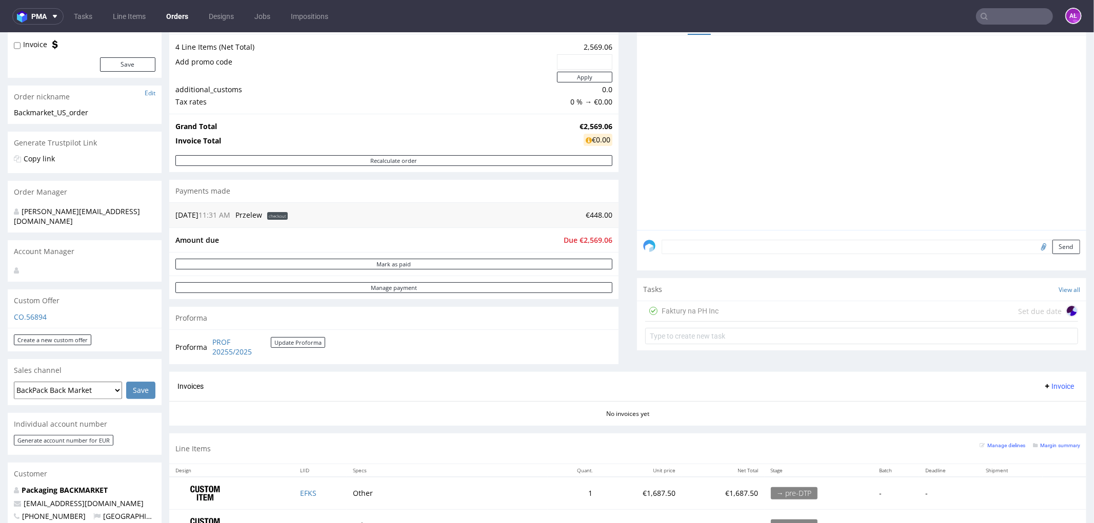
click at [683, 311] on div "Faktury na PH Inc" at bounding box center [689, 311] width 57 height 12
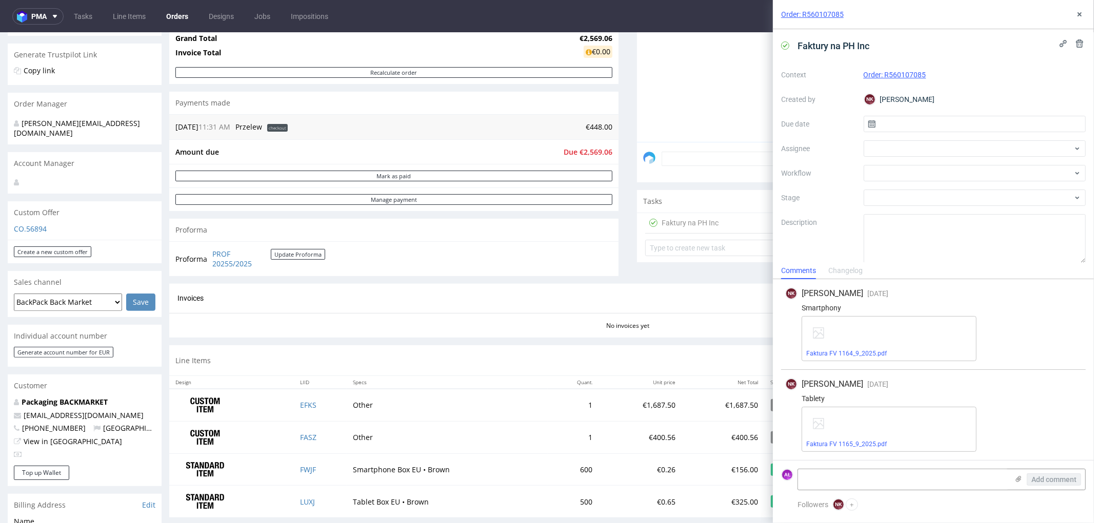
scroll to position [228, 0]
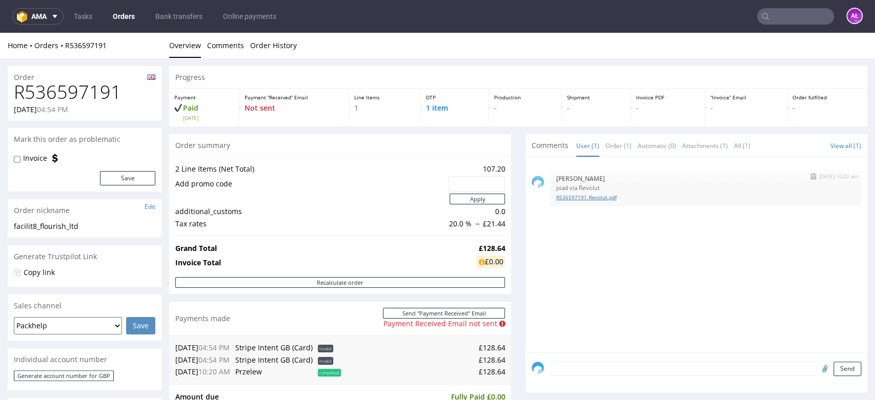
click at [562, 198] on link "R536597191_Revolut.pdf" at bounding box center [705, 198] width 299 height 8
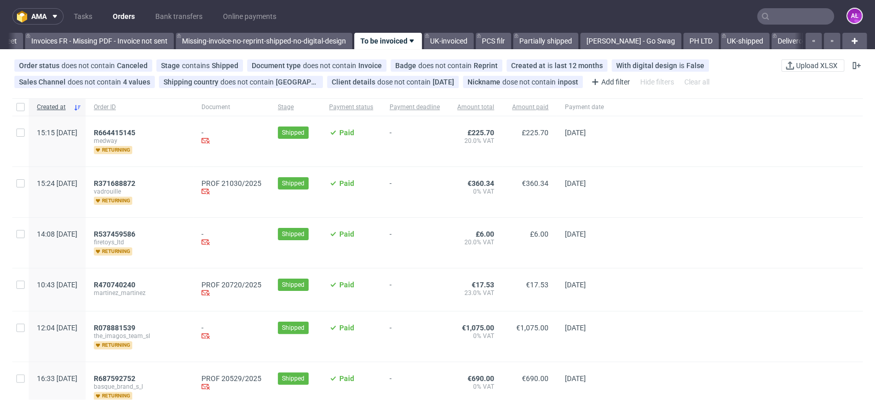
scroll to position [285, 0]
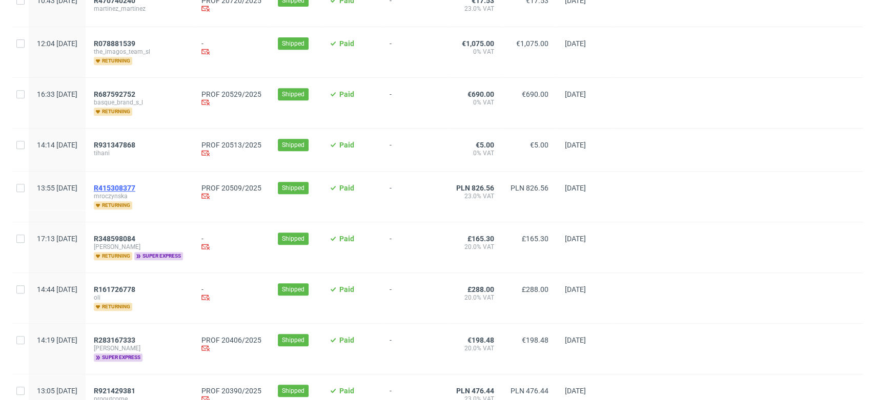
click at [135, 185] on span "R415308377" at bounding box center [115, 188] width 42 height 8
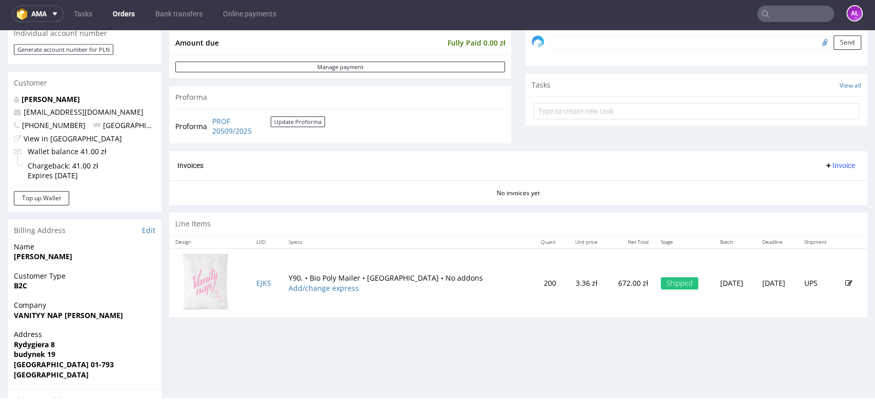
scroll to position [341, 0]
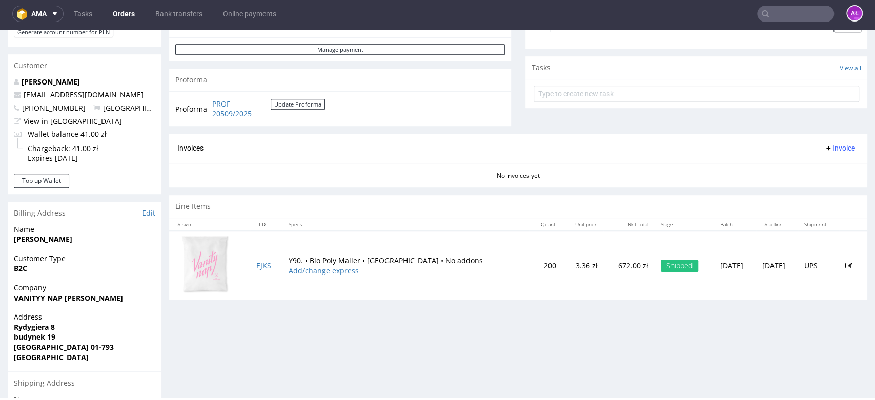
click at [824, 148] on span "Invoice" at bounding box center [839, 148] width 31 height 8
click at [821, 166] on span "Generate" at bounding box center [822, 170] width 50 height 10
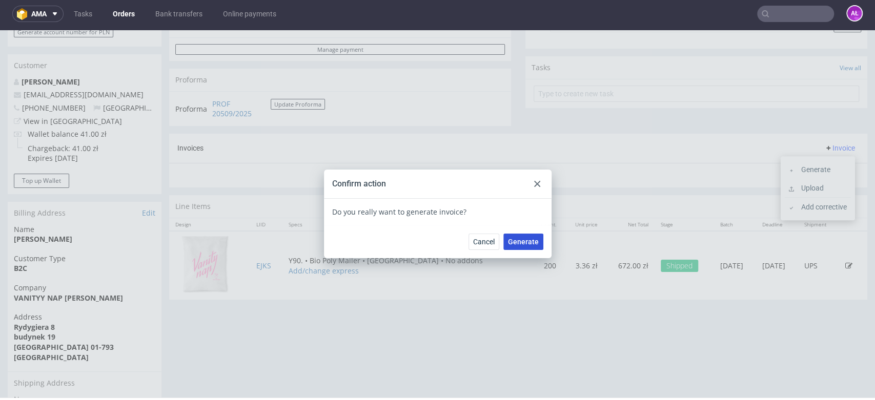
drag, startPoint x: 524, startPoint y: 240, endPoint x: 549, endPoint y: 164, distance: 80.1
click at [524, 238] on span "Generate" at bounding box center [523, 241] width 31 height 7
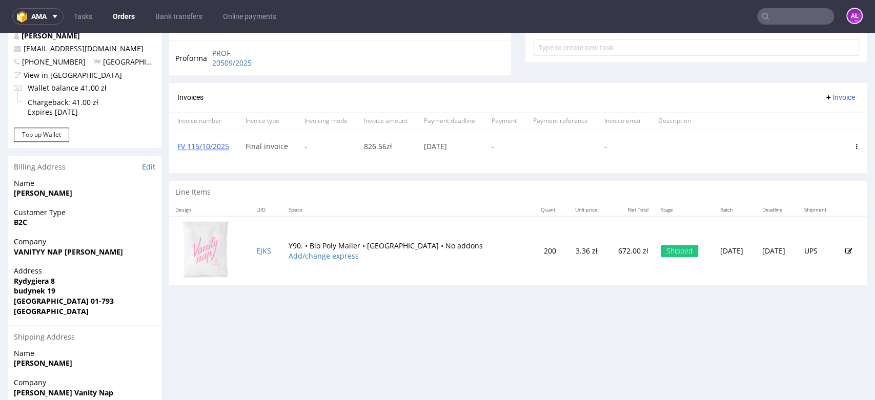
scroll to position [398, 0]
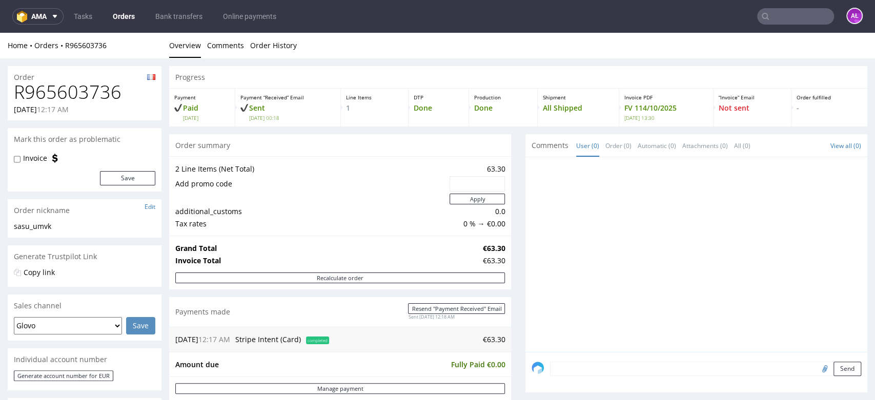
scroll to position [285, 0]
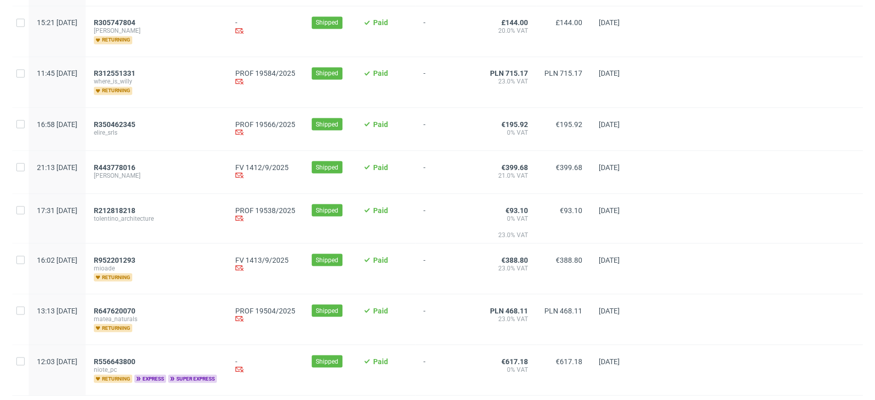
scroll to position [1218, 0]
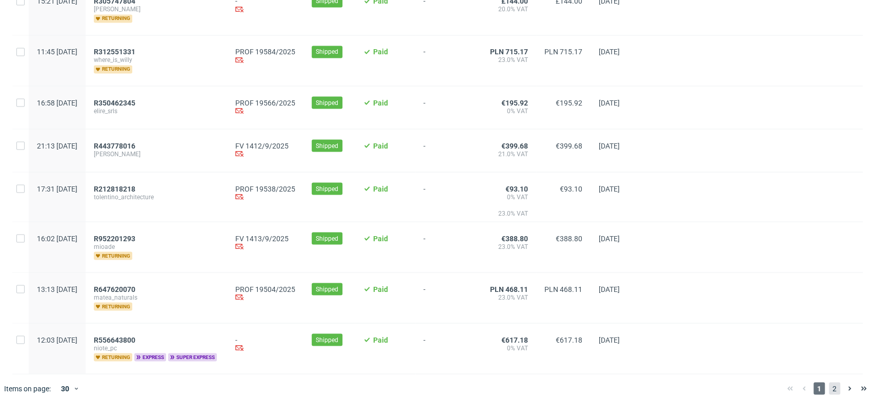
click at [829, 383] on span "2" at bounding box center [834, 388] width 11 height 12
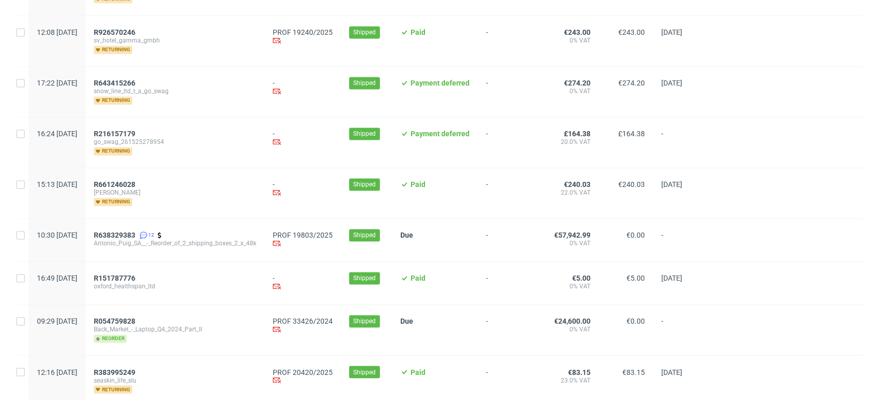
scroll to position [968, 0]
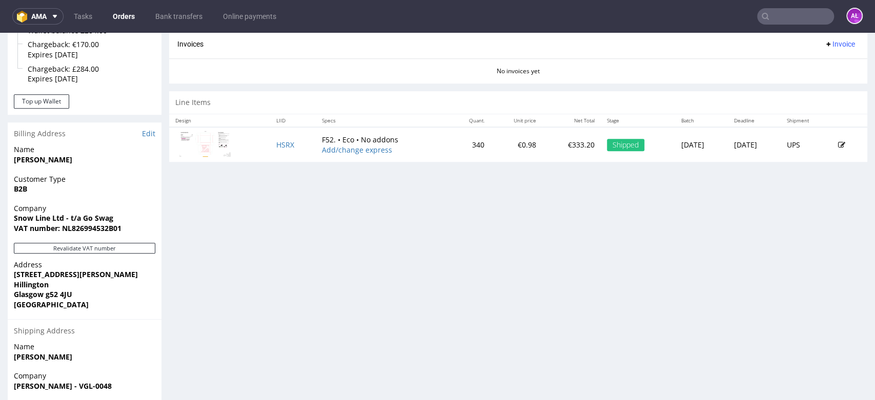
scroll to position [455, 0]
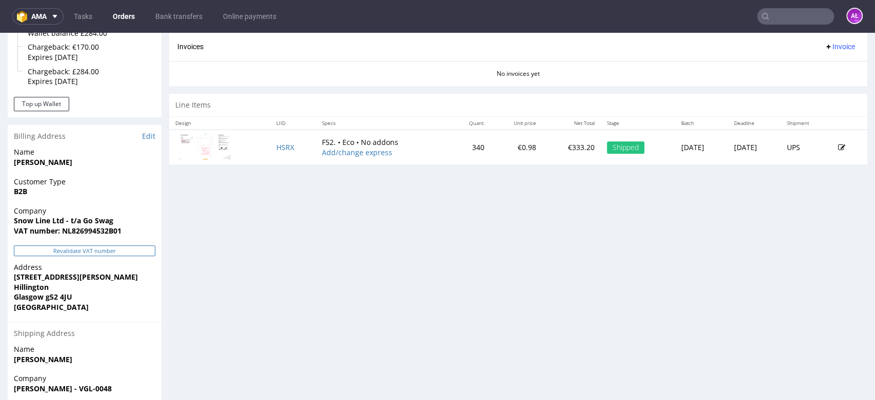
click at [125, 250] on button "Revalidate VAT number" at bounding box center [84, 251] width 141 height 11
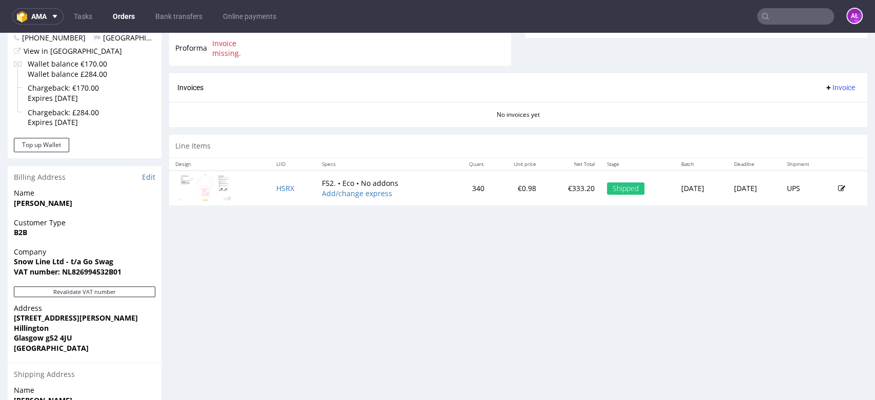
scroll to position [341, 0]
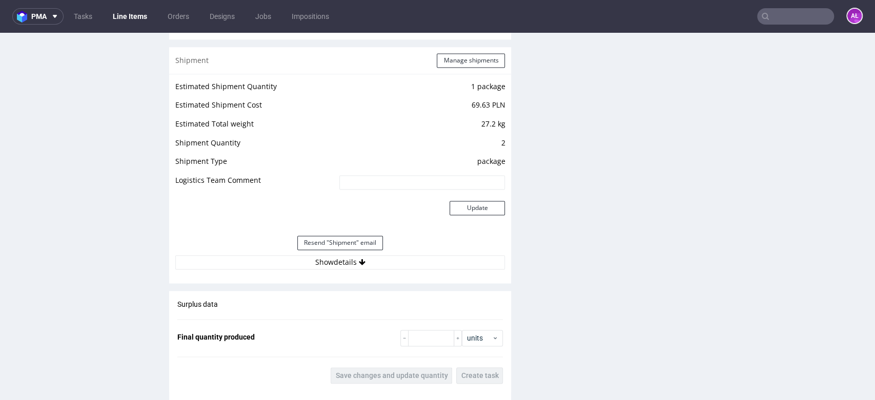
scroll to position [1025, 0]
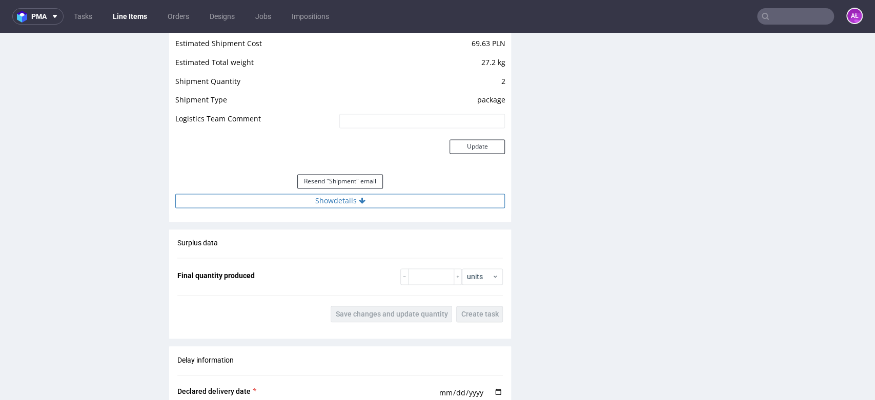
click at [361, 204] on button "Show details" at bounding box center [340, 201] width 330 height 14
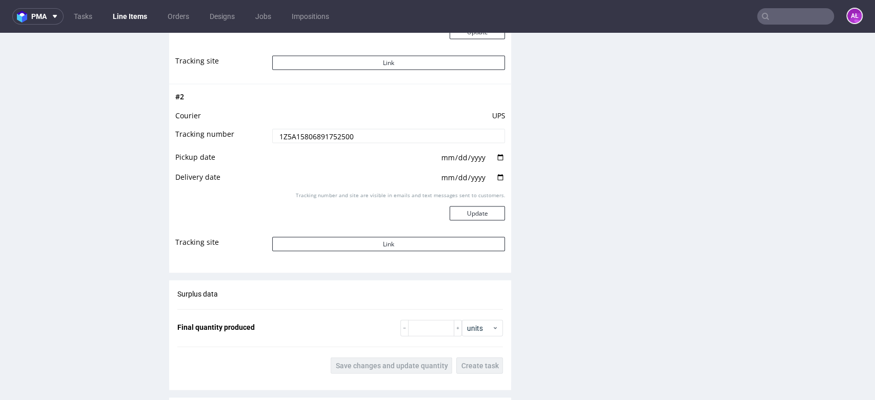
scroll to position [1253, 0]
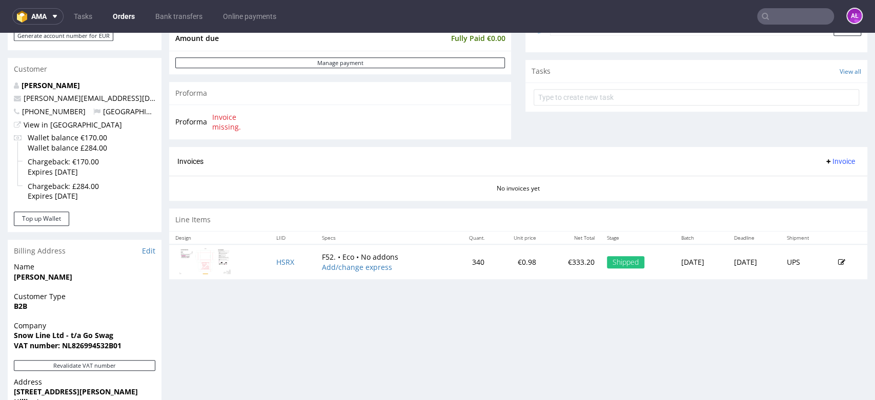
scroll to position [341, 0]
click at [129, 364] on button "Revalidate VAT number" at bounding box center [84, 364] width 141 height 11
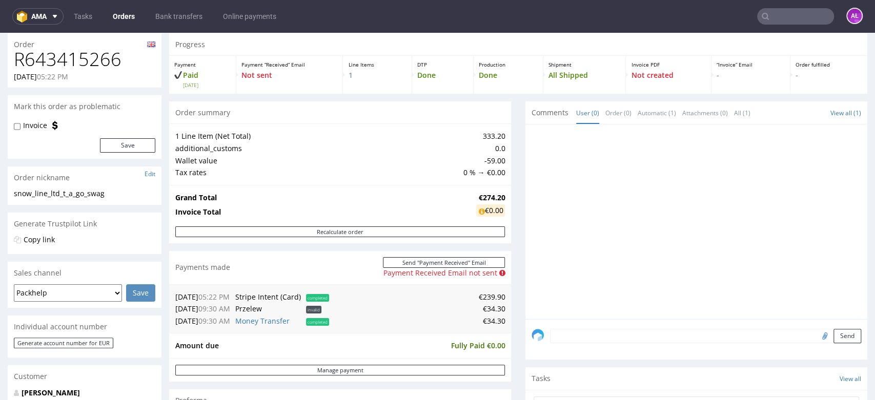
scroll to position [0, 0]
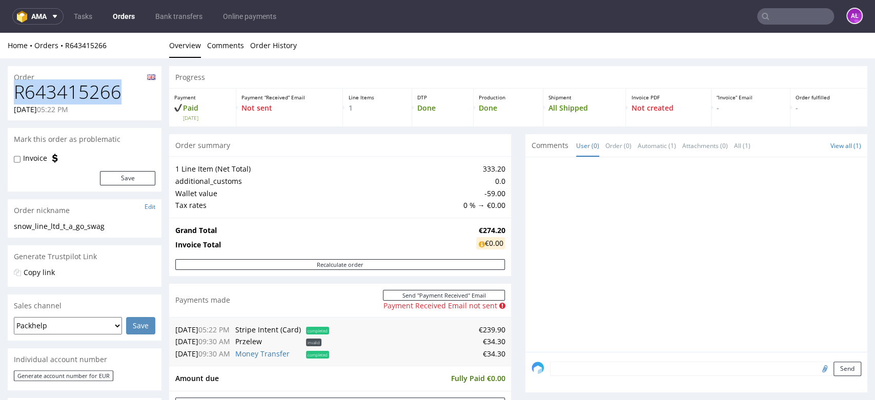
drag, startPoint x: 107, startPoint y: 93, endPoint x: 15, endPoint y: 93, distance: 91.3
click at [15, 93] on h1 "R643415266" at bounding box center [84, 92] width 141 height 21
copy h1 "R643415266"
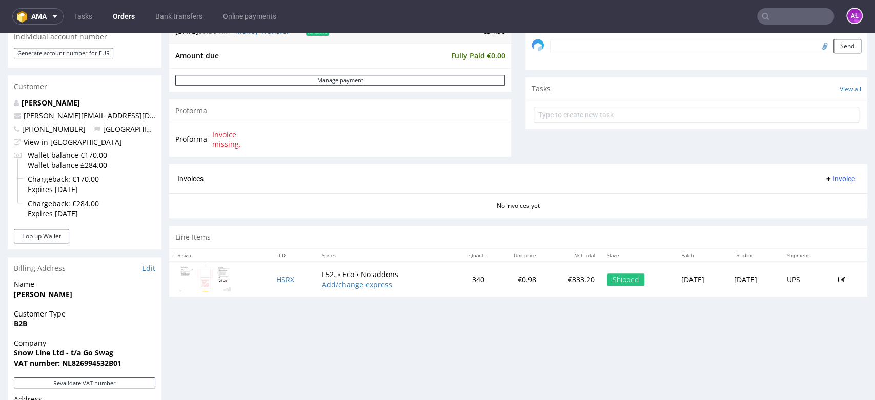
scroll to position [341, 0]
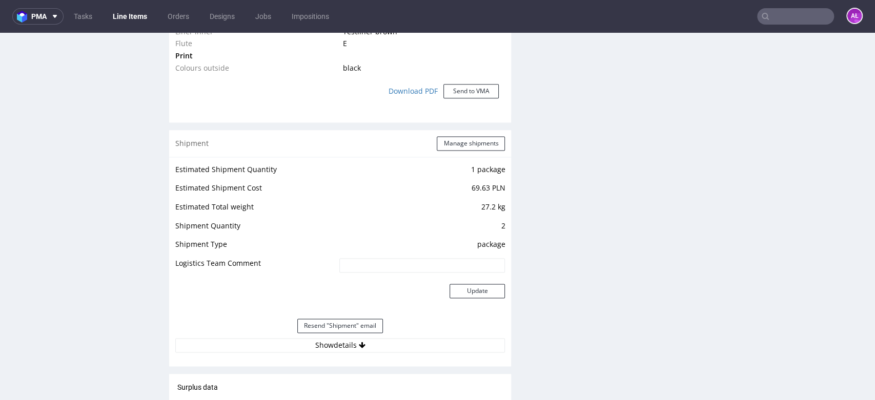
scroll to position [968, 0]
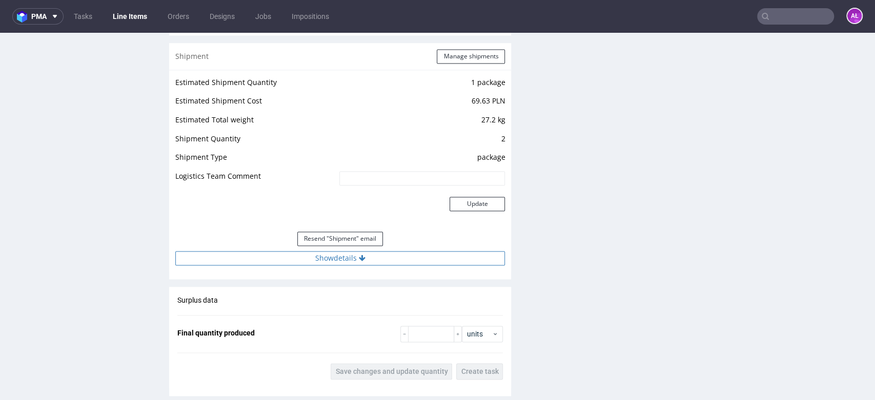
click at [359, 258] on icon at bounding box center [362, 258] width 7 height 7
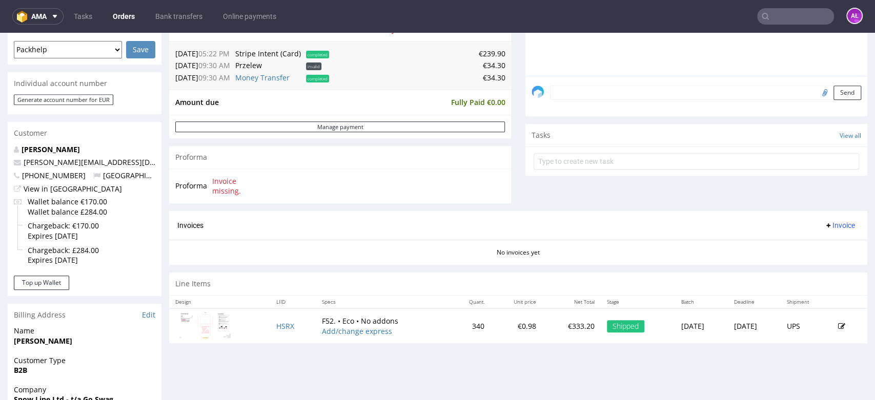
scroll to position [285, 0]
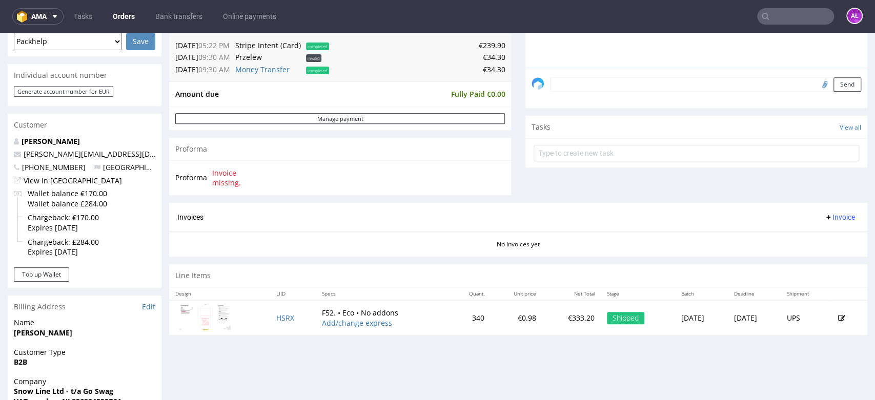
click at [827, 219] on span "Invoice" at bounding box center [839, 217] width 31 height 8
click at [824, 239] on span "Upload" at bounding box center [822, 239] width 50 height 10
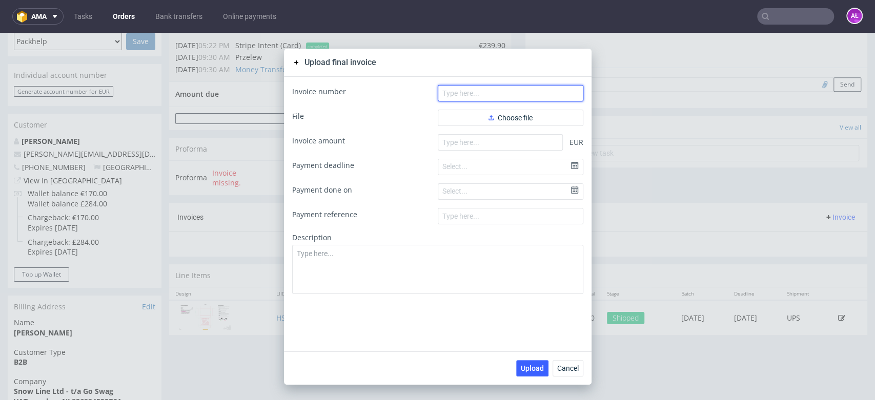
drag, startPoint x: 539, startPoint y: 93, endPoint x: 545, endPoint y: 35, distance: 58.3
click at [539, 92] on input "text" at bounding box center [511, 93] width 146 height 16
paste input "FV 1813/9/2025"
type input "FV 1813/9/2025"
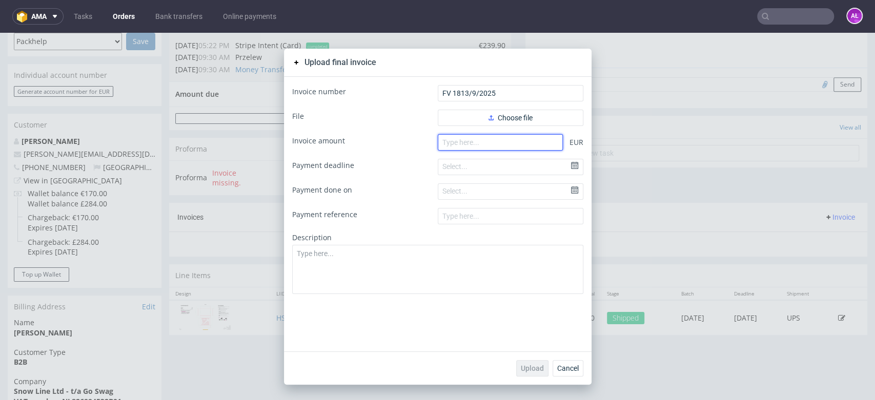
click at [533, 148] on input "number" at bounding box center [500, 142] width 125 height 16
paste input "274.20"
type input "274.20"
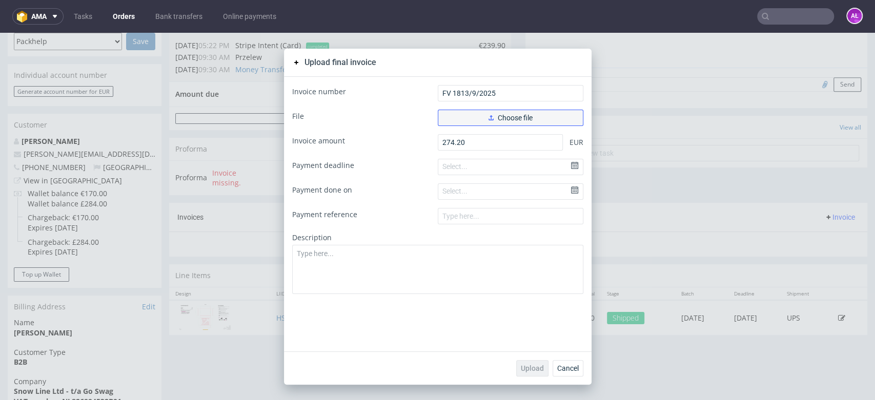
click at [514, 114] on span "Choose file" at bounding box center [511, 117] width 44 height 7
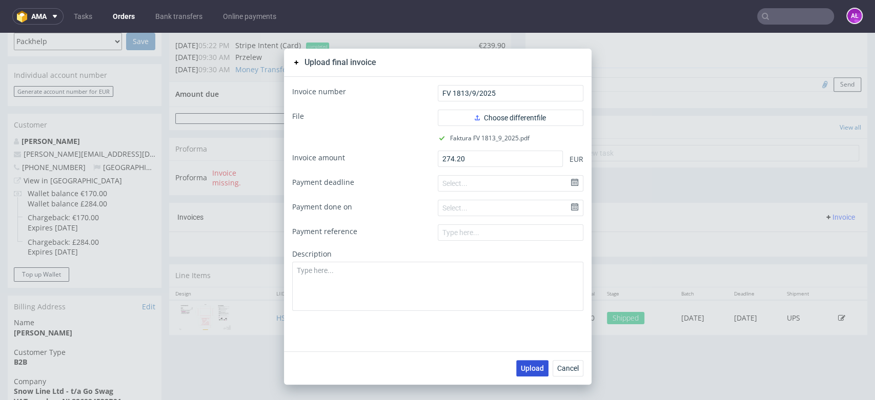
click at [528, 369] on span "Upload" at bounding box center [532, 368] width 23 height 7
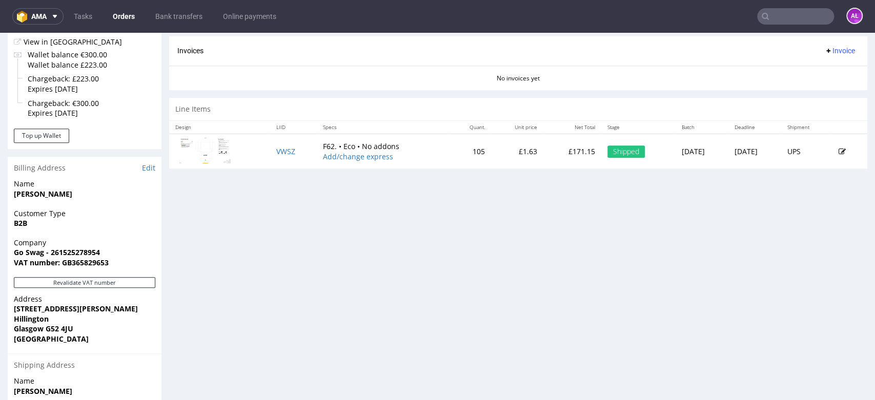
scroll to position [406, 0]
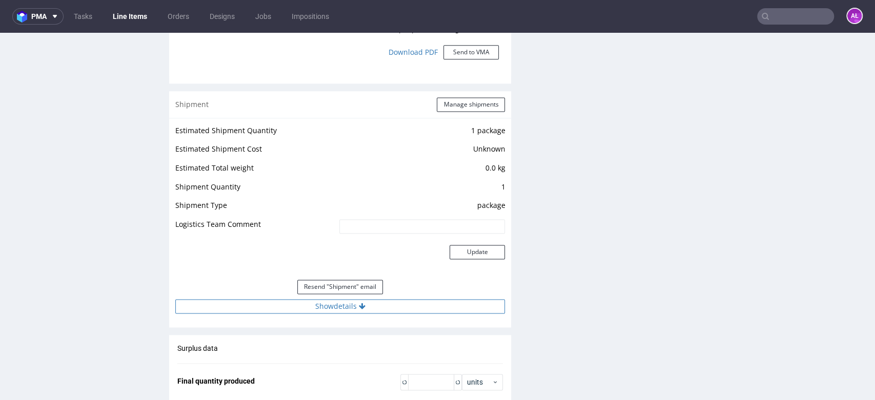
scroll to position [1082, 0]
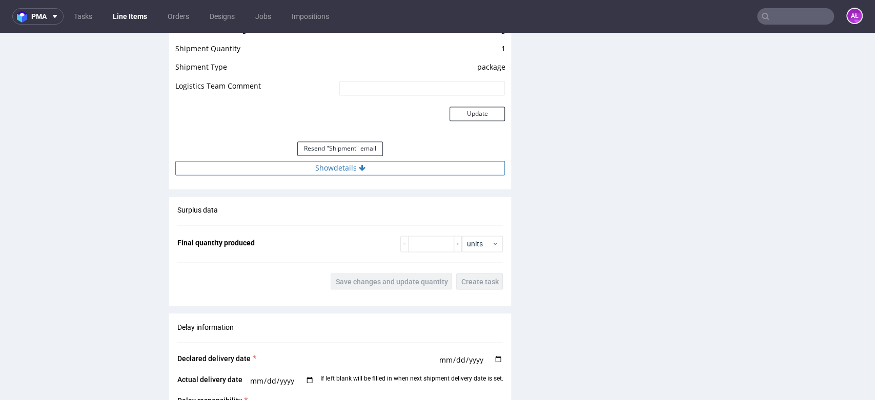
click at [360, 168] on icon at bounding box center [362, 168] width 7 height 7
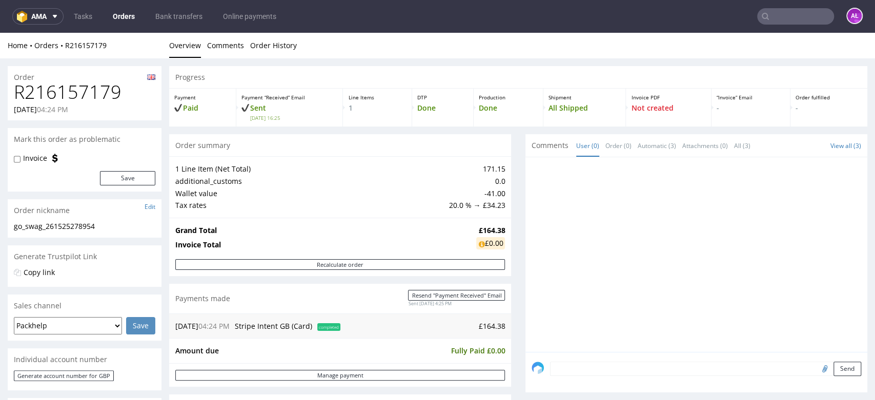
scroll to position [341, 0]
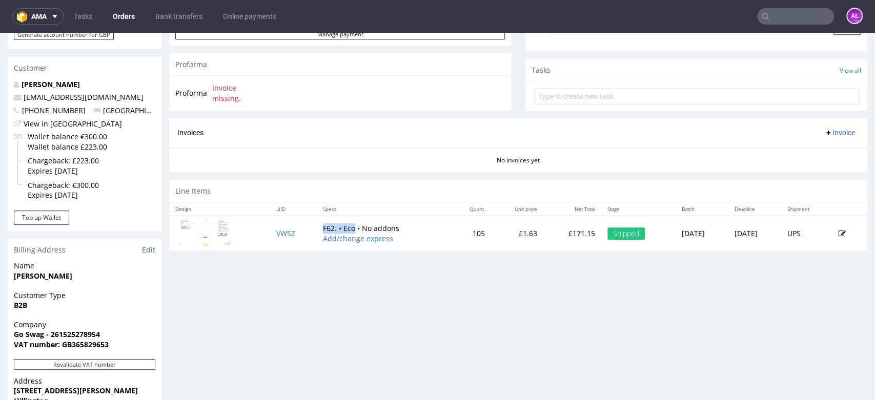
drag, startPoint x: 307, startPoint y: 225, endPoint x: 342, endPoint y: 228, distance: 35.0
click at [342, 228] on td "F62. • Eco • No addons Add/change express" at bounding box center [383, 233] width 133 height 35
copy td "F62. • Eco"
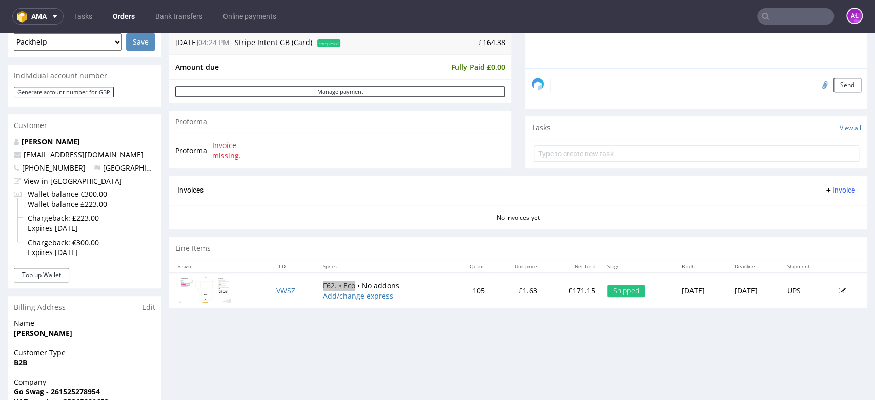
scroll to position [285, 0]
click at [824, 190] on span "Invoice" at bounding box center [839, 190] width 31 height 8
click at [820, 209] on span "Upload" at bounding box center [822, 211] width 50 height 10
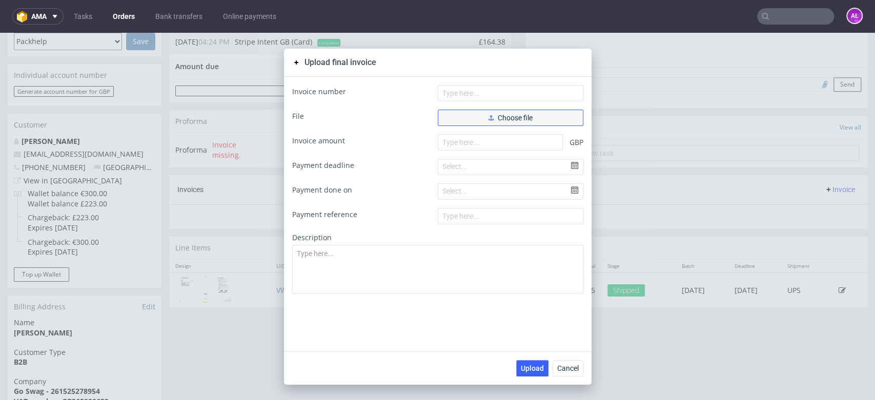
click at [528, 120] on span "Choose file" at bounding box center [511, 117] width 44 height 7
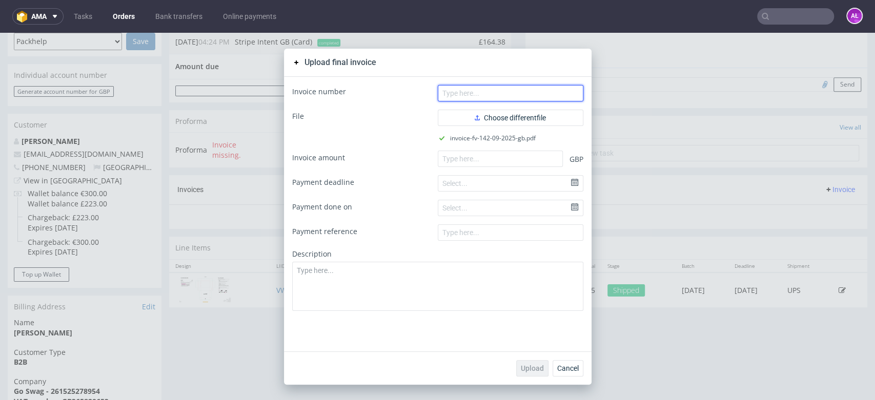
click at [517, 102] on form "Invoice number File Choose different file invoice-fv-142-09-2025-gb.pdf Invoice…" at bounding box center [437, 198] width 291 height 226
paste input "FV 142/09/2025/GB"
click at [512, 96] on input "FV 142/09/2025/GB" at bounding box center [511, 93] width 146 height 16
type input "FV 142/09/2025/GB"
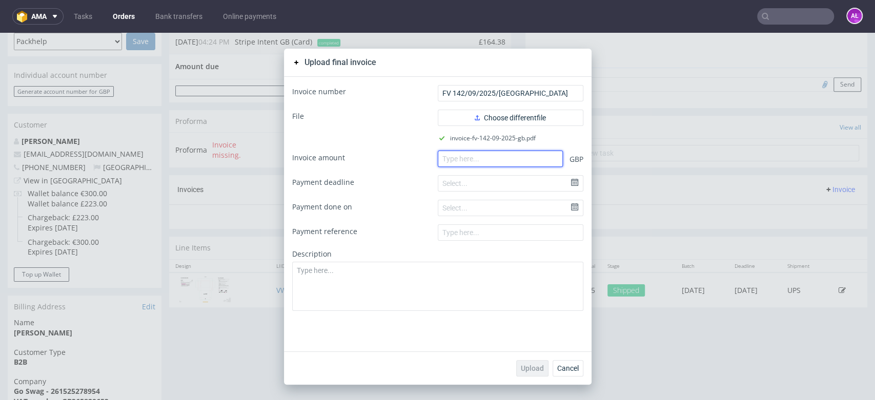
click at [470, 160] on input "number" at bounding box center [500, 159] width 125 height 16
paste input "164.38"
type input "164.38"
click at [533, 362] on button "Upload" at bounding box center [532, 368] width 32 height 16
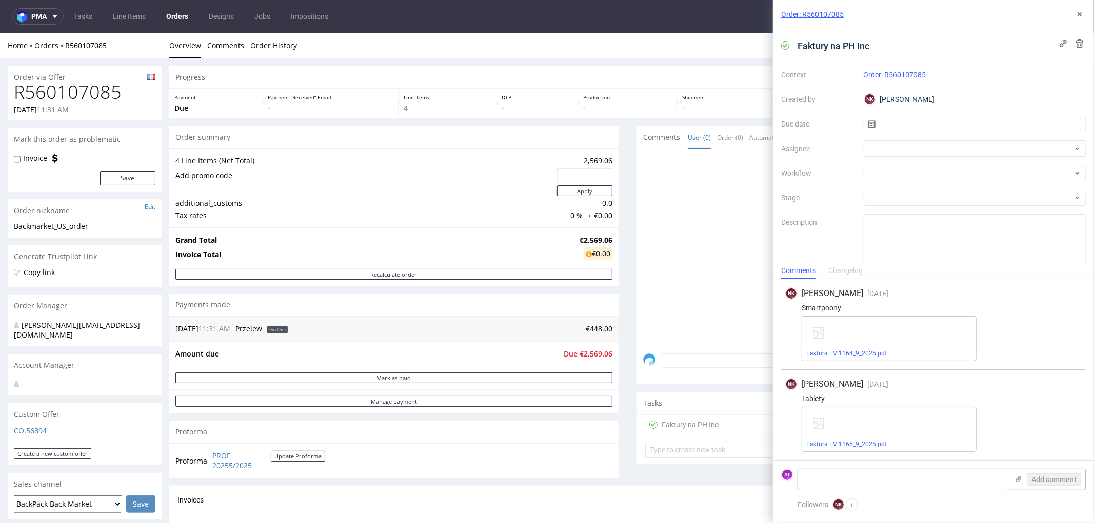
scroll to position [228, 0]
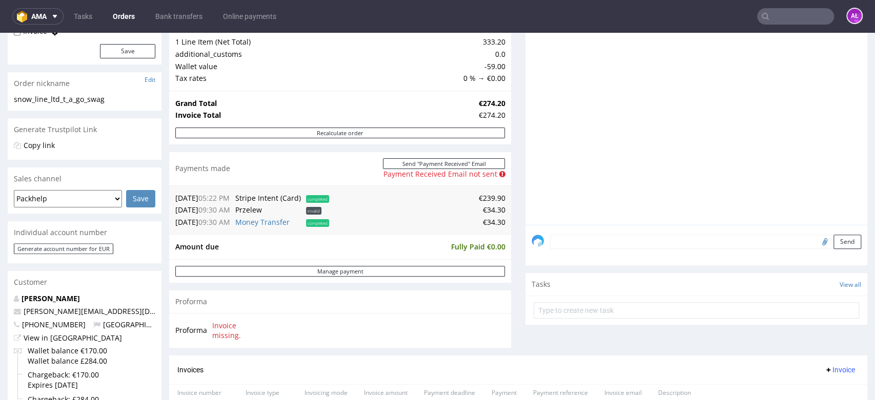
scroll to position [114, 0]
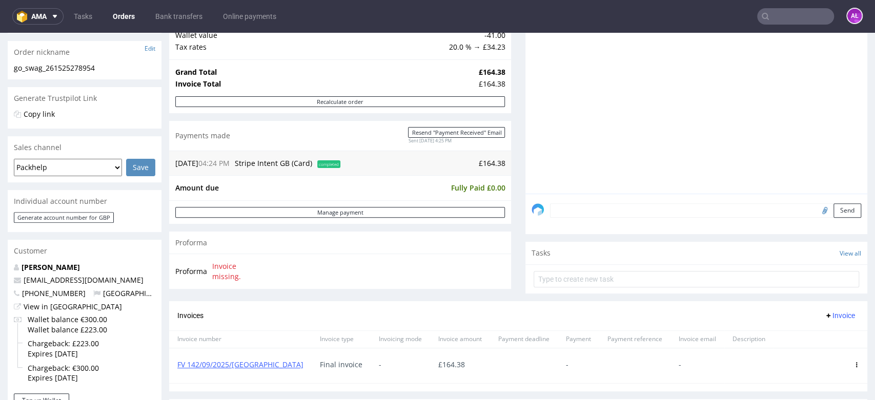
scroll to position [285, 0]
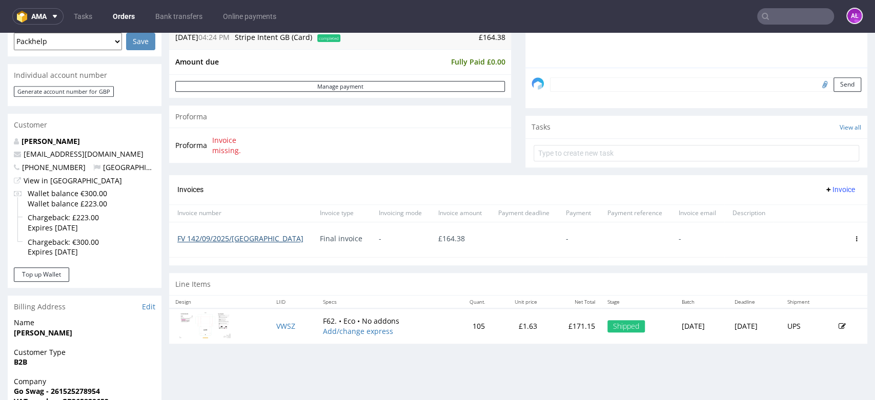
click at [230, 237] on link "FV 142/09/2025/[GEOGRAPHIC_DATA]" at bounding box center [240, 239] width 126 height 10
drag, startPoint x: 838, startPoint y: 235, endPoint x: 838, endPoint y: 241, distance: 5.7
click at [854, 236] on icon at bounding box center [856, 238] width 5 height 5
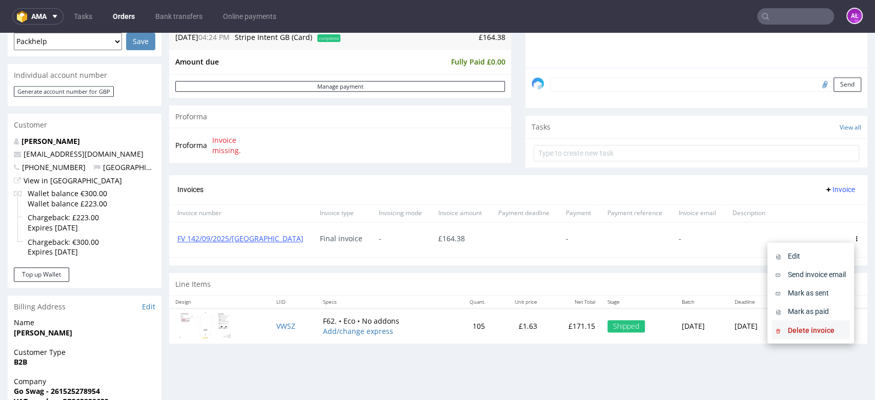
click at [810, 332] on span "Delete invoice" at bounding box center [815, 330] width 62 height 10
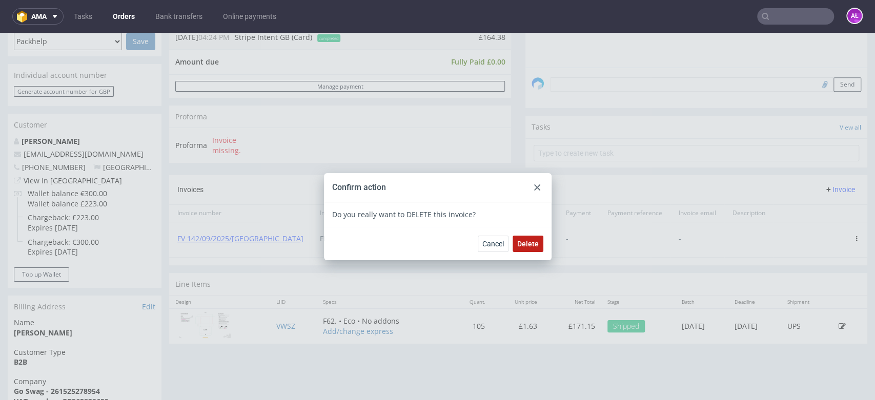
click at [518, 242] on span "Delete" at bounding box center [528, 243] width 22 height 7
click at [531, 189] on div at bounding box center [537, 187] width 12 height 12
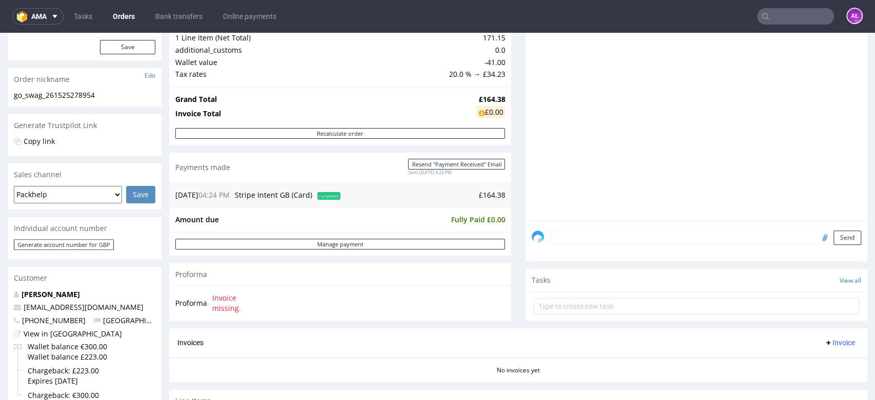
scroll to position [285, 0]
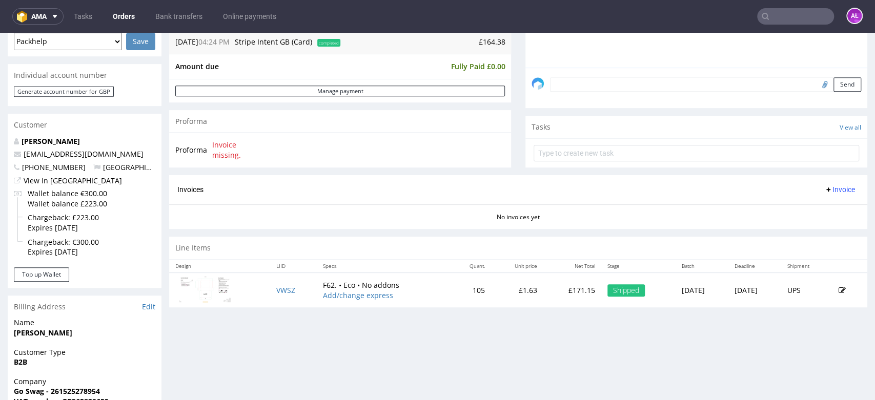
click at [824, 188] on span "Invoice" at bounding box center [839, 190] width 31 height 8
click at [817, 207] on span "Upload" at bounding box center [822, 211] width 50 height 10
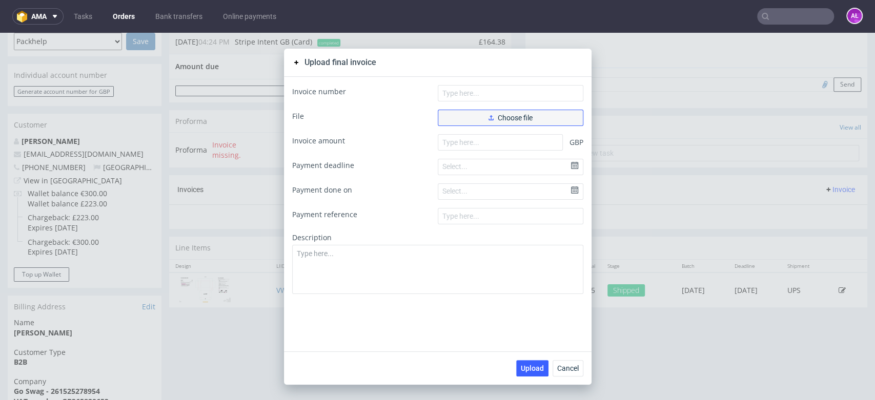
click at [525, 114] on span "Choose file" at bounding box center [511, 117] width 44 height 7
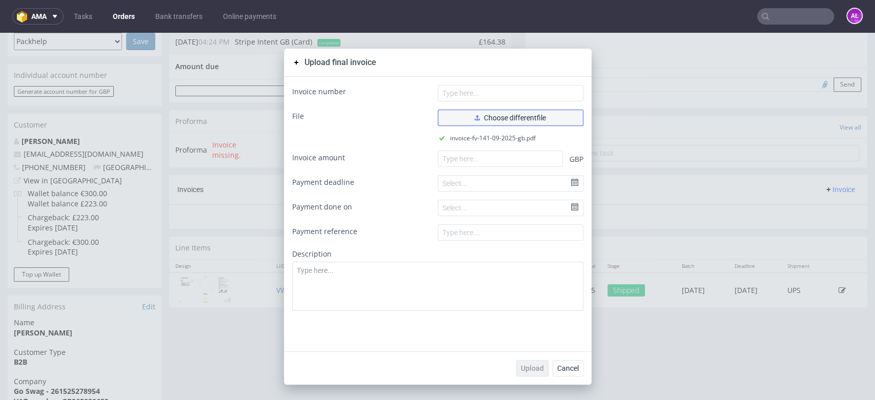
click at [497, 124] on button "Choose different file" at bounding box center [511, 118] width 146 height 16
click at [517, 94] on input "text" at bounding box center [511, 93] width 146 height 16
paste input "FV 142/09/2025/[GEOGRAPHIC_DATA]"
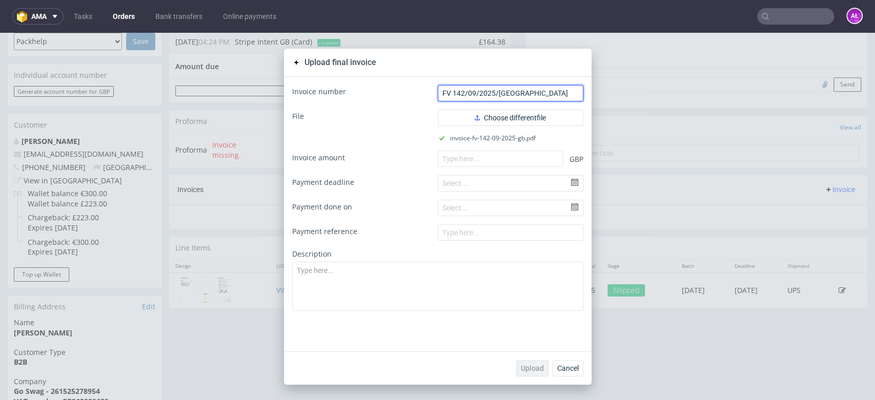
type input "FV 142/09/2025/[GEOGRAPHIC_DATA]"
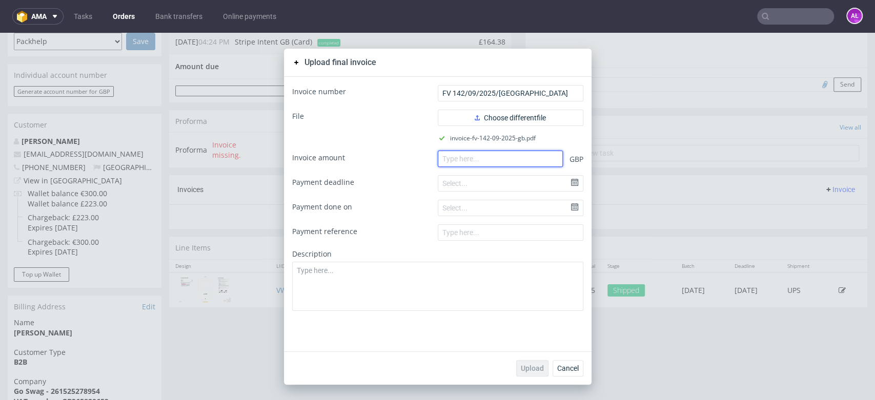
click at [516, 160] on input "number" at bounding box center [500, 159] width 125 height 16
paste input "164.38"
type input "164.38"
click at [533, 362] on button "Upload" at bounding box center [532, 368] width 32 height 16
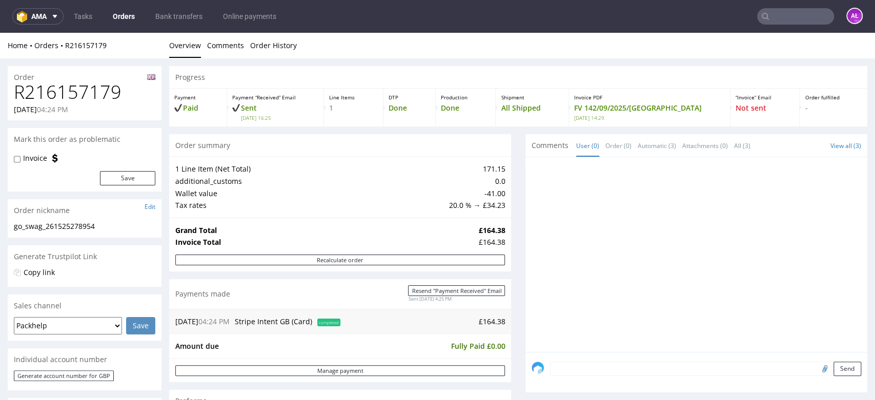
scroll to position [285, 0]
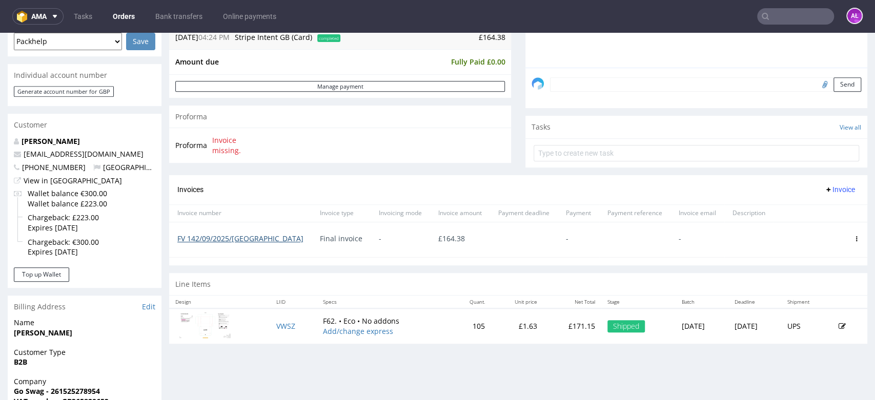
click at [228, 235] on link "FV 142/09/2025/[GEOGRAPHIC_DATA]" at bounding box center [240, 239] width 126 height 10
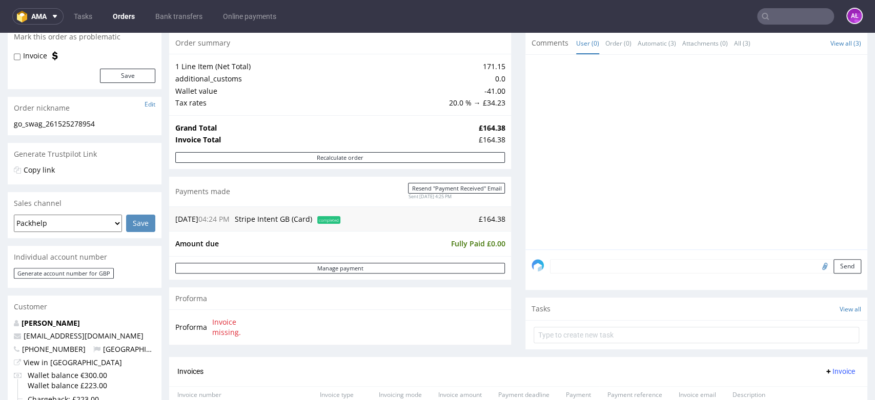
scroll to position [171, 0]
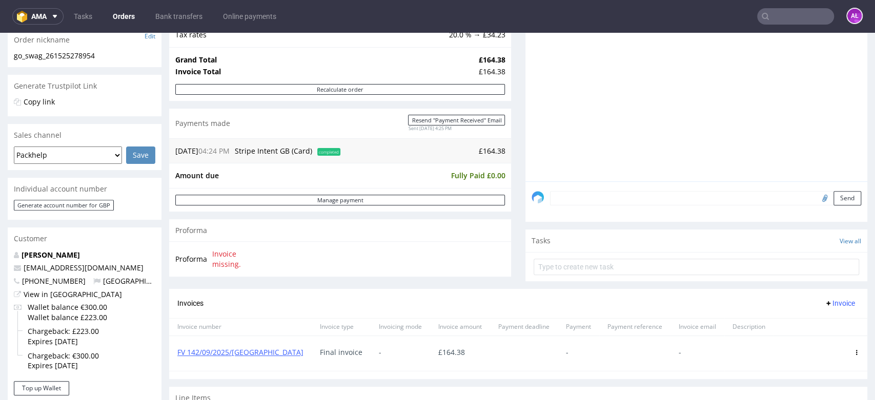
click at [768, 17] on input "text" at bounding box center [795, 16] width 77 height 16
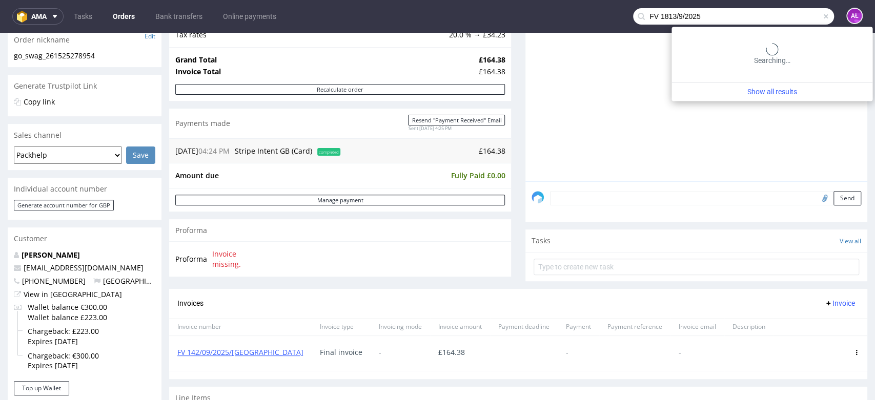
type input "FV 1813/9/2025"
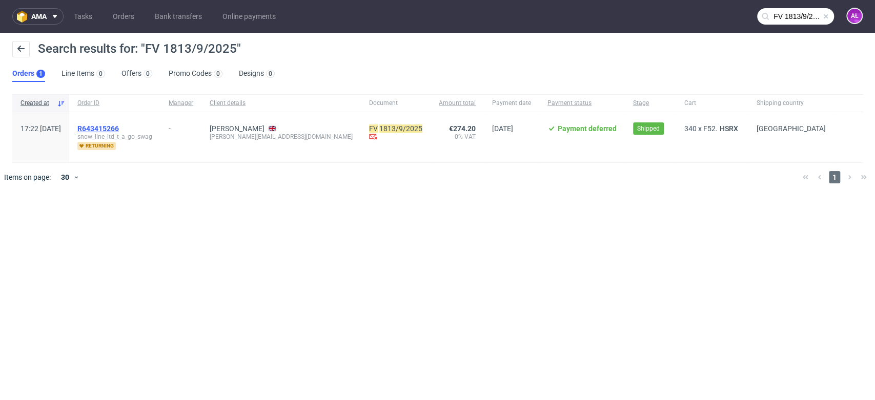
click at [119, 128] on span "R643415266" at bounding box center [98, 129] width 42 height 8
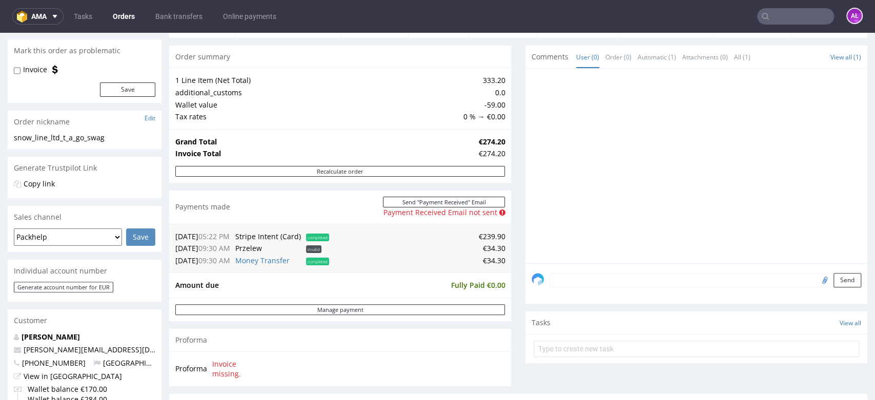
scroll to position [228, 0]
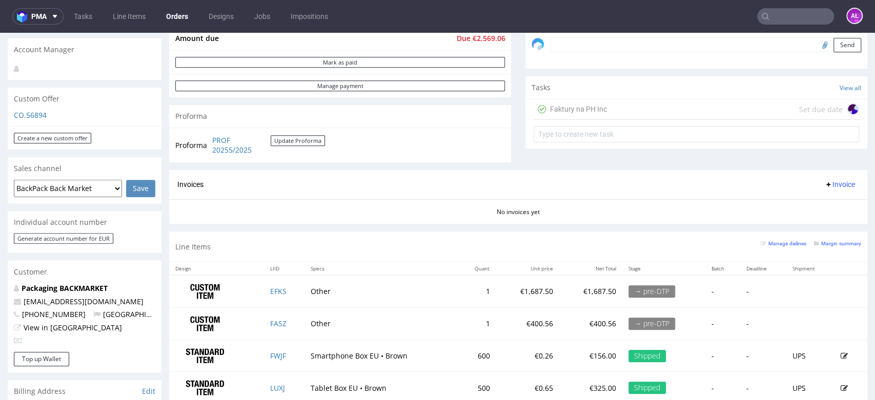
scroll to position [341, 0]
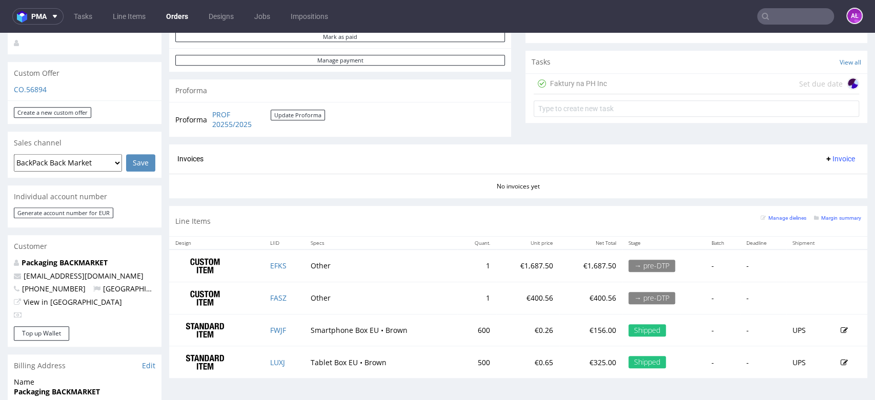
click at [824, 159] on span "Invoice" at bounding box center [839, 159] width 31 height 8
click at [824, 196] on span "Upload" at bounding box center [822, 199] width 50 height 10
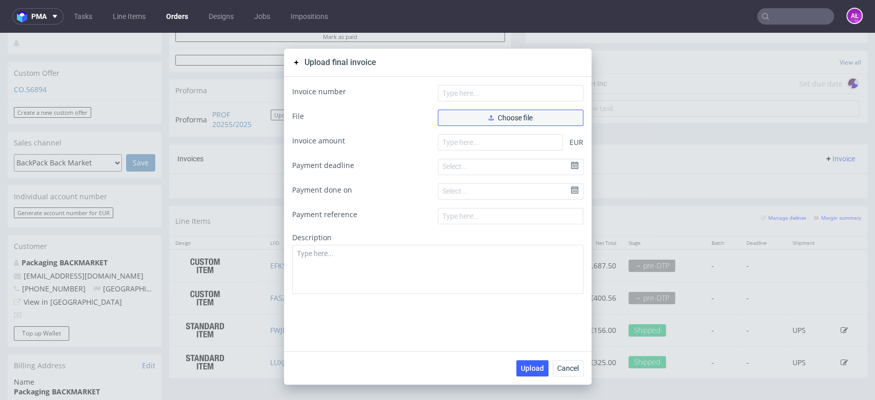
click at [538, 119] on button "Choose file" at bounding box center [511, 118] width 146 height 16
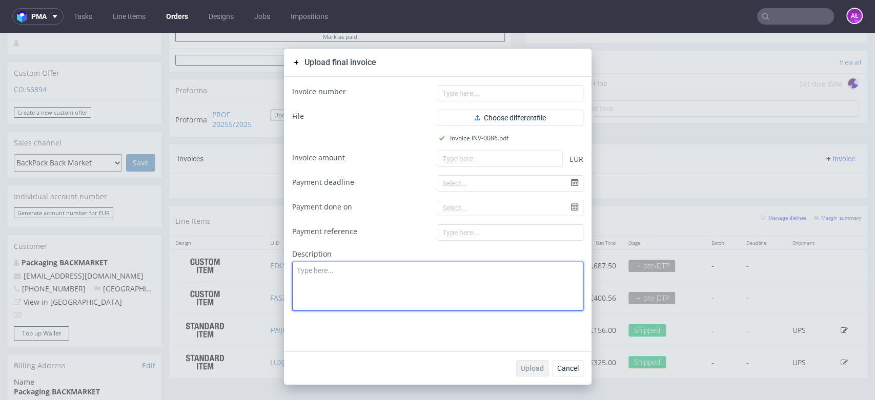
click at [469, 277] on textarea at bounding box center [437, 286] width 291 height 49
type textarea "5"
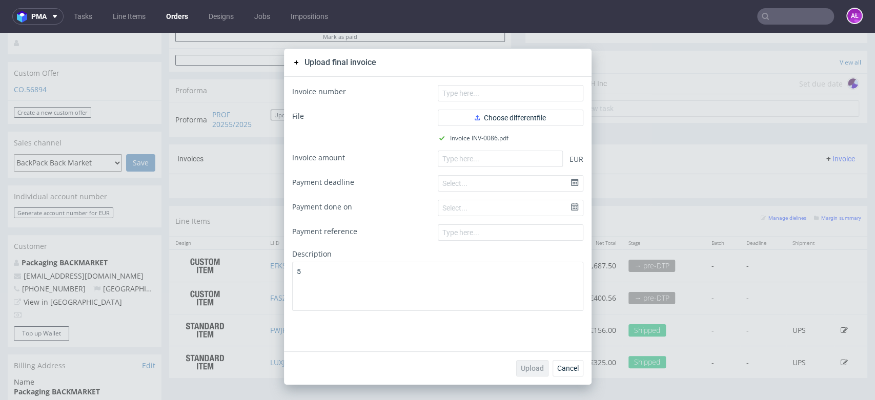
click at [474, 149] on form "Invoice number File Choose different file Invoice INV-0086.pdf Invoice amount E…" at bounding box center [437, 198] width 291 height 226
click at [468, 154] on input "number" at bounding box center [500, 159] width 125 height 16
type input "553.22"
paste input "NV-0086"
click at [496, 92] on input "text" at bounding box center [511, 93] width 146 height 16
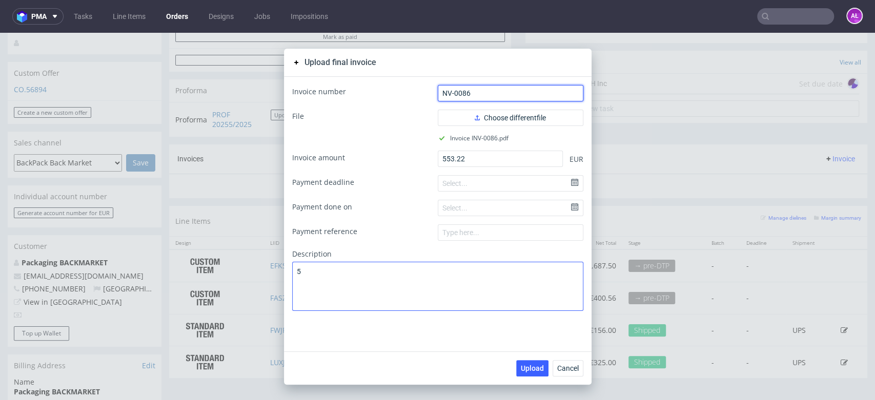
type input "NV-0086"
drag, startPoint x: 413, startPoint y: 293, endPoint x: 370, endPoint y: 293, distance: 43.1
click at [413, 293] on textarea "5" at bounding box center [437, 286] width 291 height 49
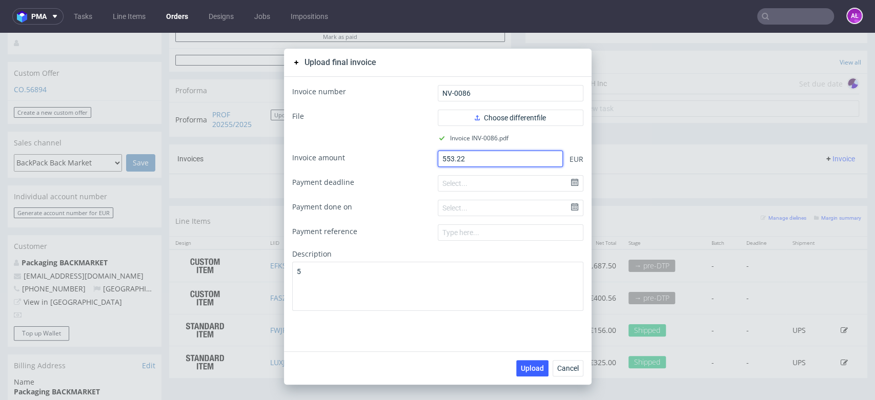
drag, startPoint x: 472, startPoint y: 159, endPoint x: 402, endPoint y: 184, distance: 74.1
click at [430, 163] on div "Invoice amount 553.22 EUR" at bounding box center [437, 159] width 291 height 16
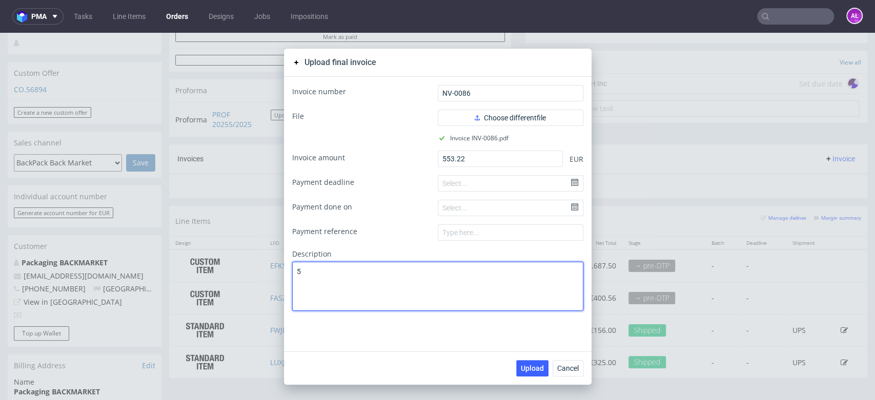
drag, startPoint x: 305, startPoint y: 273, endPoint x: 269, endPoint y: 271, distance: 36.0
click at [269, 271] on div "Upload final invoice Invoice number NV-0086 File Choose different file Invoice …" at bounding box center [437, 217] width 875 height 368
paste textarea "53,22"
click at [292, 273] on textarea "553,22" at bounding box center [437, 286] width 291 height 49
click at [394, 287] on textarea "650 USD = 553,22" at bounding box center [437, 286] width 291 height 49
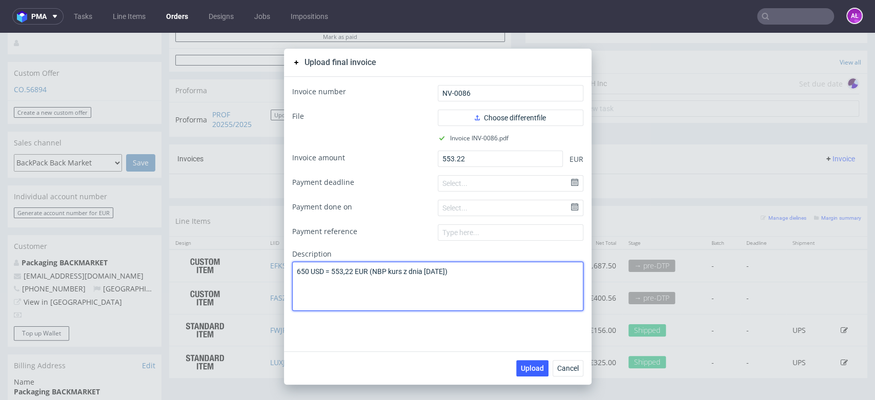
type textarea "650 USD = 553,22 EUR (NBP kurs z dnia [DATE])"
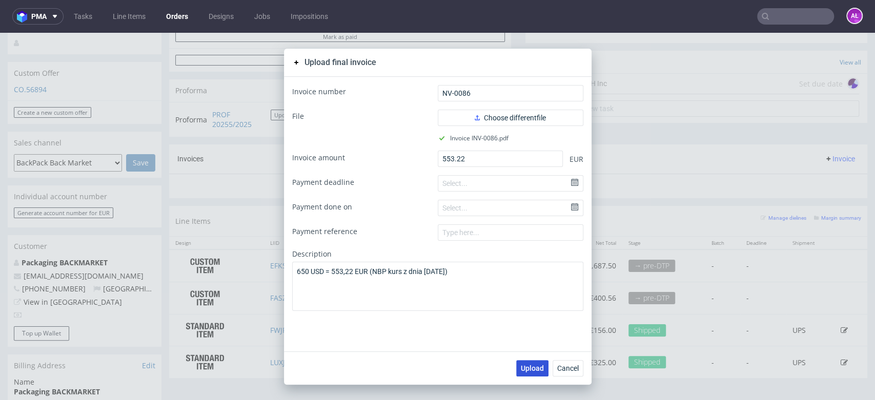
click at [528, 369] on span "Upload" at bounding box center [532, 368] width 23 height 7
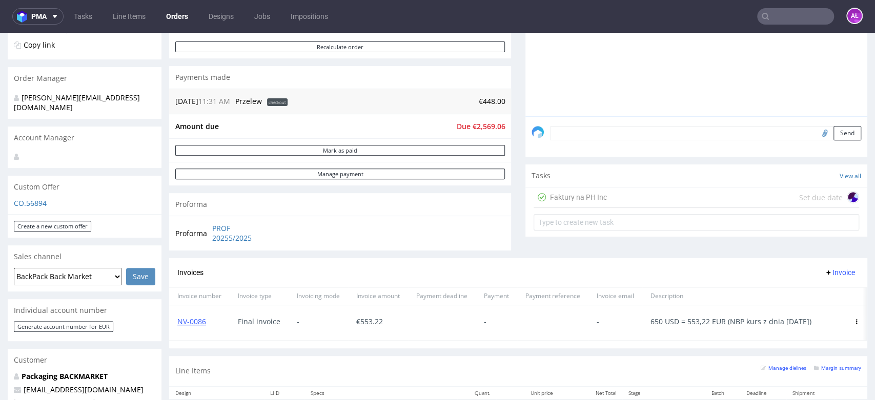
scroll to position [285, 0]
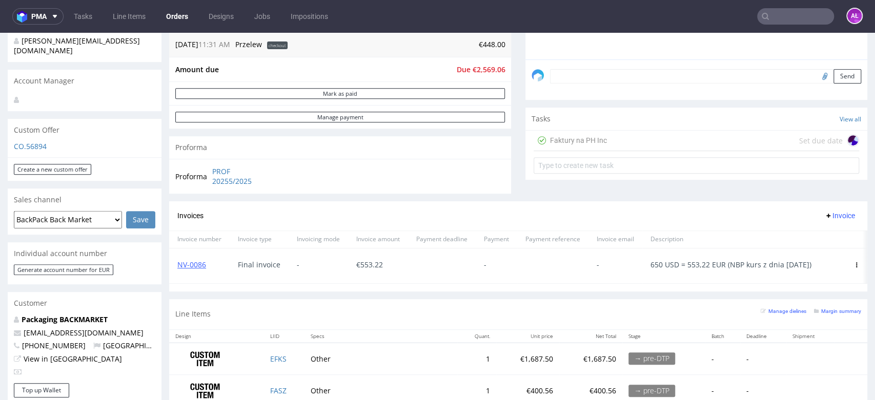
click at [827, 217] on span "Invoice" at bounding box center [839, 216] width 31 height 8
click at [816, 237] on span "Upload" at bounding box center [822, 237] width 50 height 10
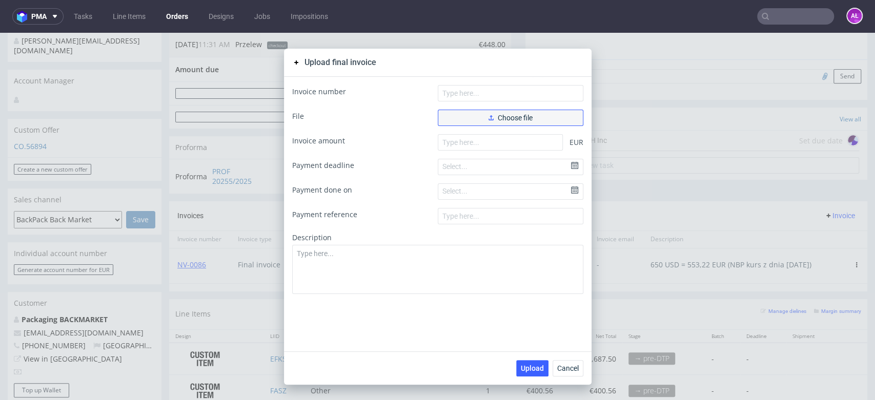
click at [522, 118] on span "Choose file" at bounding box center [511, 117] width 44 height 7
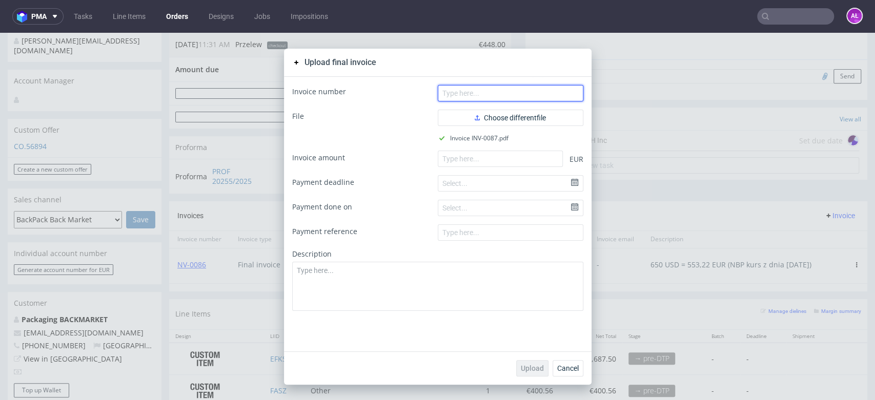
click at [449, 89] on input "text" at bounding box center [511, 93] width 146 height 16
paste input "INV-0087"
type input "INV-0087"
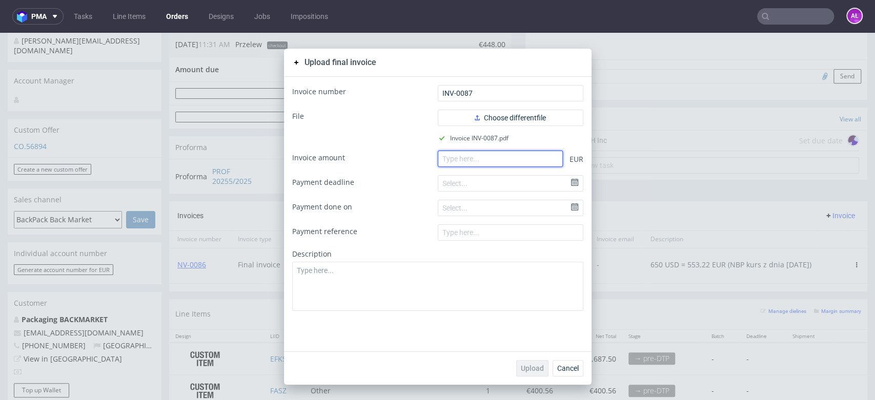
click at [475, 156] on input "number" at bounding box center [500, 159] width 125 height 16
drag, startPoint x: 476, startPoint y: 163, endPoint x: 431, endPoint y: 236, distance: 85.8
click at [438, 164] on input "2025.62" at bounding box center [500, 159] width 125 height 16
type input "2025.62"
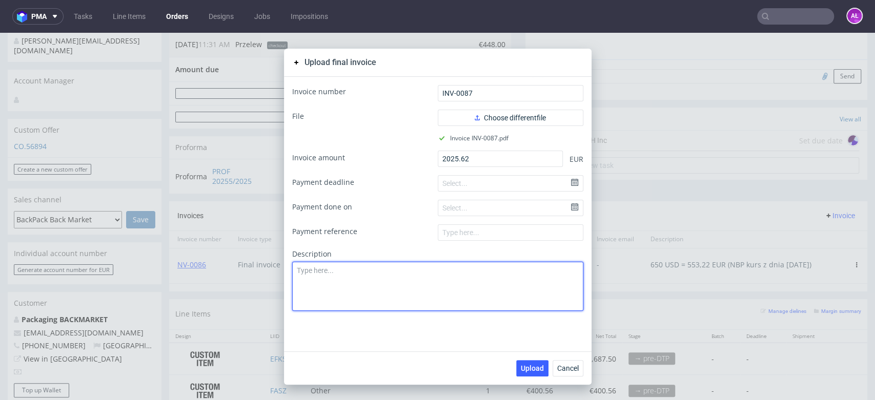
click at [430, 278] on textarea at bounding box center [437, 286] width 291 height 49
paste textarea "2025,62"
click at [292, 274] on textarea "2025,62 EUR (NBP kurs z dnia 1.10.25)" at bounding box center [437, 286] width 291 height 49
type textarea "2380 USD = 2025,62 EUR (NBP kurs z dnia 1.10.25)"
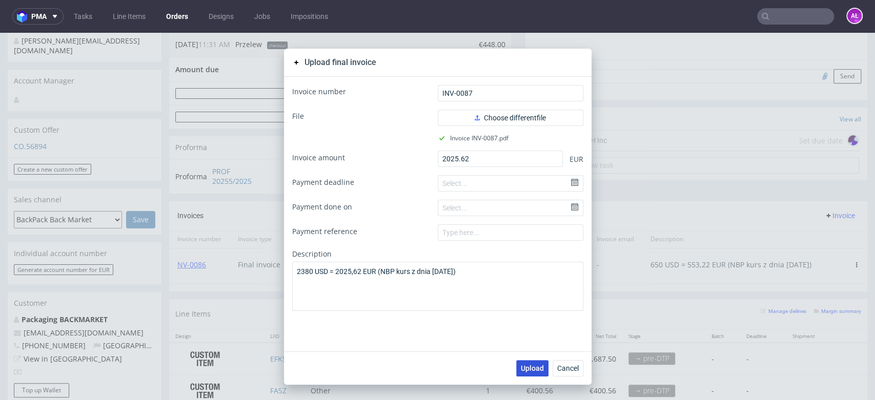
drag, startPoint x: 529, startPoint y: 363, endPoint x: 523, endPoint y: 358, distance: 8.0
click at [530, 363] on button "Upload" at bounding box center [532, 368] width 32 height 16
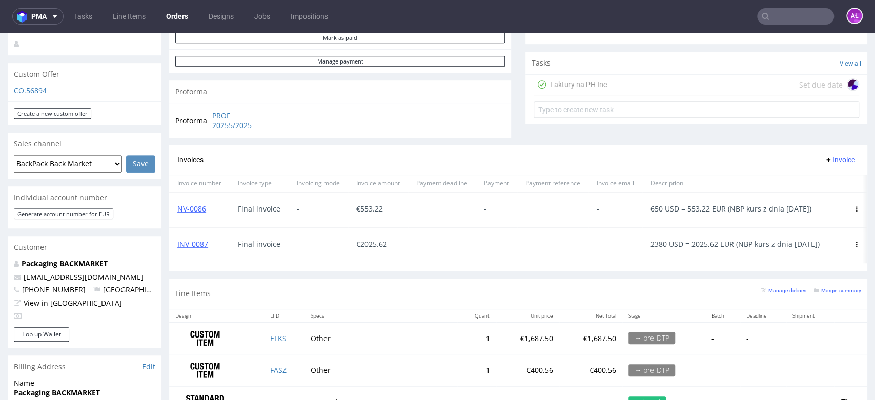
scroll to position [341, 0]
click at [777, 15] on input "text" at bounding box center [795, 16] width 77 height 16
paste input "R921429381"
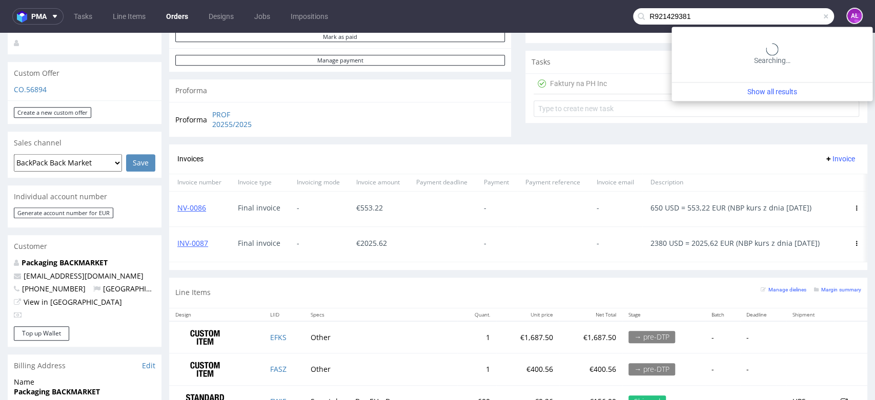
type input "R921429381"
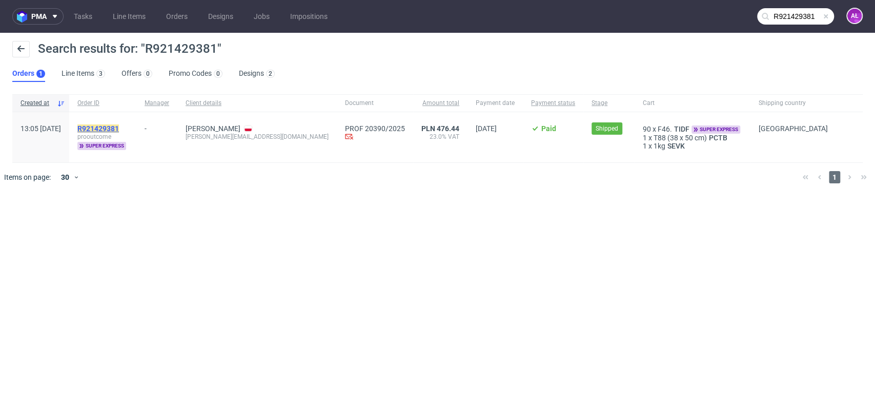
click at [119, 127] on mark "R921429381" at bounding box center [98, 129] width 42 height 8
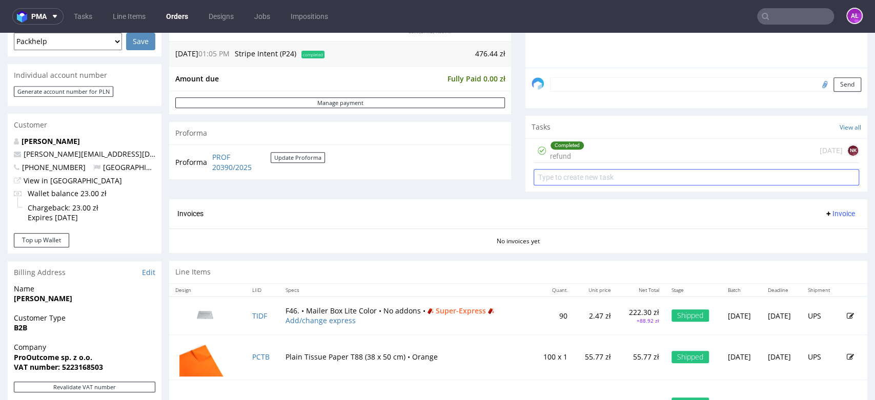
scroll to position [228, 0]
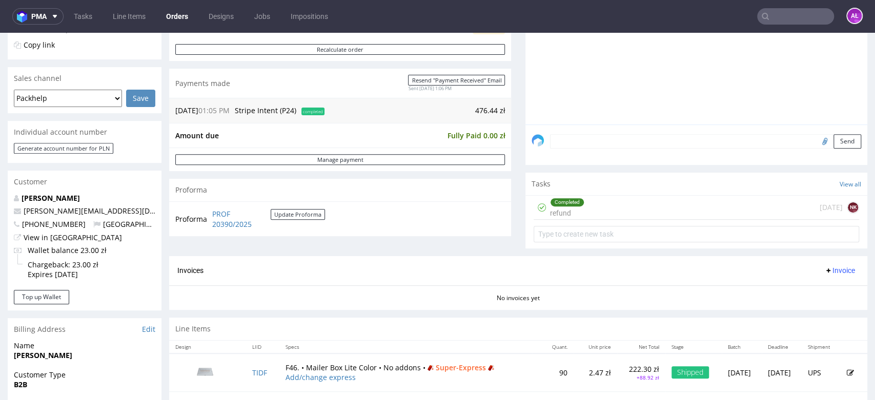
click at [591, 205] on div "Completed refund [DATE] NK" at bounding box center [697, 208] width 326 height 24
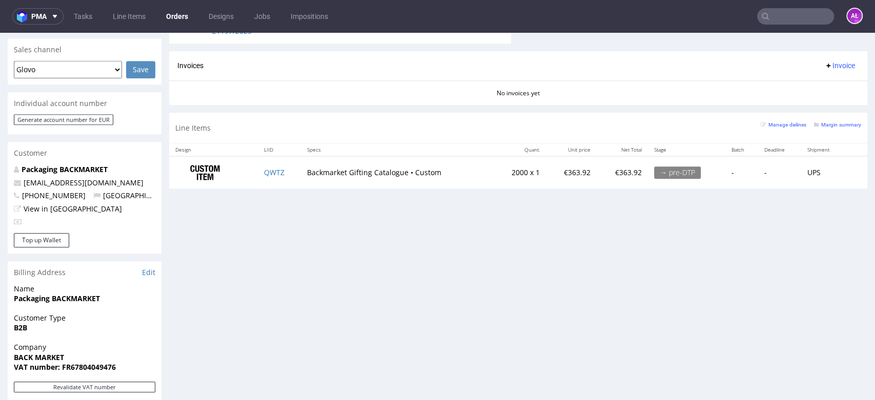
scroll to position [377, 0]
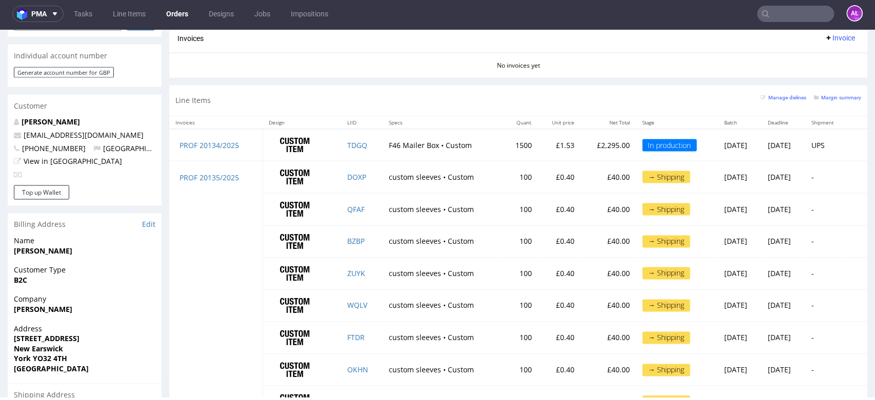
scroll to position [450, 0]
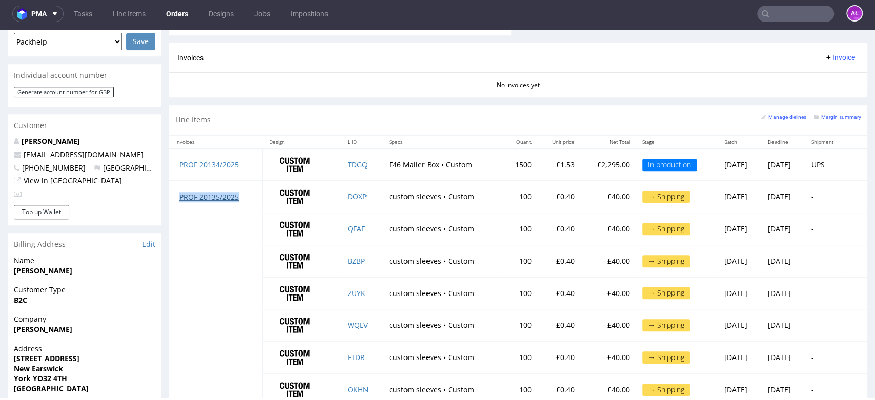
drag, startPoint x: 245, startPoint y: 199, endPoint x: 180, endPoint y: 201, distance: 64.6
click at [180, 201] on td "PROF 20135/2025" at bounding box center [216, 197] width 94 height 32
copy link "PROF 20135/2025"
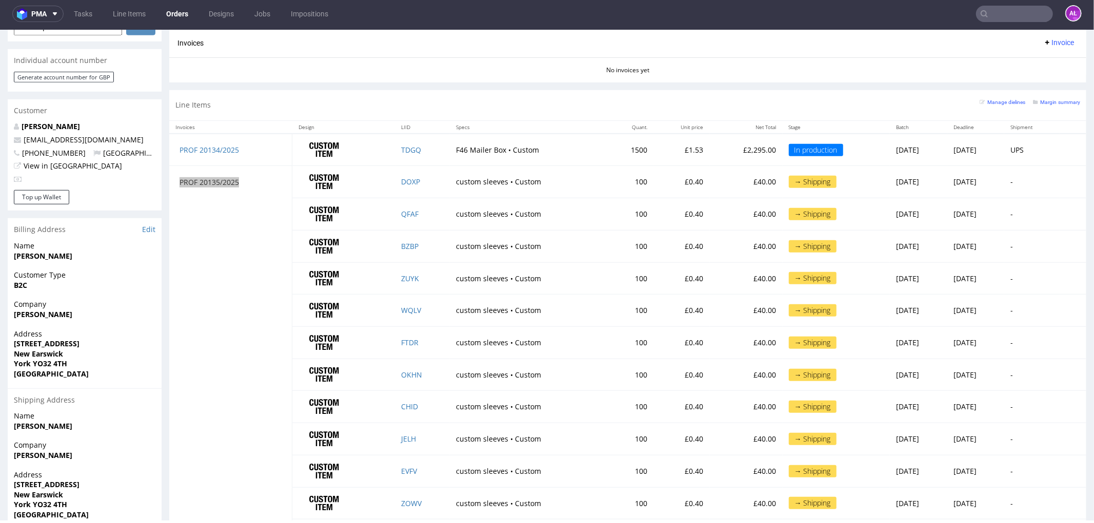
scroll to position [398, 0]
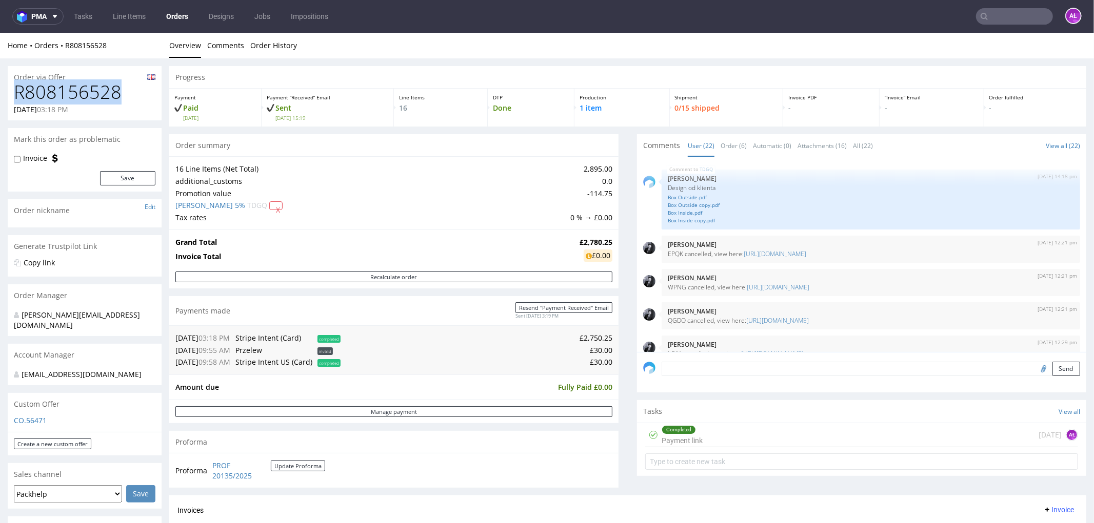
drag, startPoint x: 123, startPoint y: 92, endPoint x: 0, endPoint y: 99, distance: 123.3
copy h1 "R808156528"
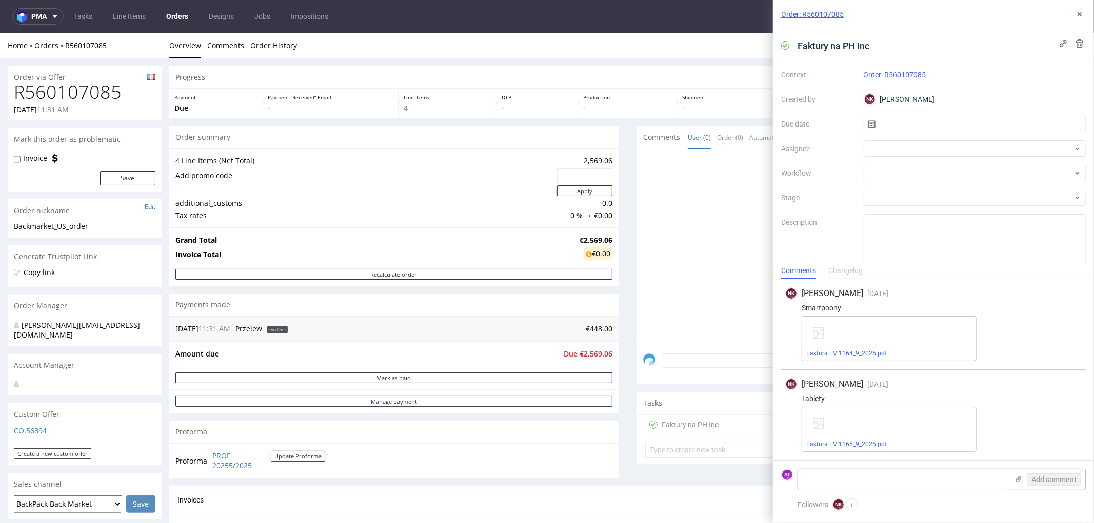
scroll to position [228, 0]
